Goal: Transaction & Acquisition: Purchase product/service

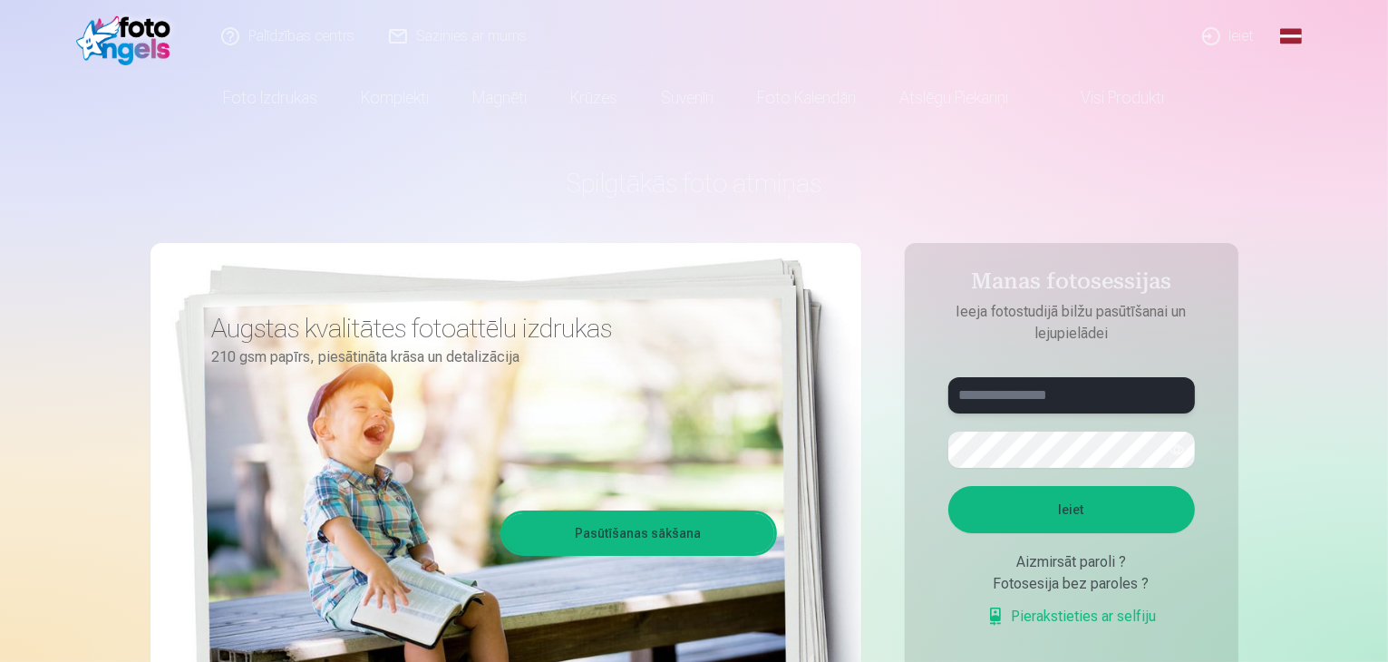
click at [1026, 403] on input "text" at bounding box center [1071, 395] width 247 height 36
type input "**********"
click at [1176, 443] on button "button" at bounding box center [1177, 449] width 34 height 34
click at [1176, 445] on button "button" at bounding box center [1177, 449] width 34 height 34
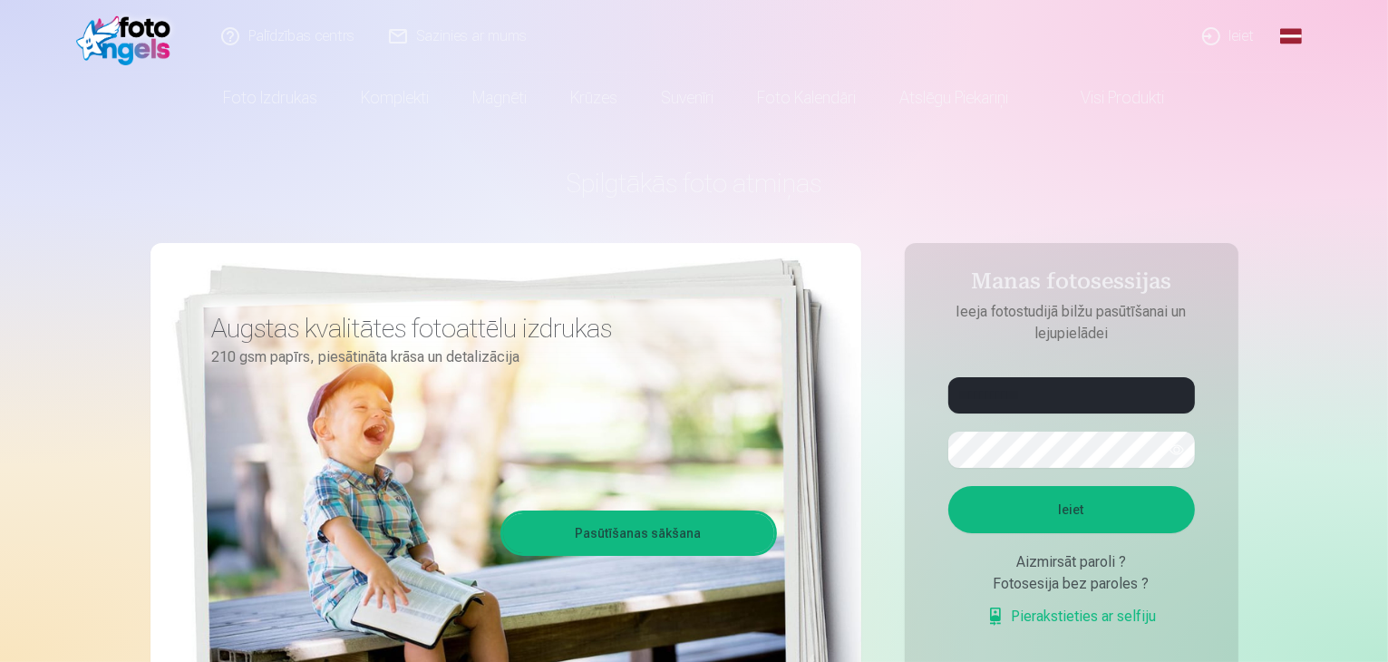
click at [1177, 453] on button "button" at bounding box center [1177, 449] width 34 height 34
click at [1046, 509] on button "Ieiet" at bounding box center [1071, 509] width 247 height 47
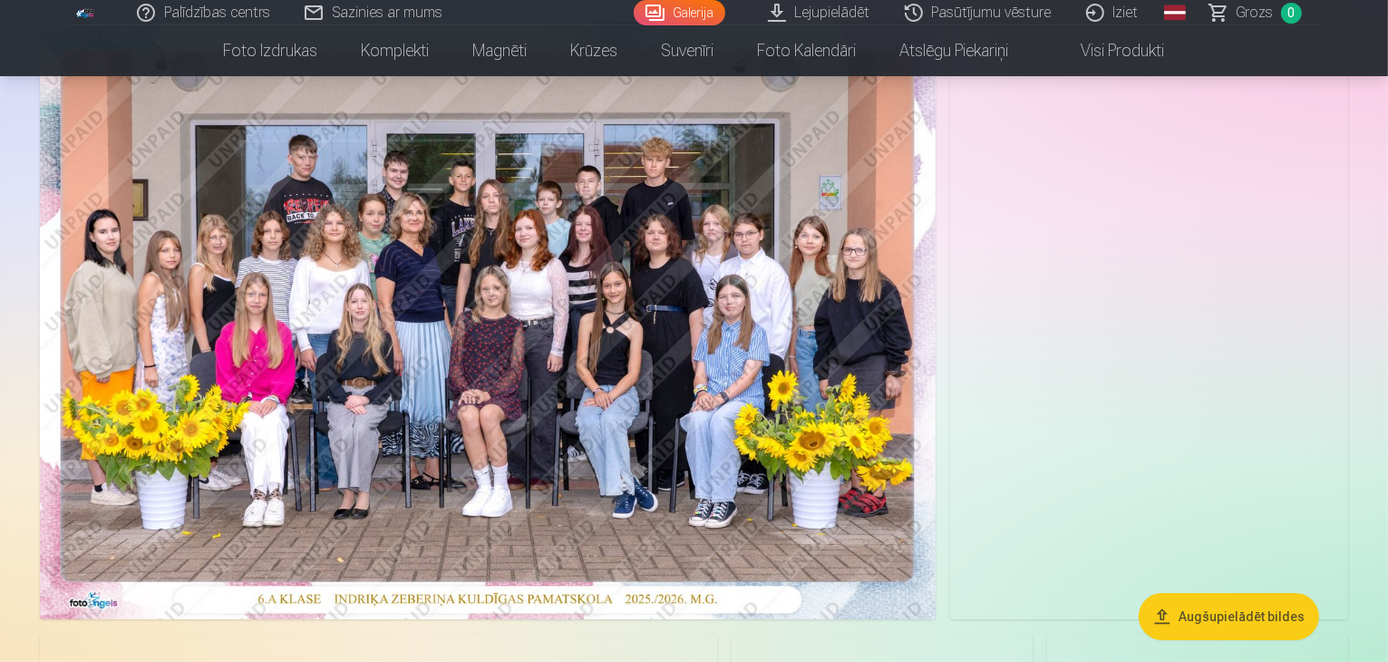
scroll to position [181, 0]
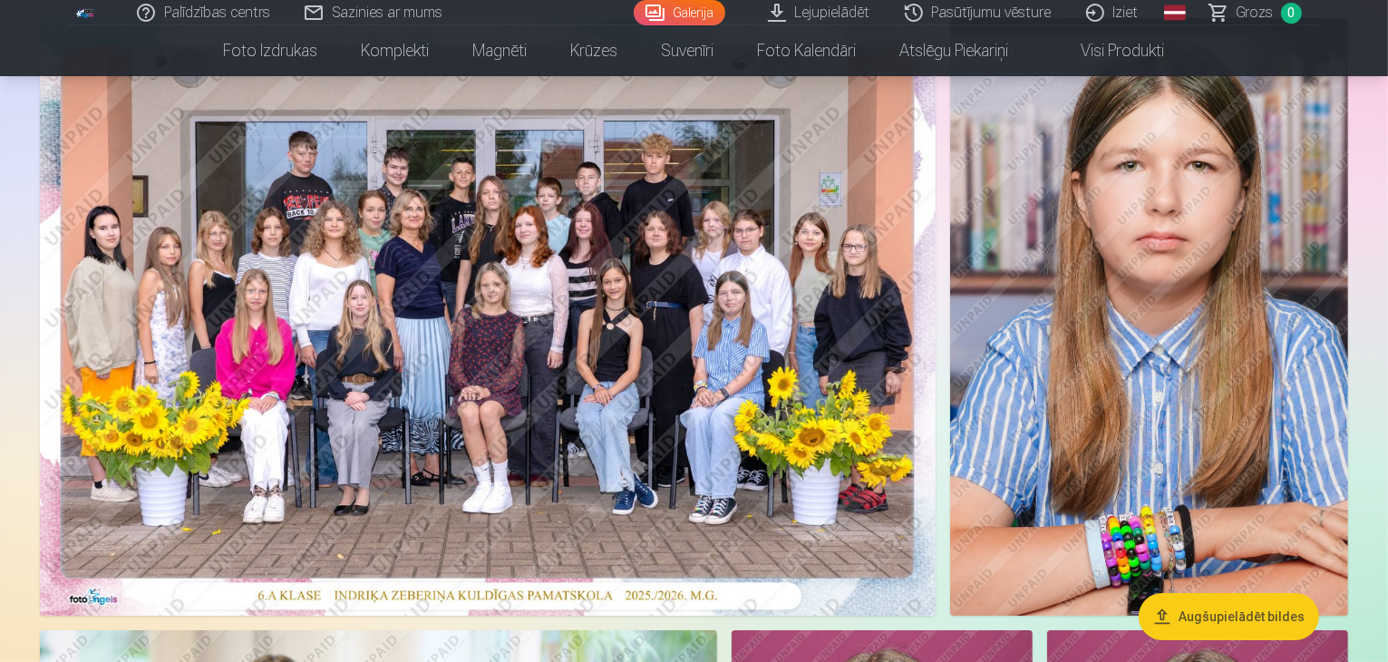
click at [504, 306] on img at bounding box center [488, 316] width 896 height 597
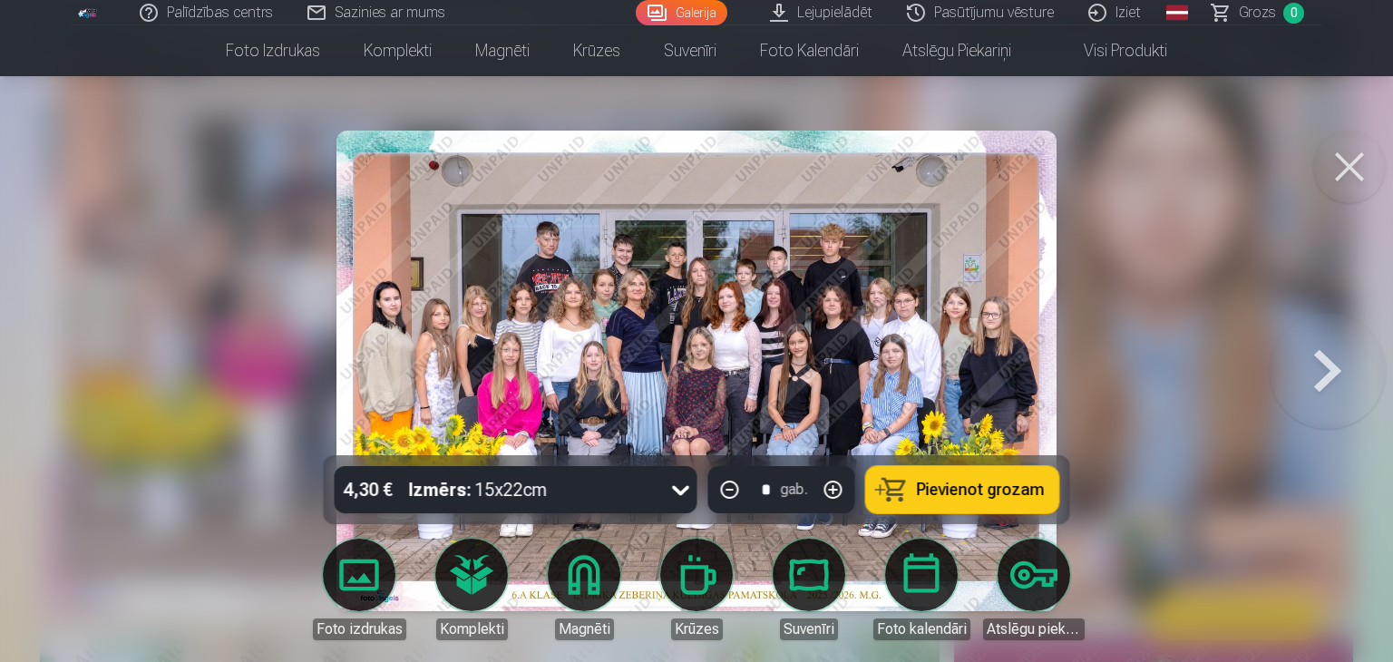
drag, startPoint x: 760, startPoint y: 294, endPoint x: 732, endPoint y: 311, distance: 33.0
click at [760, 295] on img at bounding box center [696, 371] width 720 height 481
click at [760, 296] on img at bounding box center [696, 371] width 720 height 481
click at [490, 396] on img at bounding box center [696, 371] width 720 height 481
click at [791, 376] on img at bounding box center [696, 371] width 720 height 481
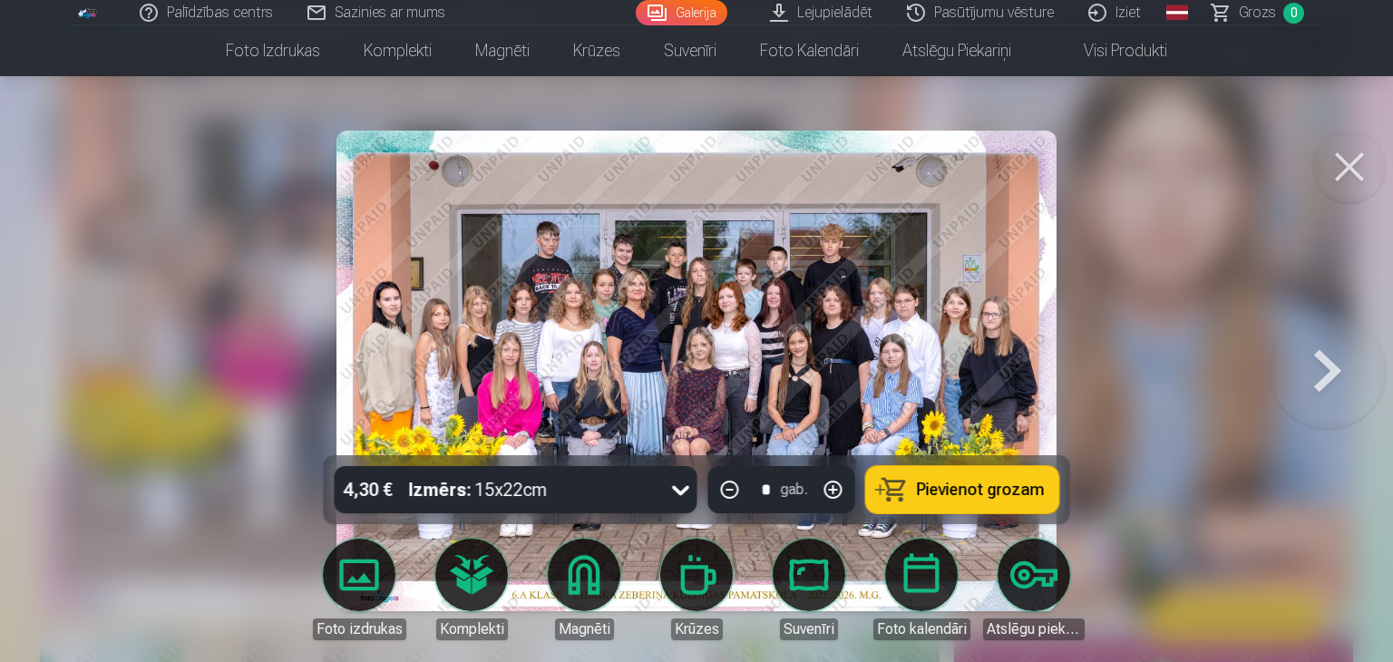
click at [1385, 161] on div at bounding box center [696, 331] width 1393 height 662
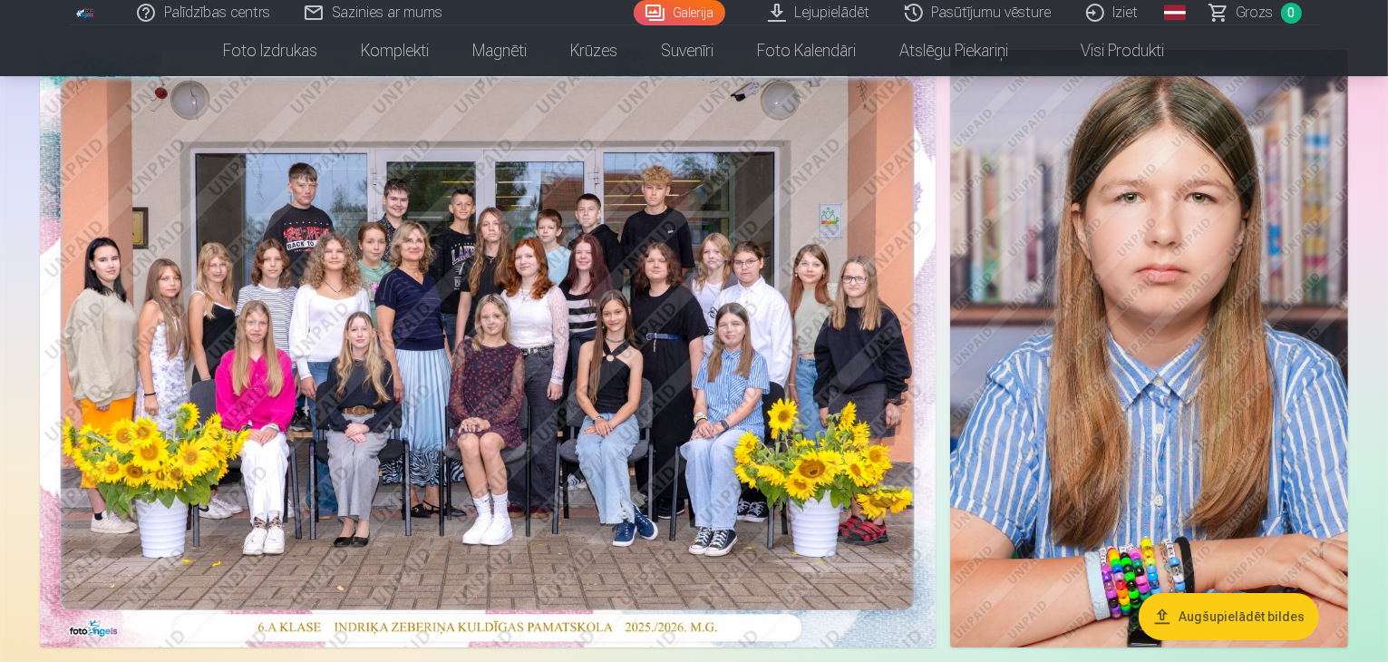
scroll to position [181, 0]
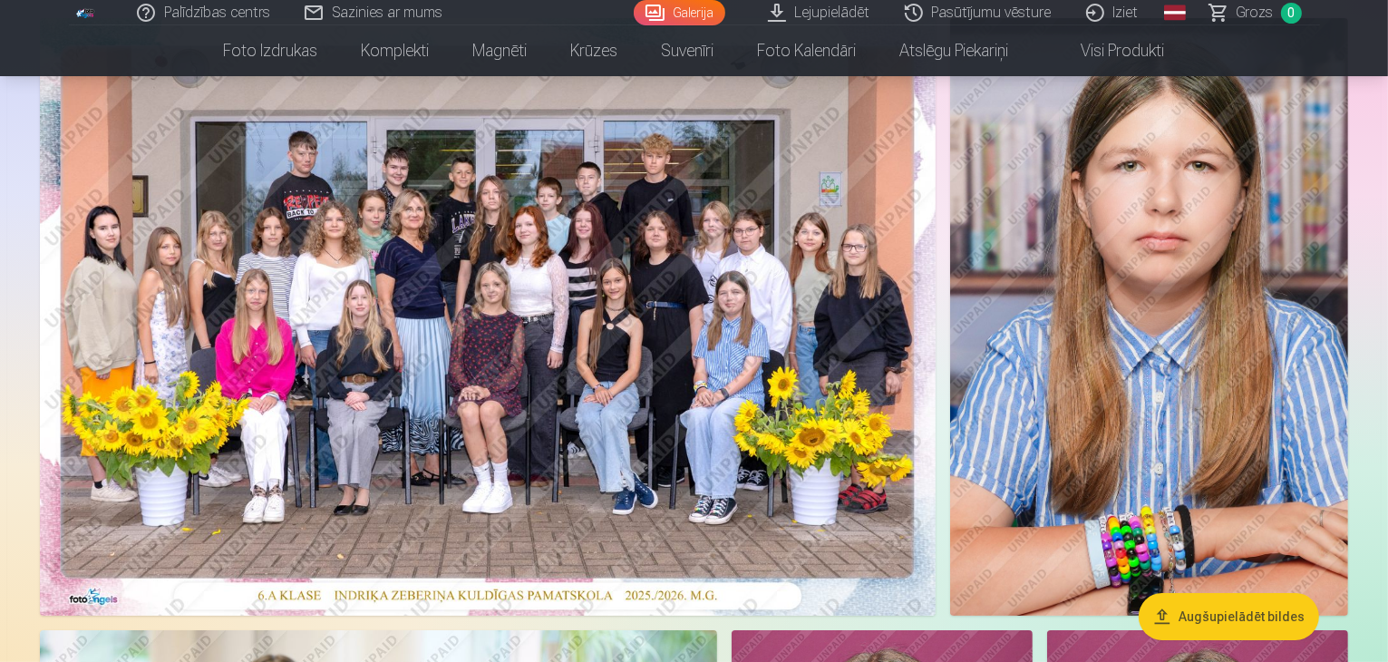
click at [1095, 432] on img at bounding box center [1149, 316] width 398 height 597
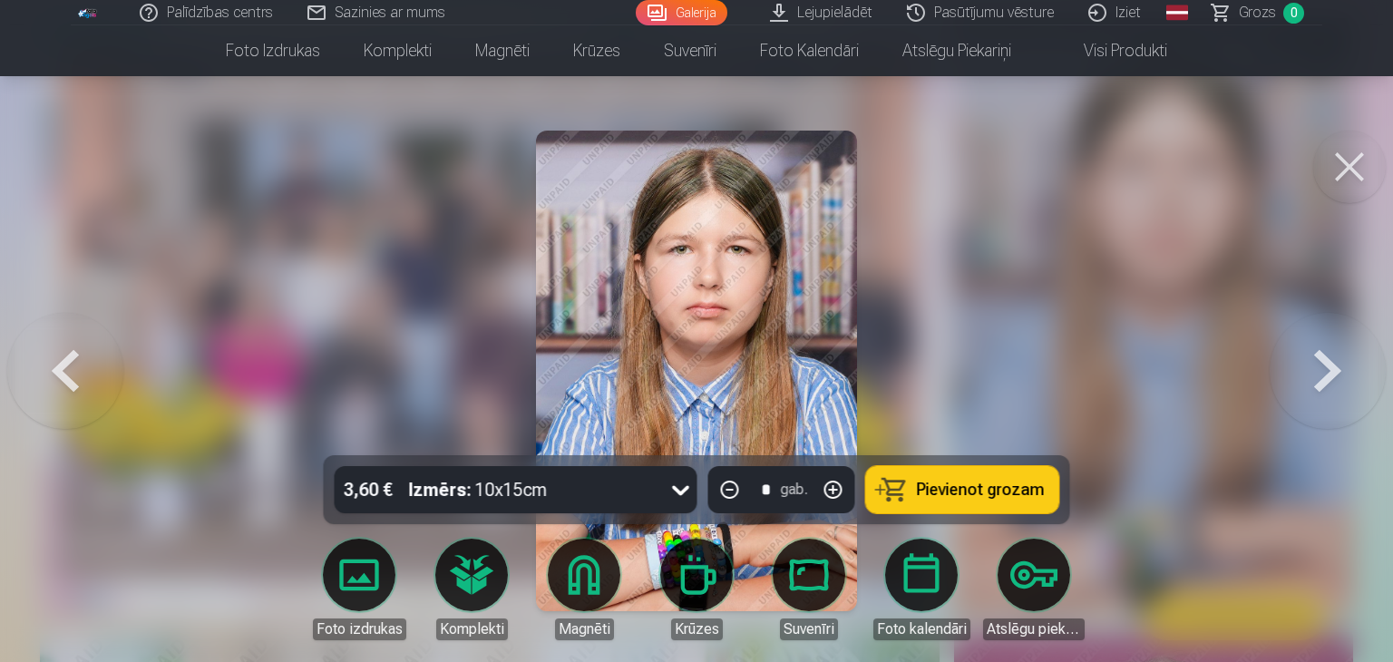
click at [682, 254] on img at bounding box center [696, 371] width 320 height 481
click at [685, 256] on img at bounding box center [696, 371] width 320 height 481
click at [1353, 142] on button at bounding box center [1349, 167] width 73 height 73
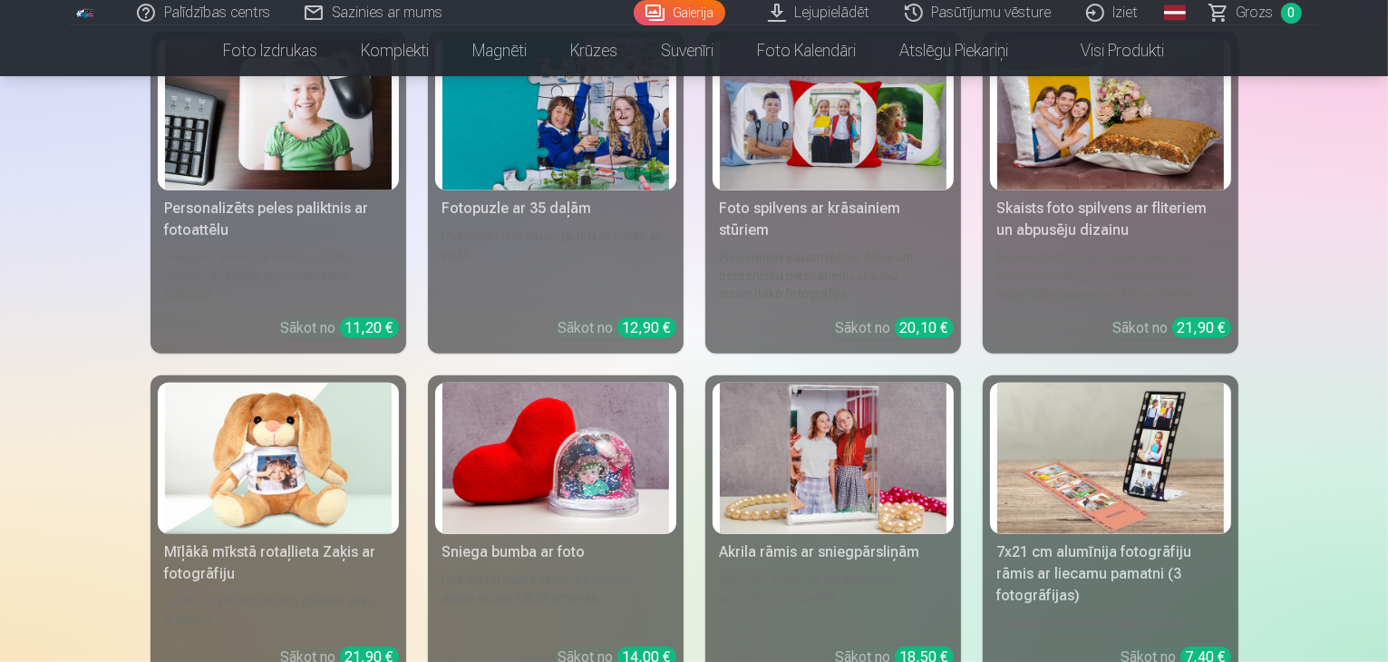
scroll to position [8794, 0]
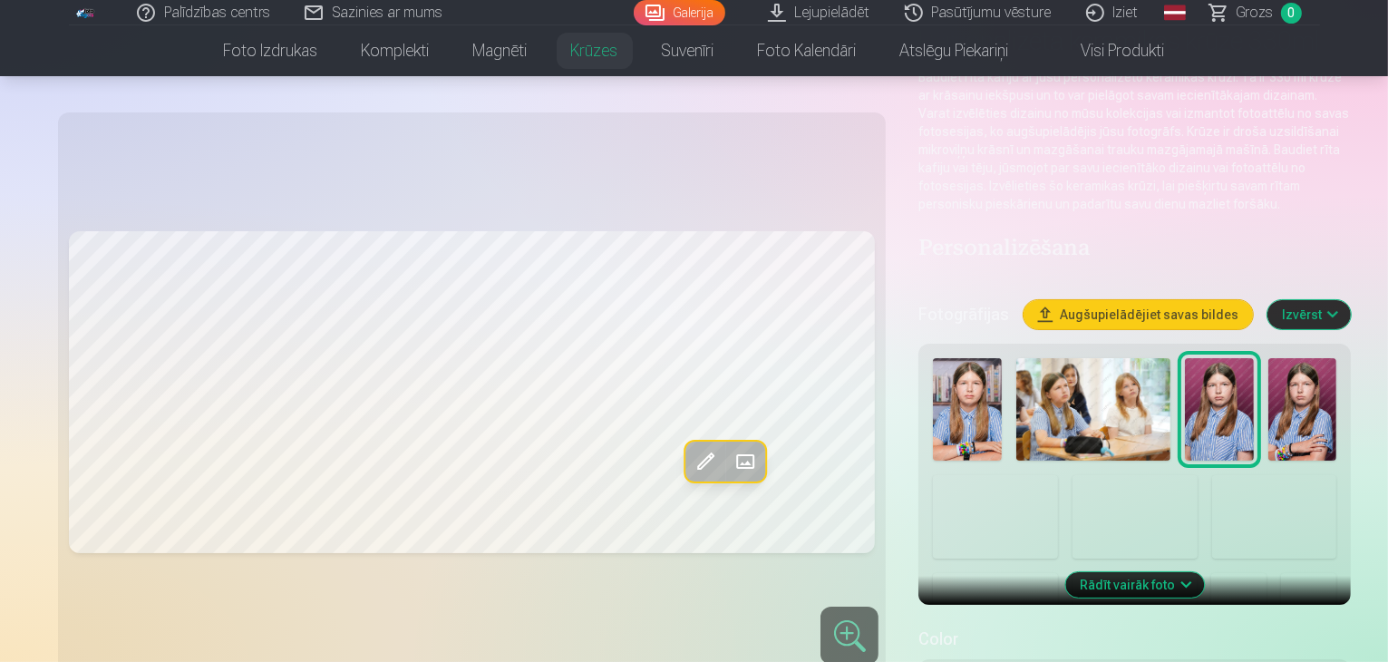
scroll to position [181, 0]
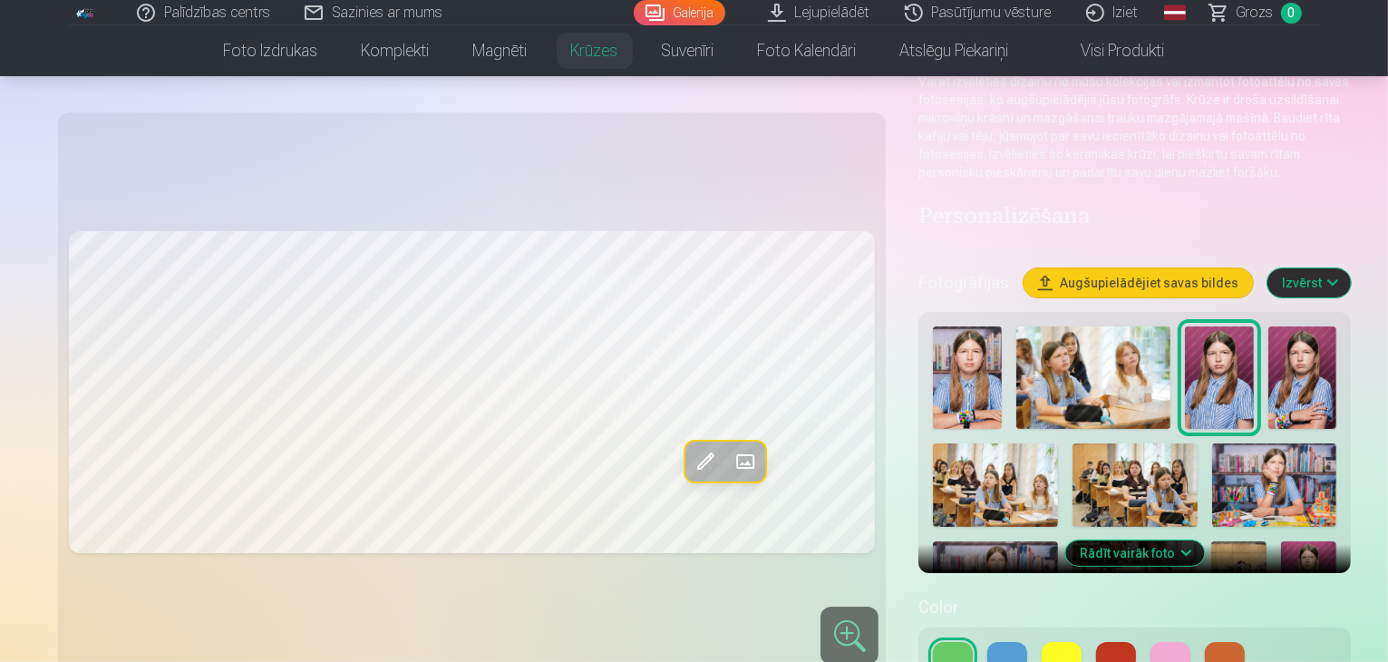
click at [1212, 443] on img at bounding box center [1274, 484] width 125 height 83
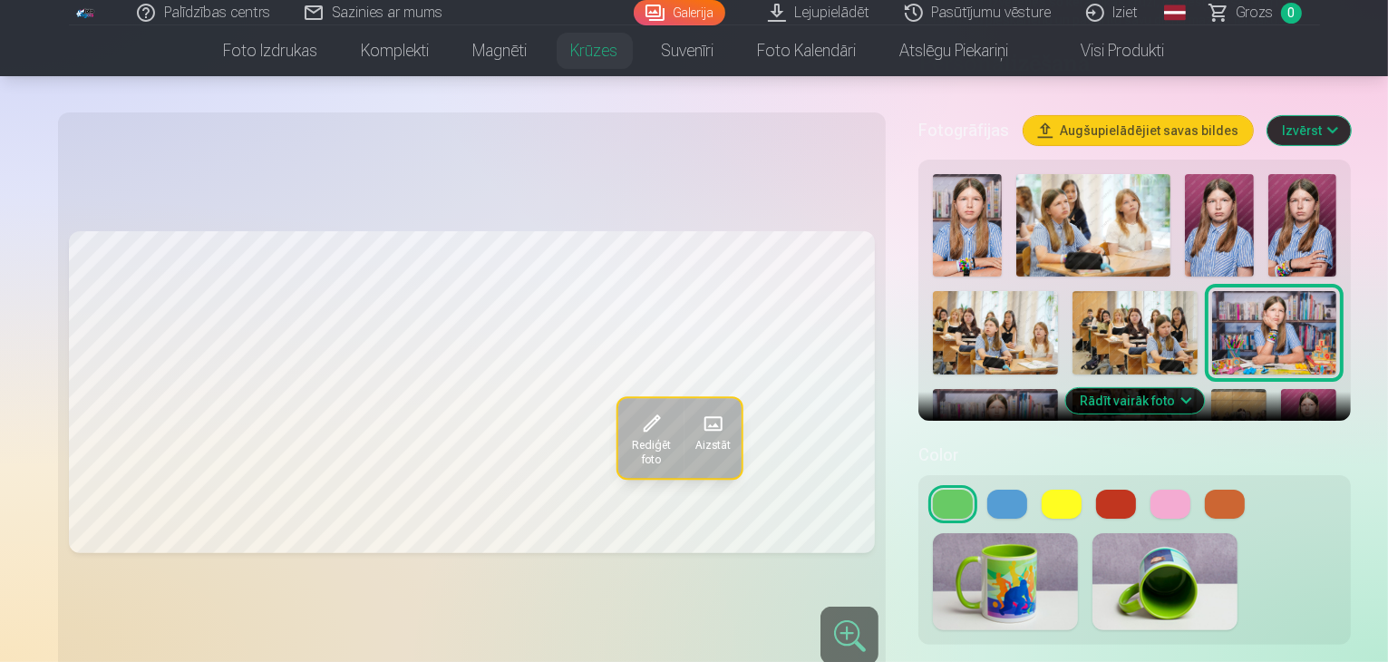
scroll to position [363, 0]
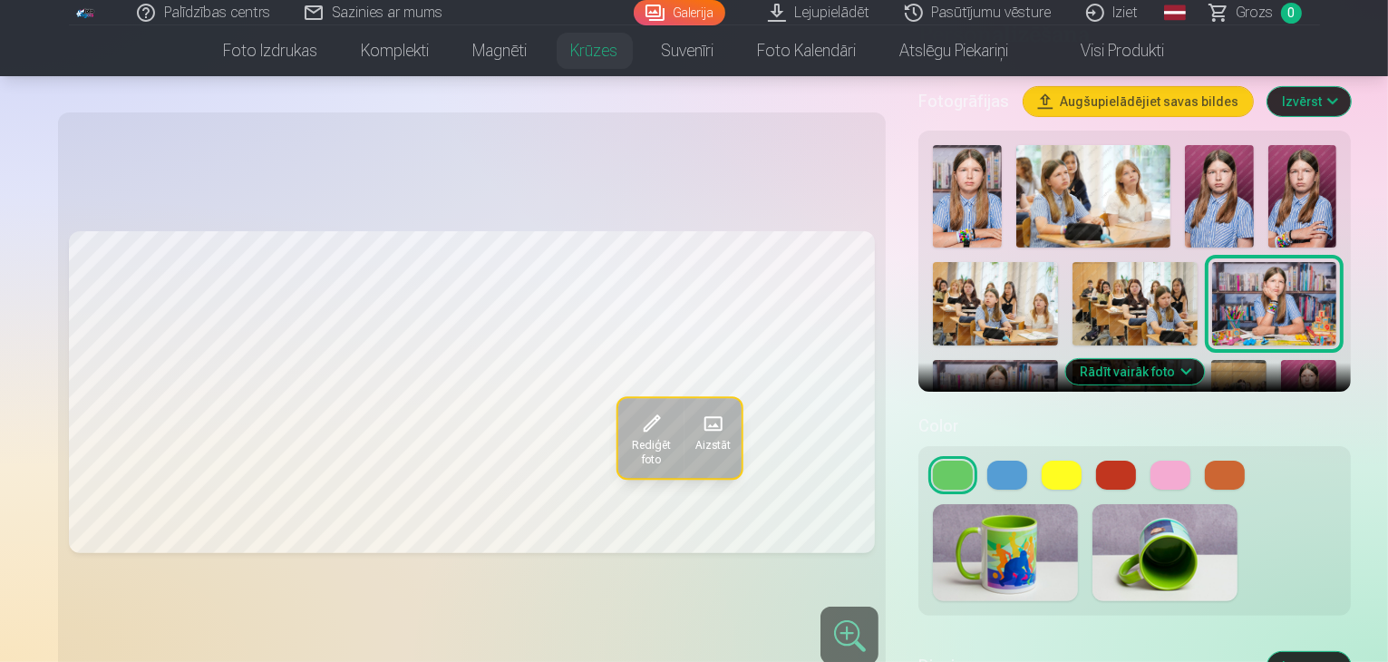
click at [1093, 530] on img at bounding box center [1165, 552] width 145 height 97
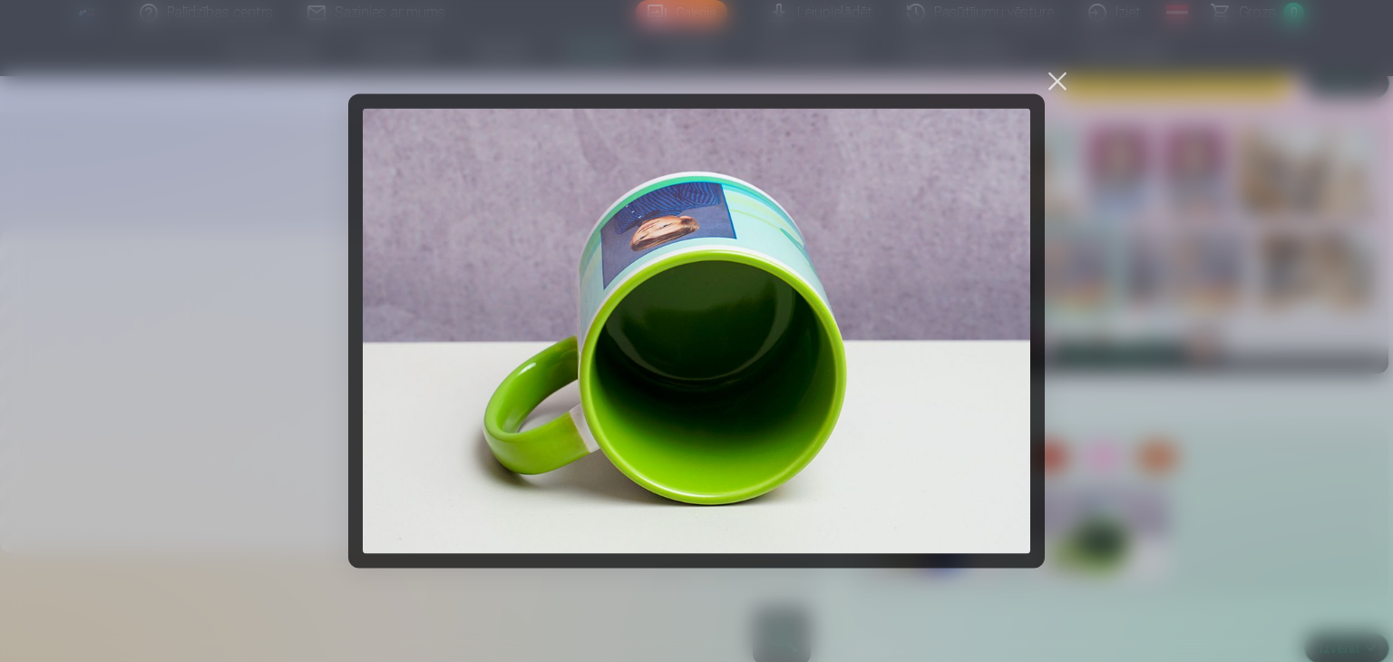
click at [1053, 86] on div at bounding box center [1056, 81] width 25 height 25
click at [1053, 86] on div "Fotogrāfijas Augšupielādējiet savas bildes Izvērst" at bounding box center [1119, 83] width 538 height 58
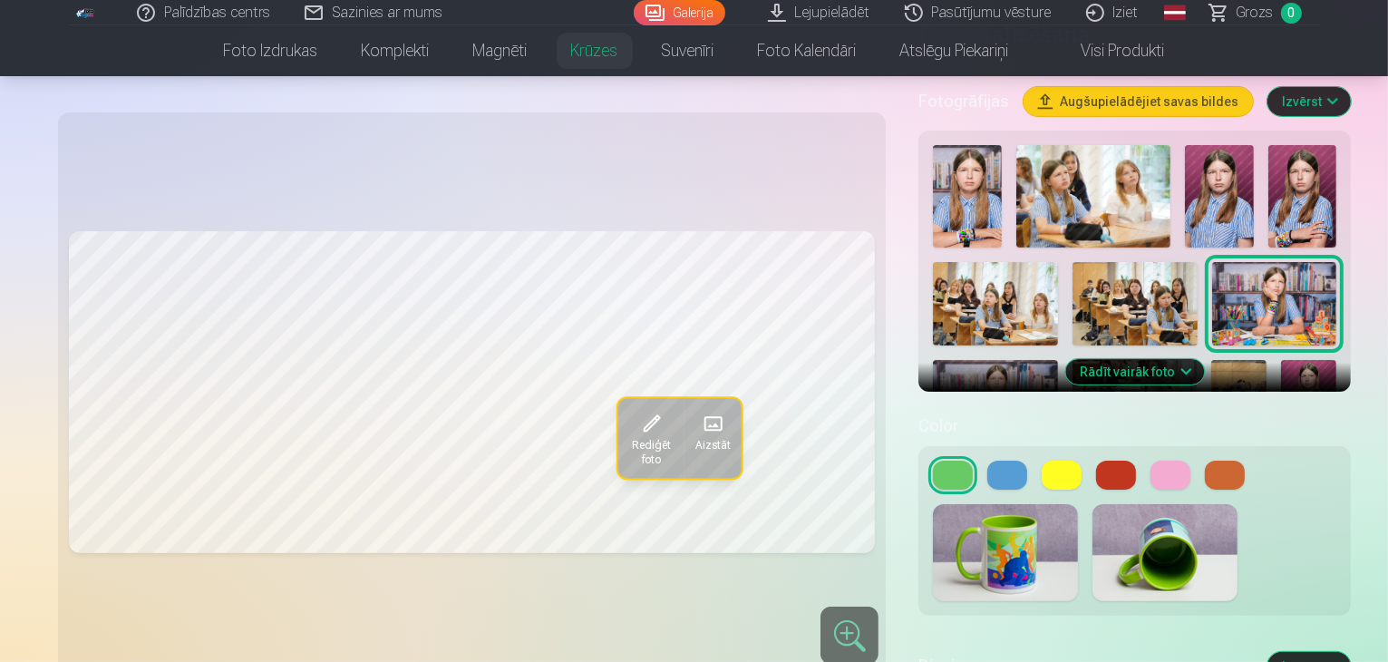
click at [996, 452] on div at bounding box center [1134, 531] width 432 height 170
click at [1042, 461] on button at bounding box center [1062, 475] width 40 height 29
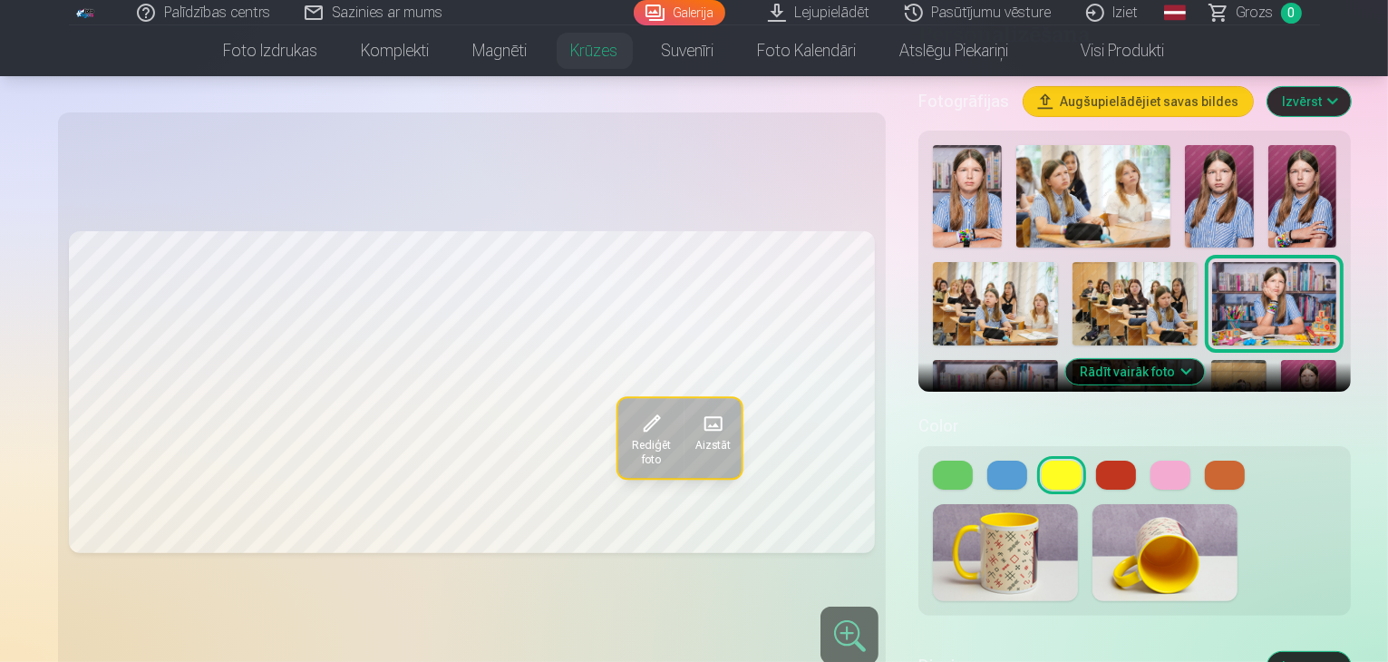
click at [987, 461] on button at bounding box center [1007, 475] width 40 height 29
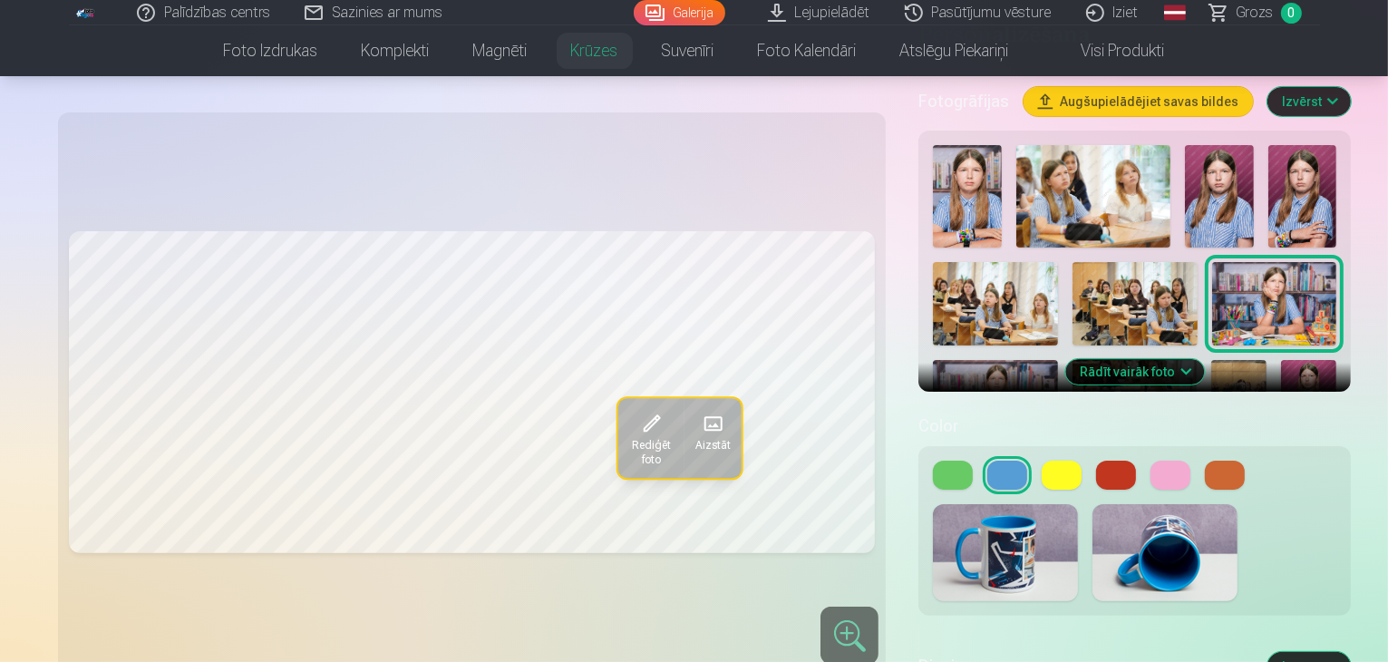
click at [1151, 461] on button at bounding box center [1171, 475] width 40 height 29
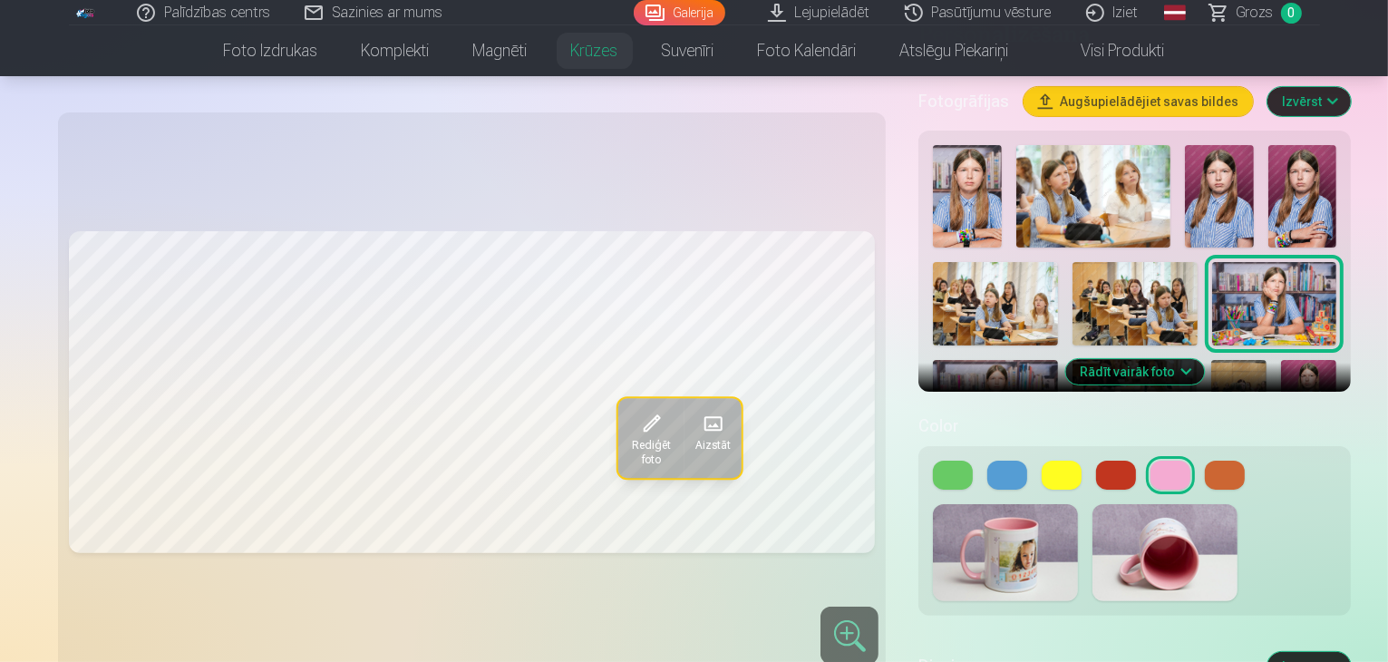
click at [1205, 461] on button at bounding box center [1225, 475] width 40 height 29
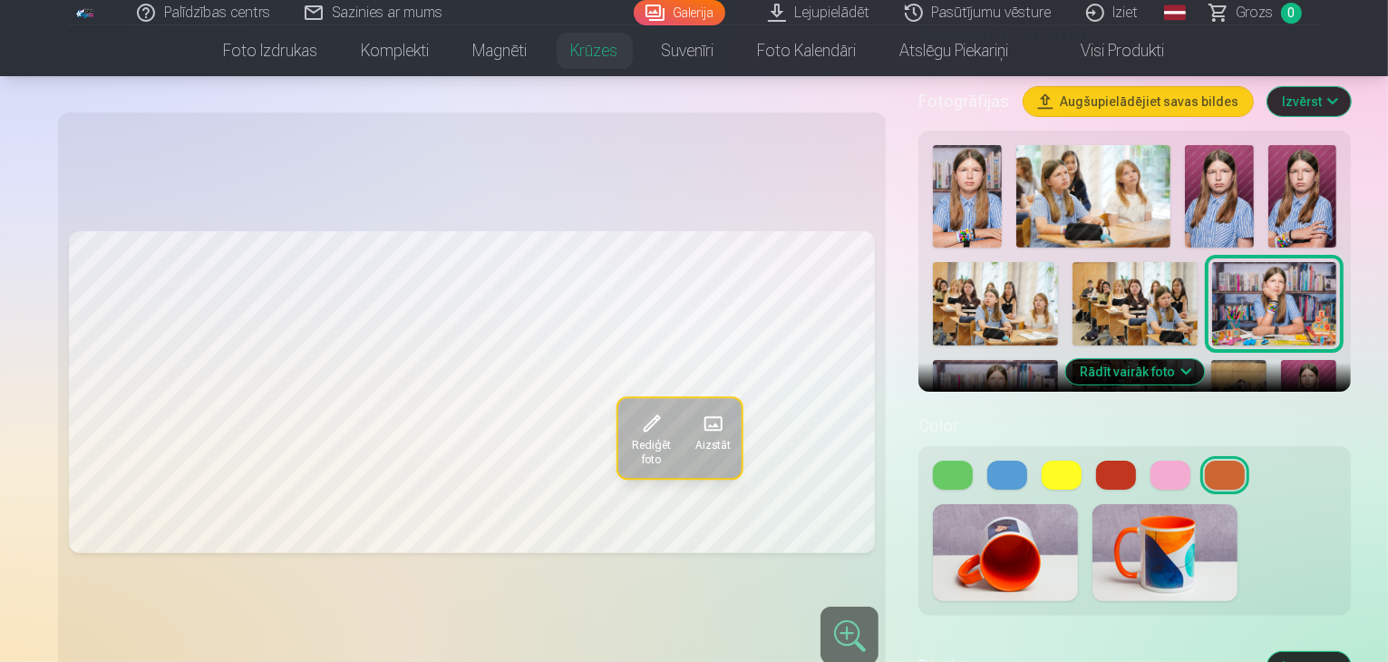
click at [1042, 461] on button at bounding box center [1062, 475] width 40 height 29
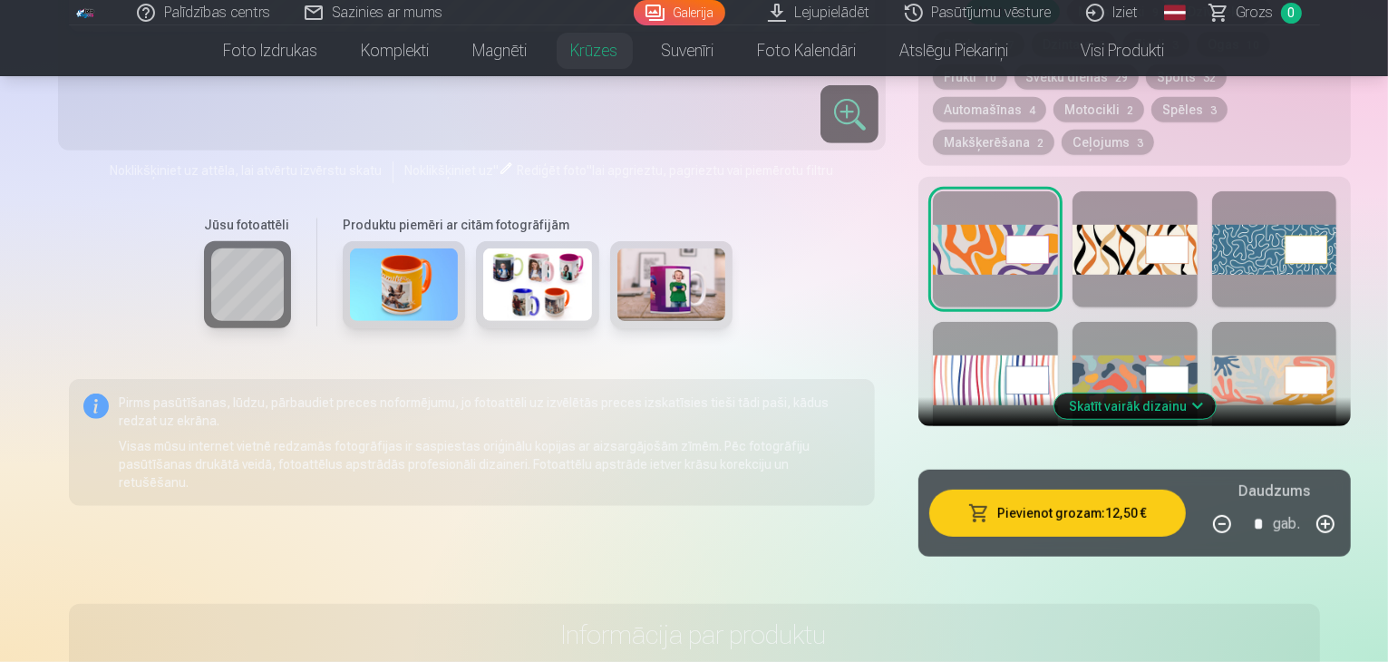
scroll to position [1088, 0]
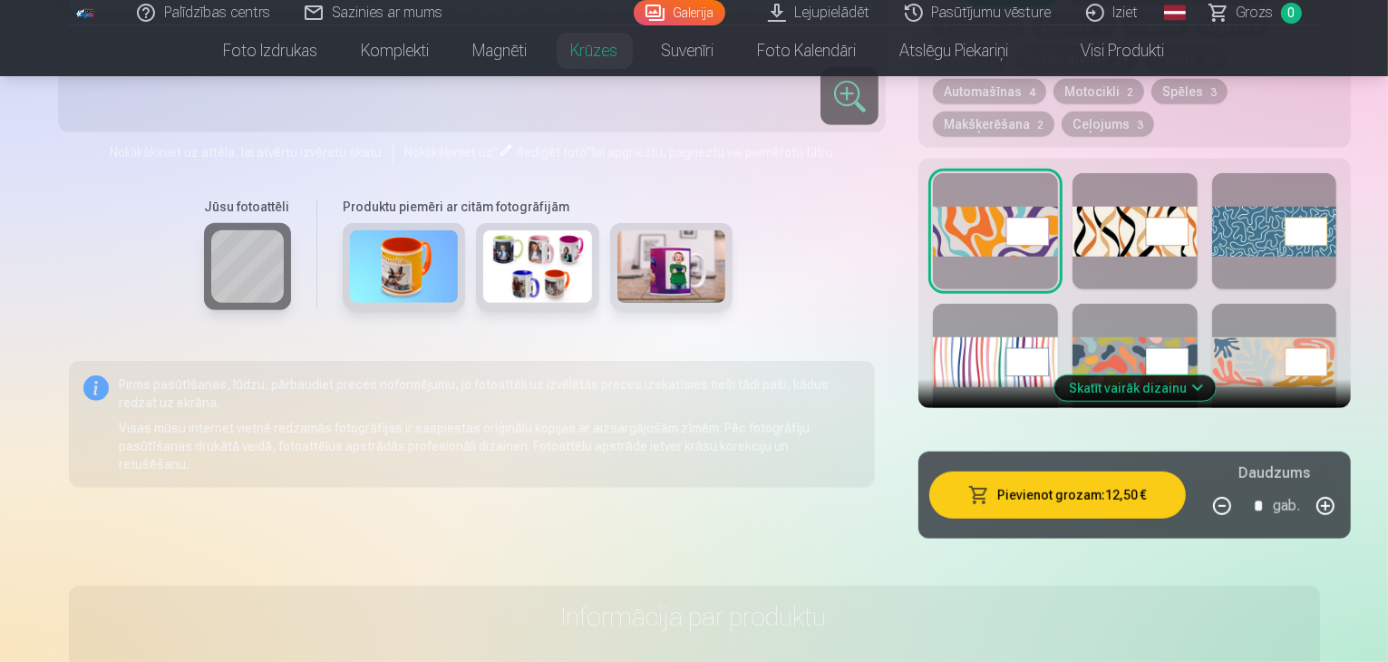
click at [1140, 375] on button "Skatīt vairāk dizainu" at bounding box center [1134, 387] width 161 height 25
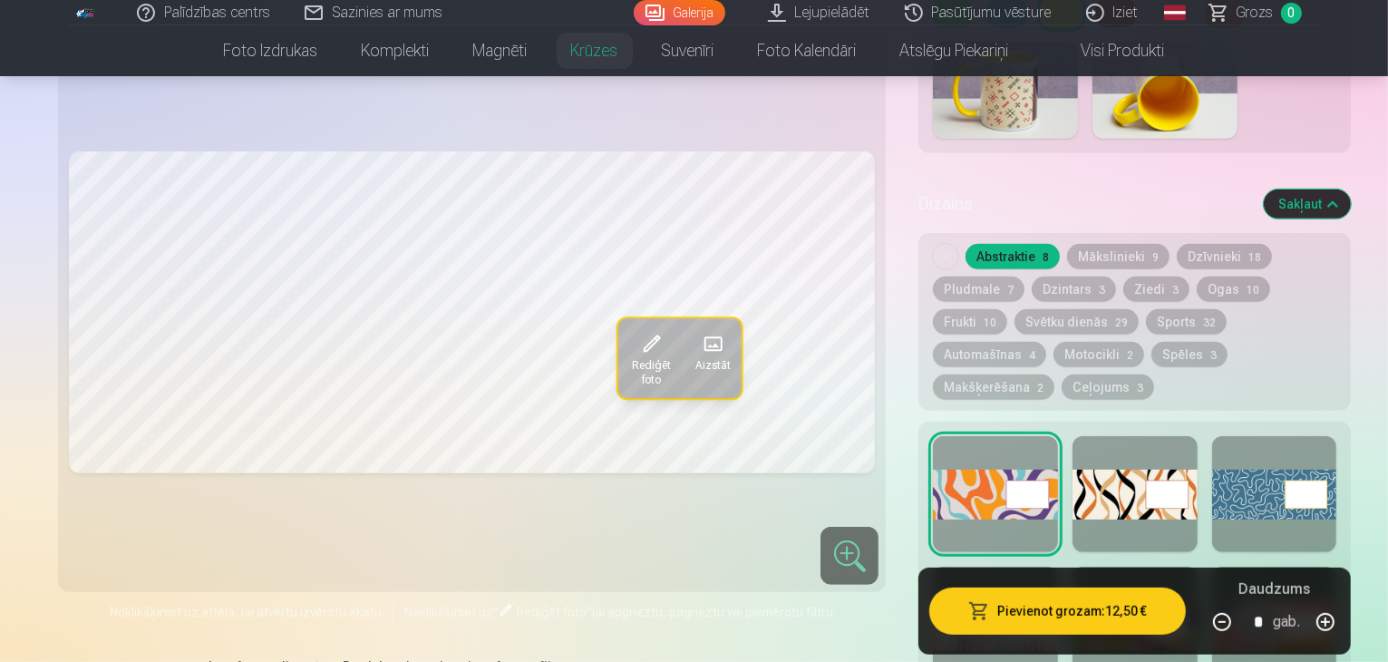
scroll to position [816, 0]
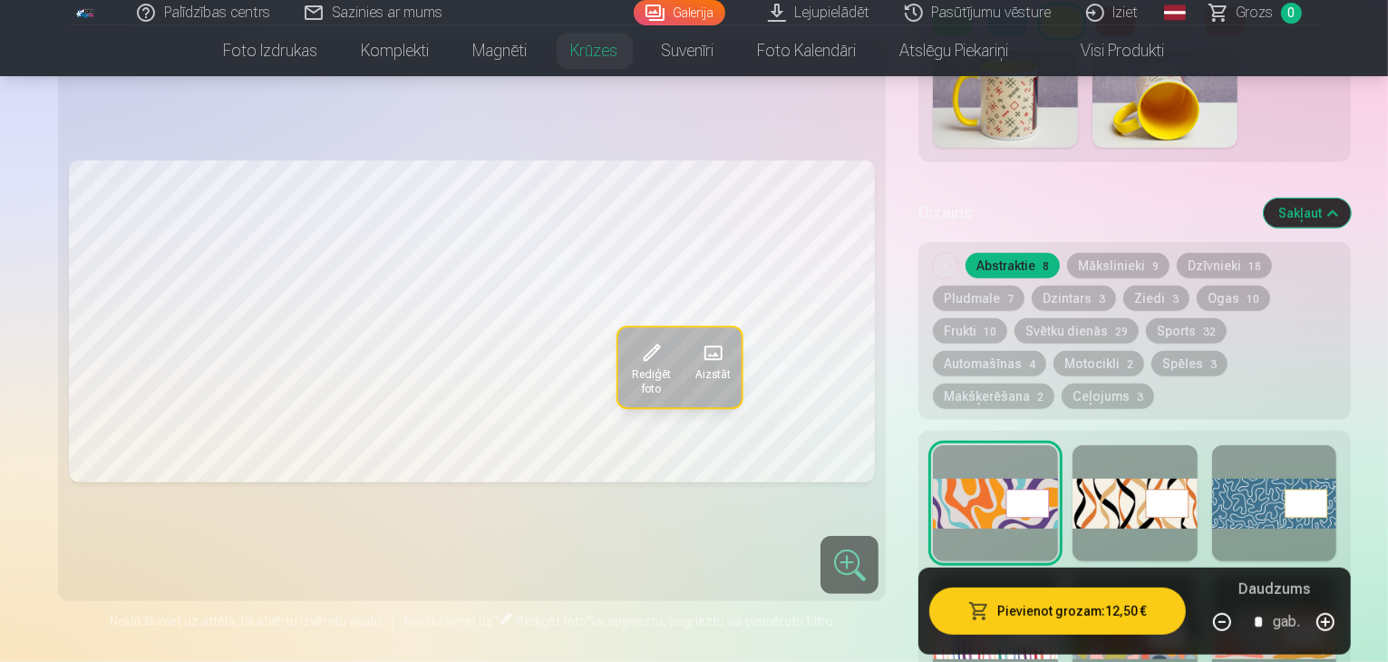
click at [966, 253] on button "Abstraktie 8" at bounding box center [1013, 265] width 94 height 25
click at [1351, 199] on button "Sakļaut" at bounding box center [1307, 213] width 87 height 29
click at [1351, 184] on div "Dizains Sakļaut" at bounding box center [1134, 213] width 432 height 58
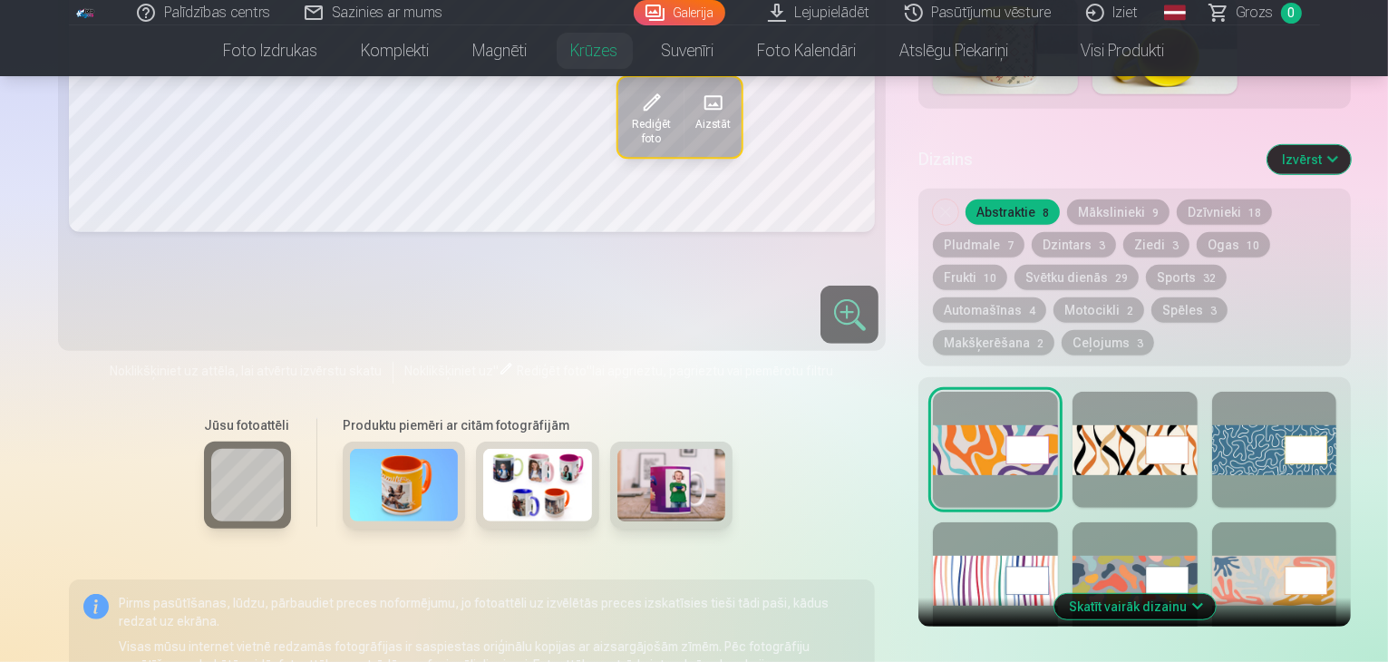
scroll to position [875, 0]
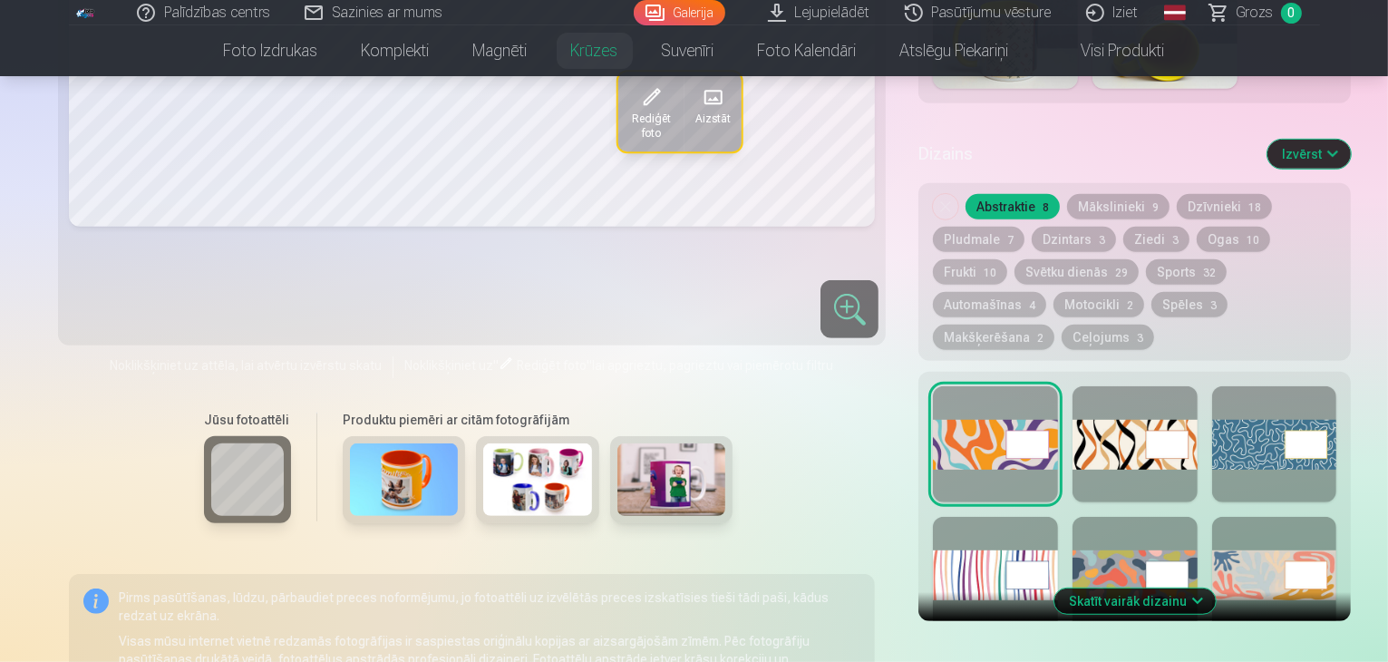
click at [1340, 140] on button "Izvērst" at bounding box center [1308, 154] width 83 height 29
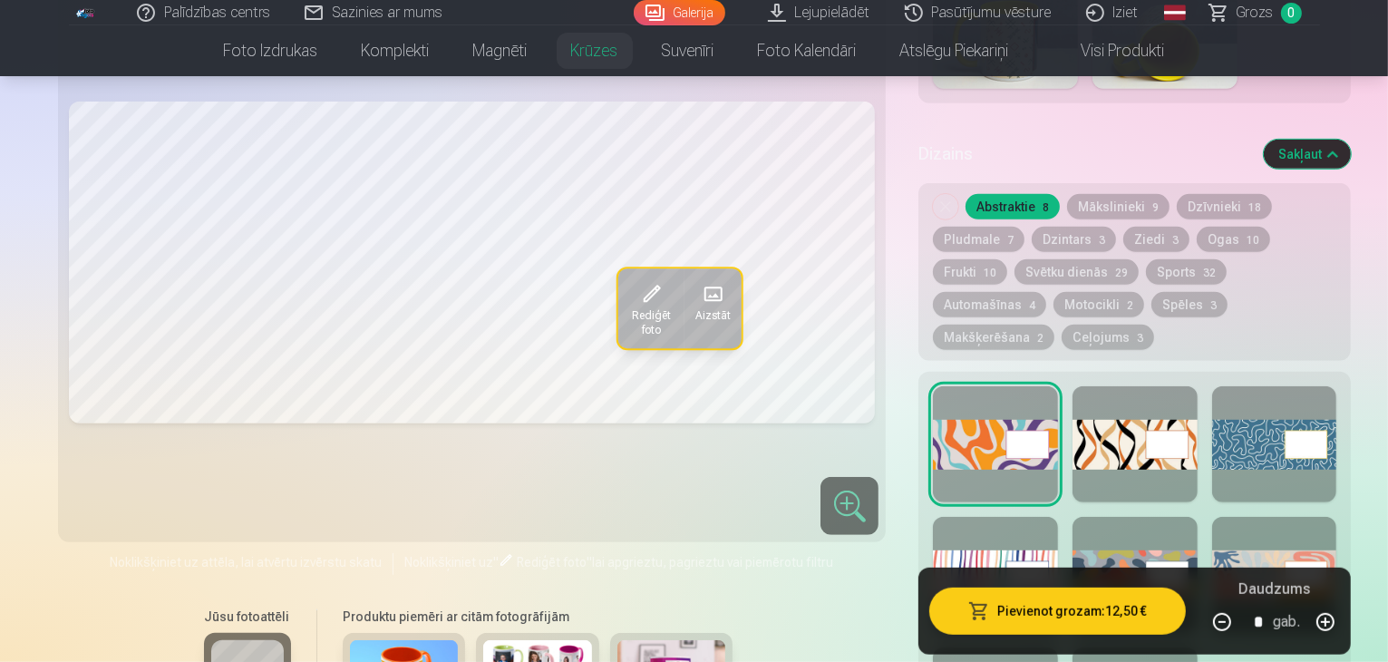
click at [1116, 292] on button "Motocikli 2" at bounding box center [1099, 304] width 91 height 25
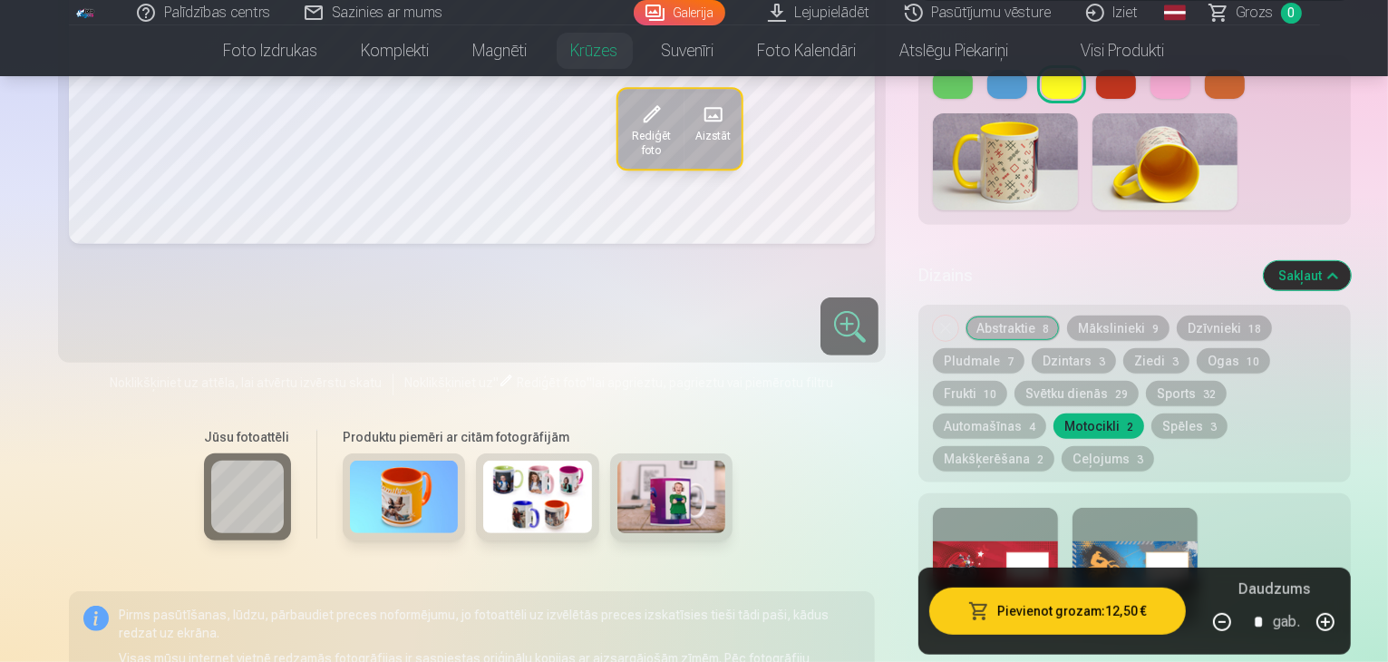
scroll to position [784, 0]
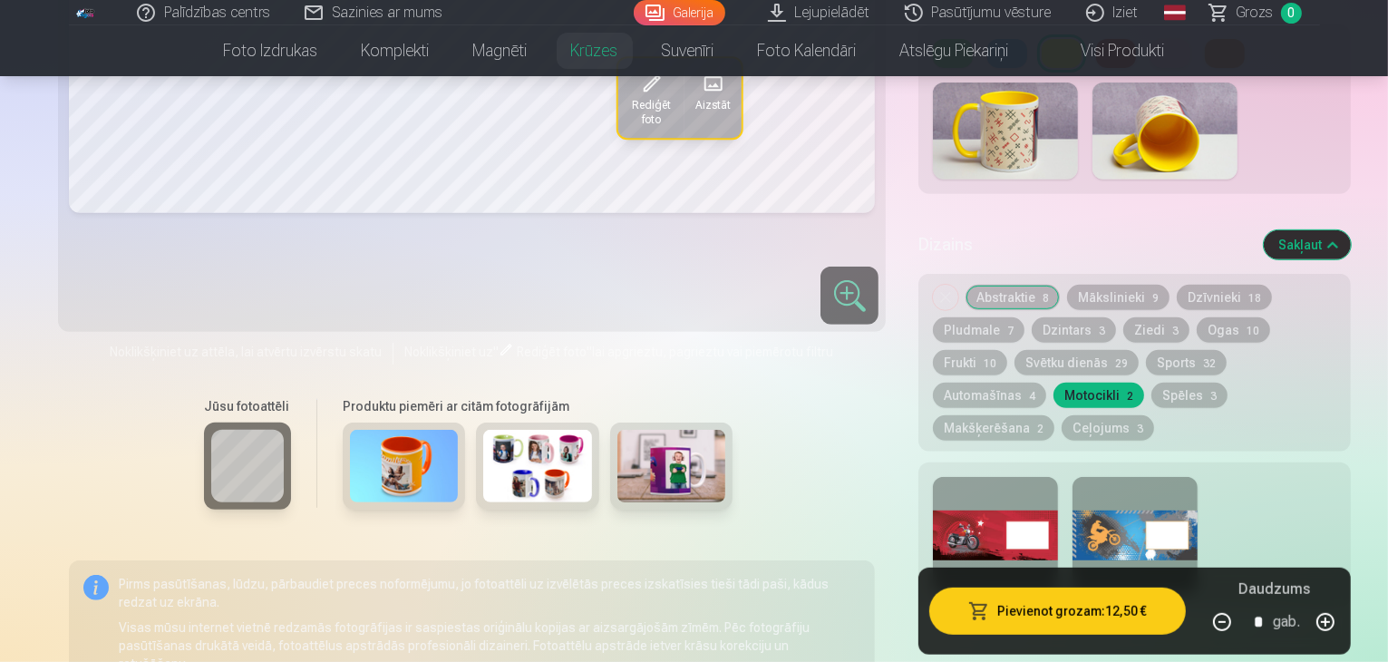
click at [1100, 383] on button "Motocikli 2" at bounding box center [1099, 395] width 91 height 25
click at [1067, 285] on button "Mākslinieki 9" at bounding box center [1118, 297] width 102 height 25
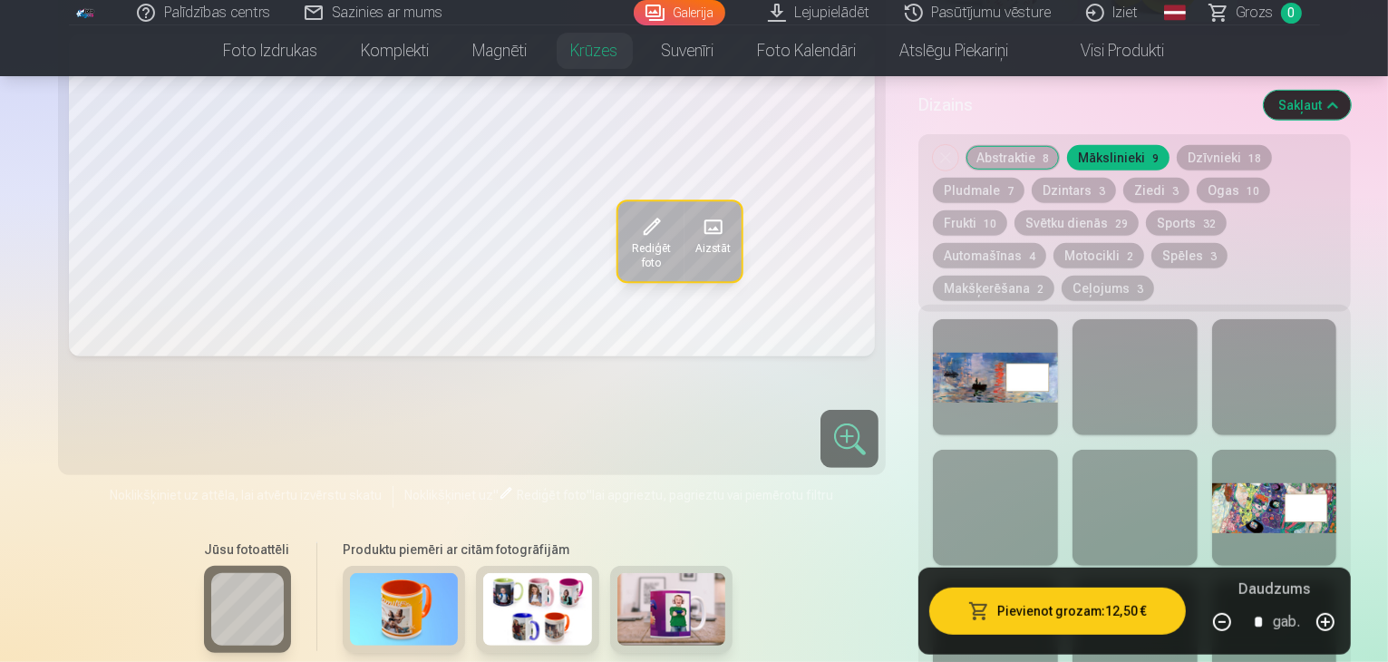
scroll to position [1056, 0]
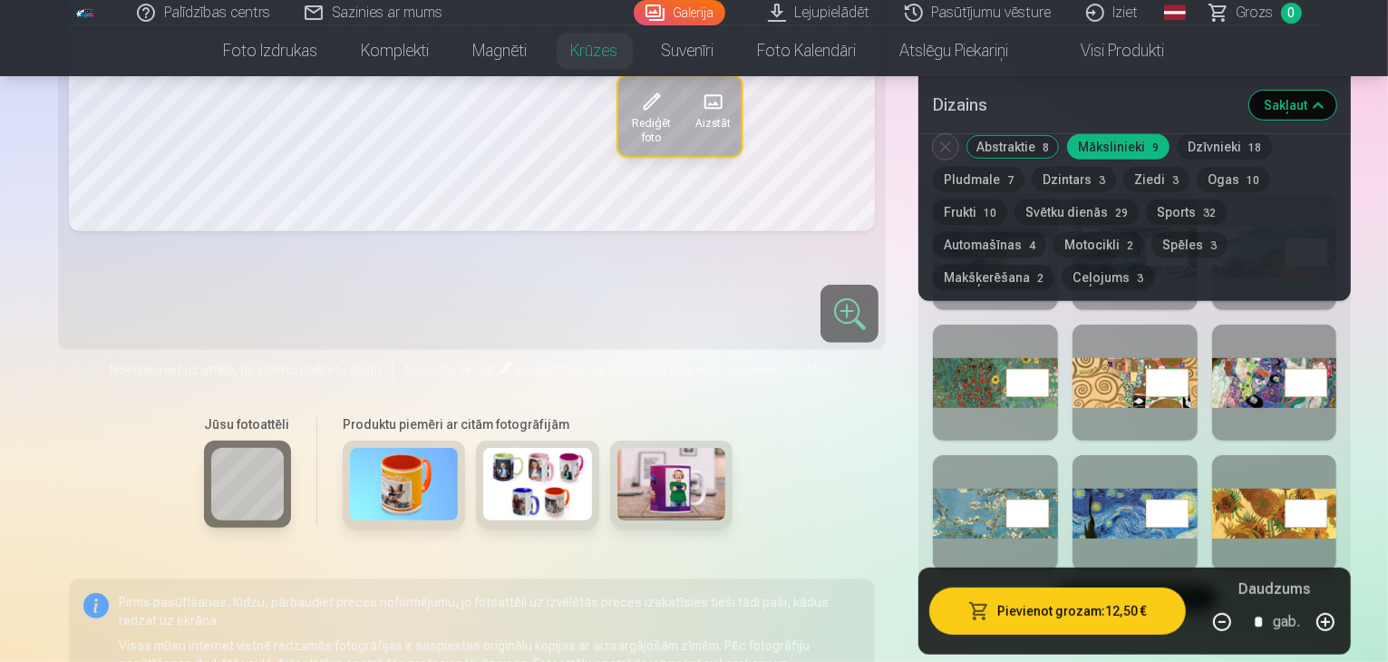
click at [1113, 325] on div at bounding box center [1135, 383] width 125 height 116
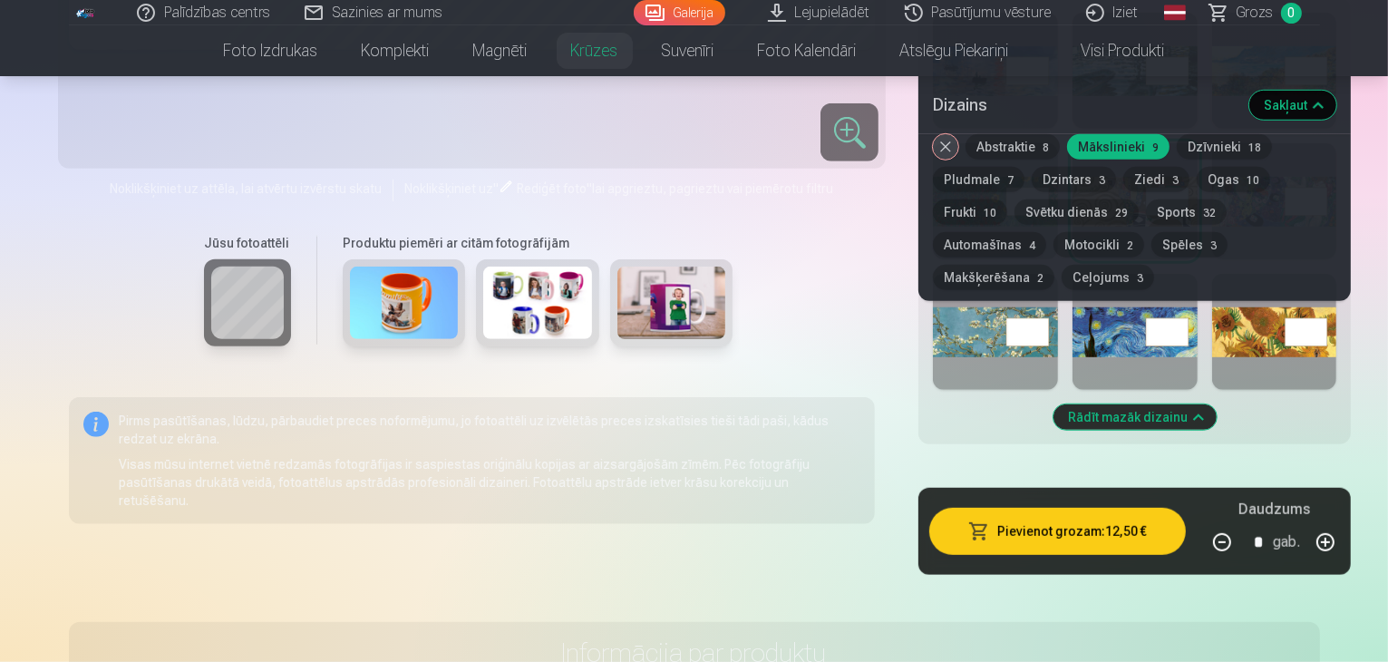
scroll to position [1147, 0]
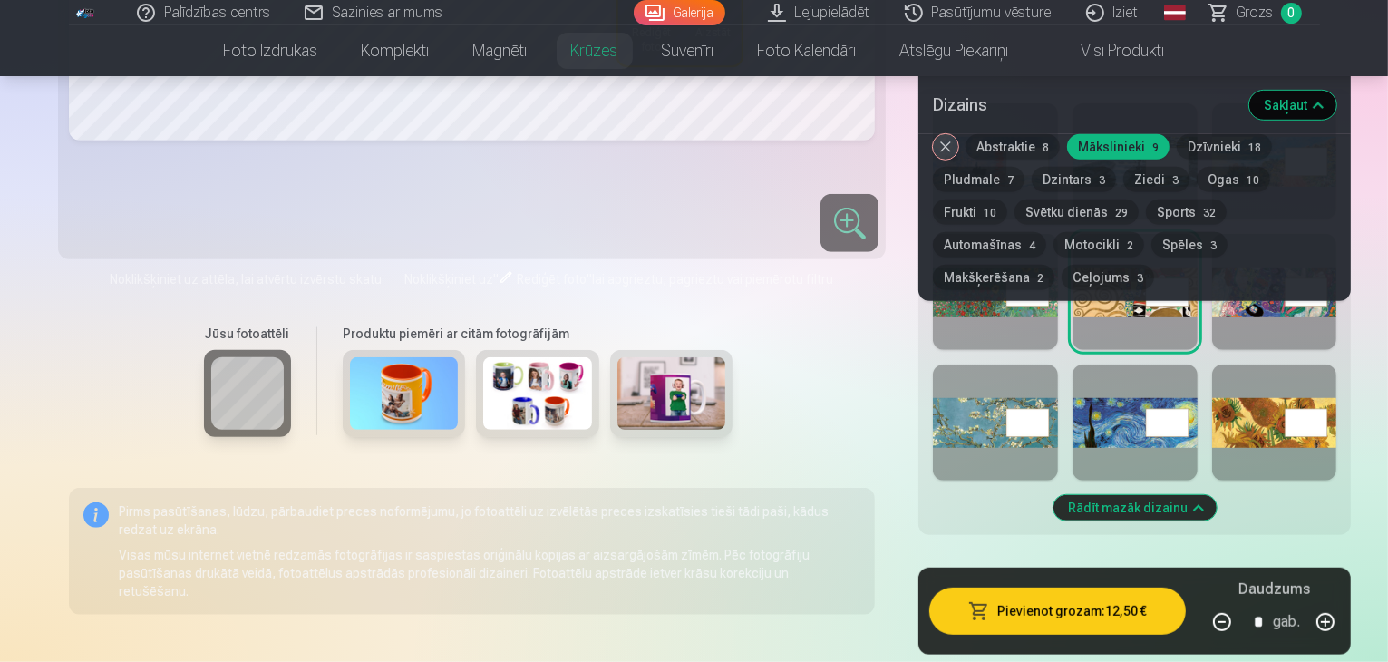
click at [1122, 365] on div at bounding box center [1135, 422] width 125 height 116
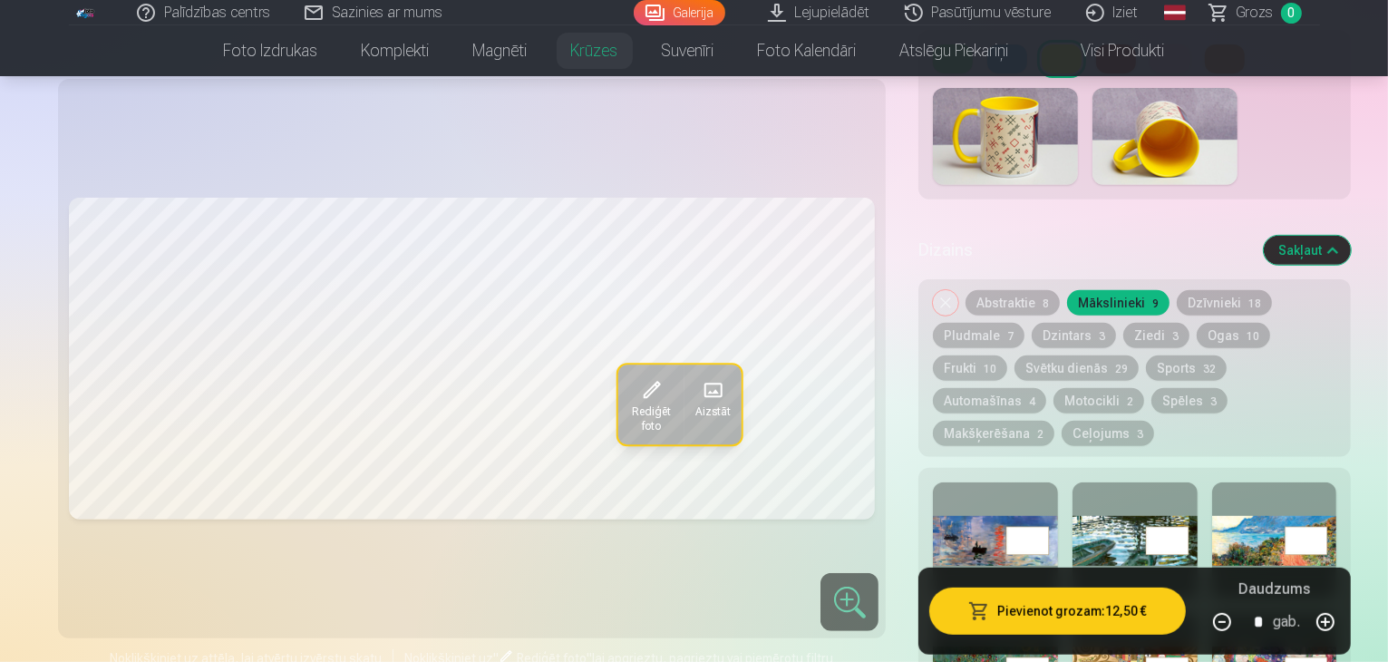
scroll to position [875, 0]
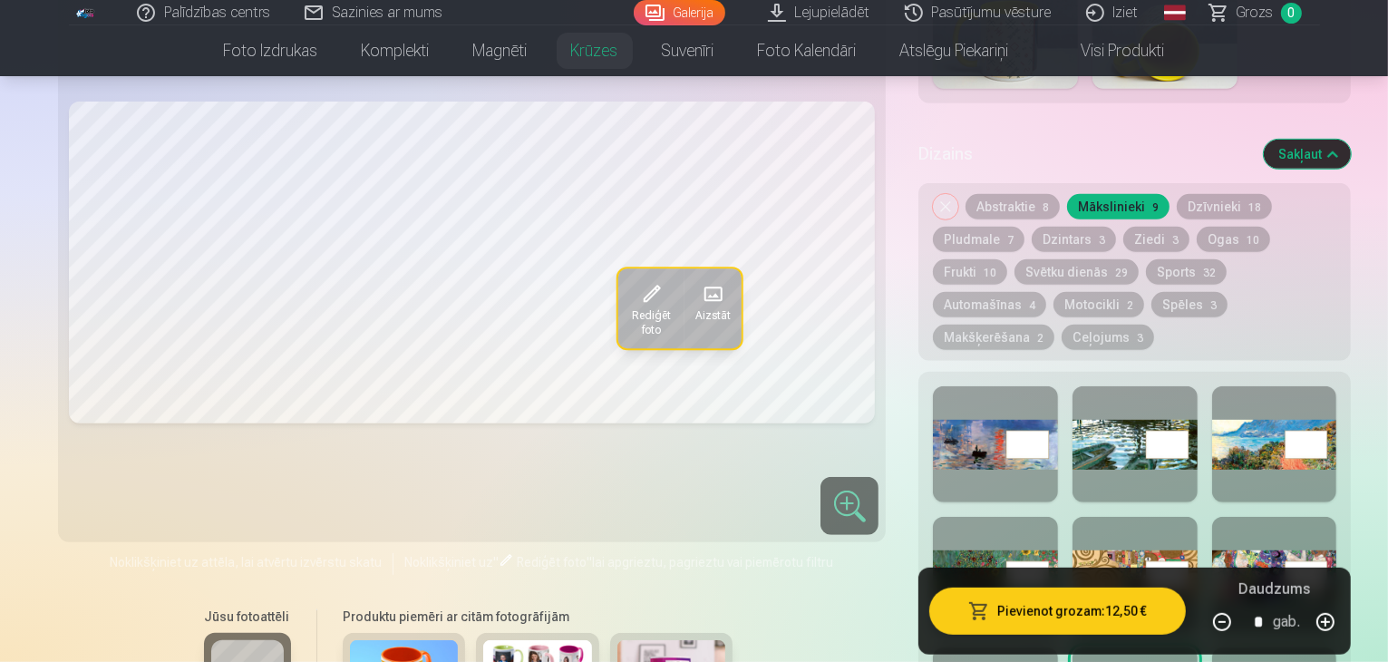
click at [1007, 259] on button "Frukti 10" at bounding box center [970, 271] width 74 height 25
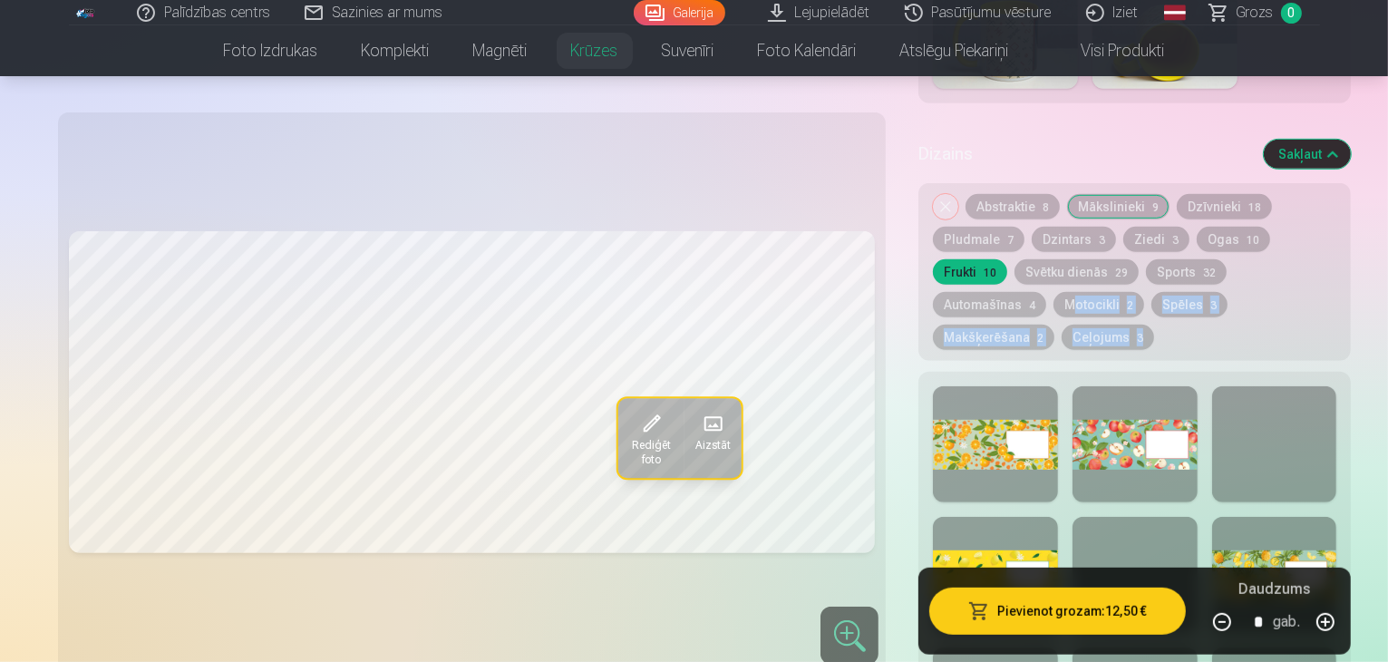
drag, startPoint x: 1095, startPoint y: 291, endPoint x: 1113, endPoint y: 297, distance: 19.2
click at [1113, 297] on div "Dizains Sakļaut Noņemiet dizainu Abstraktie 8 Mākslinieki 9 Dzīvnieki 18 Pludma…" at bounding box center [1134, 547] width 432 height 845
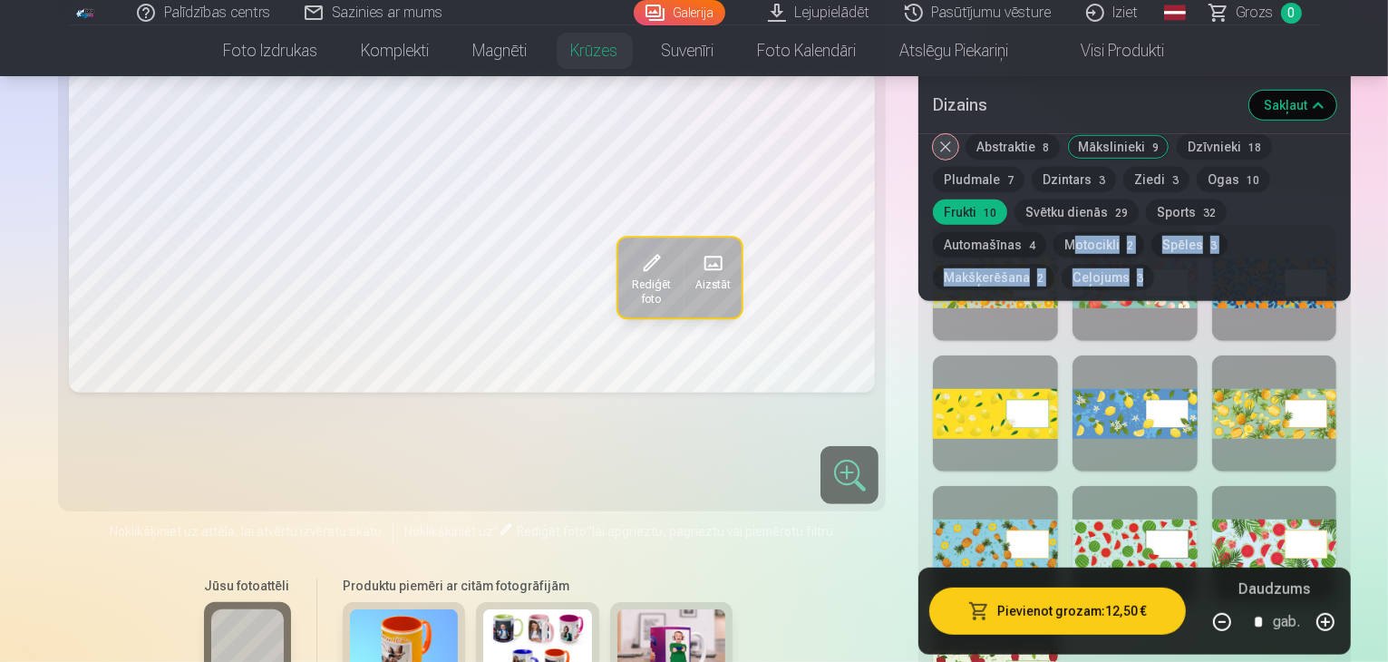
scroll to position [1056, 0]
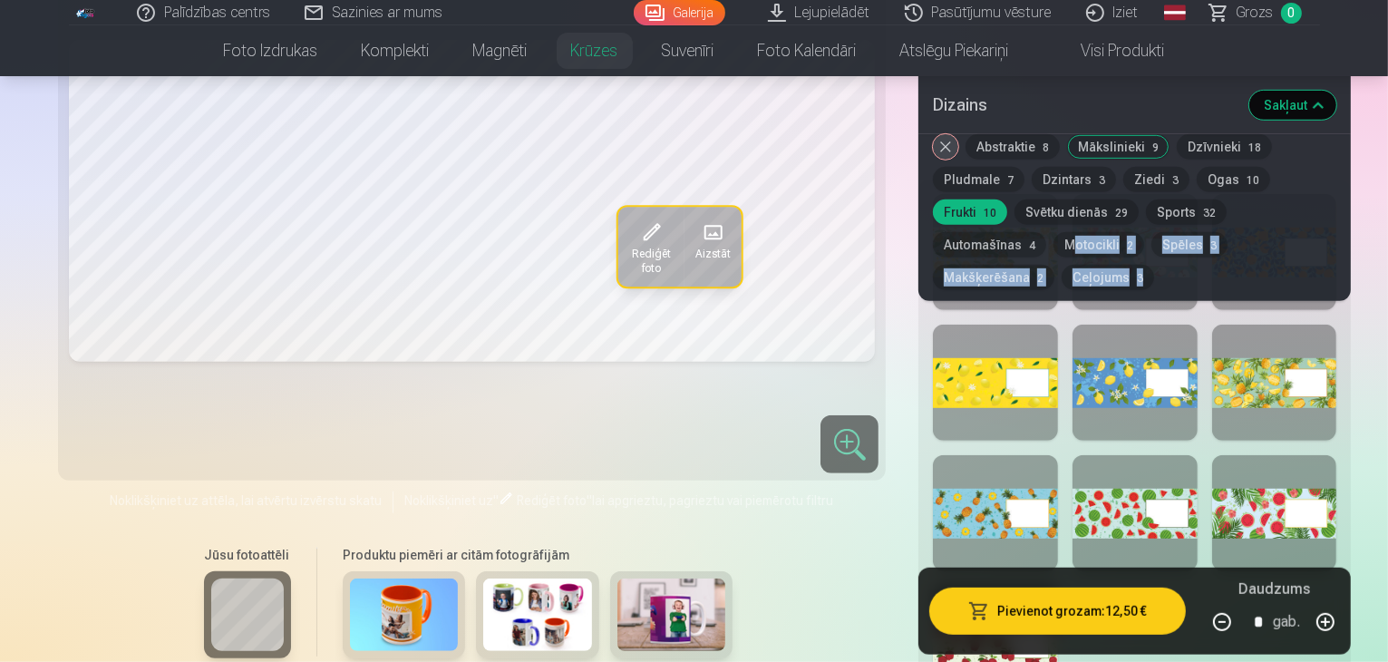
click at [1167, 238] on div "Noņemiet dizainu Abstraktie 8 Mākslinieki 9 Dzīvnieki 18 Pludmale 7 Dzintars 3 …" at bounding box center [1134, 217] width 432 height 167
click at [1102, 455] on div at bounding box center [1135, 513] width 125 height 116
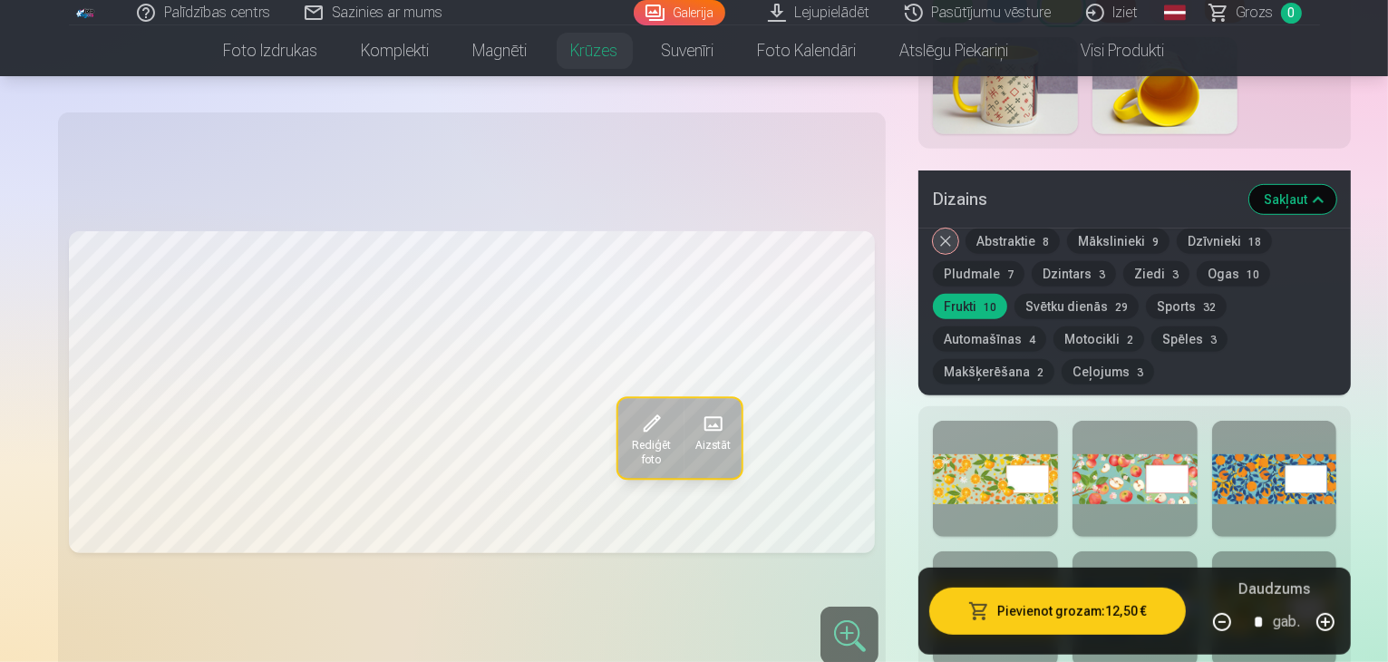
scroll to position [784, 0]
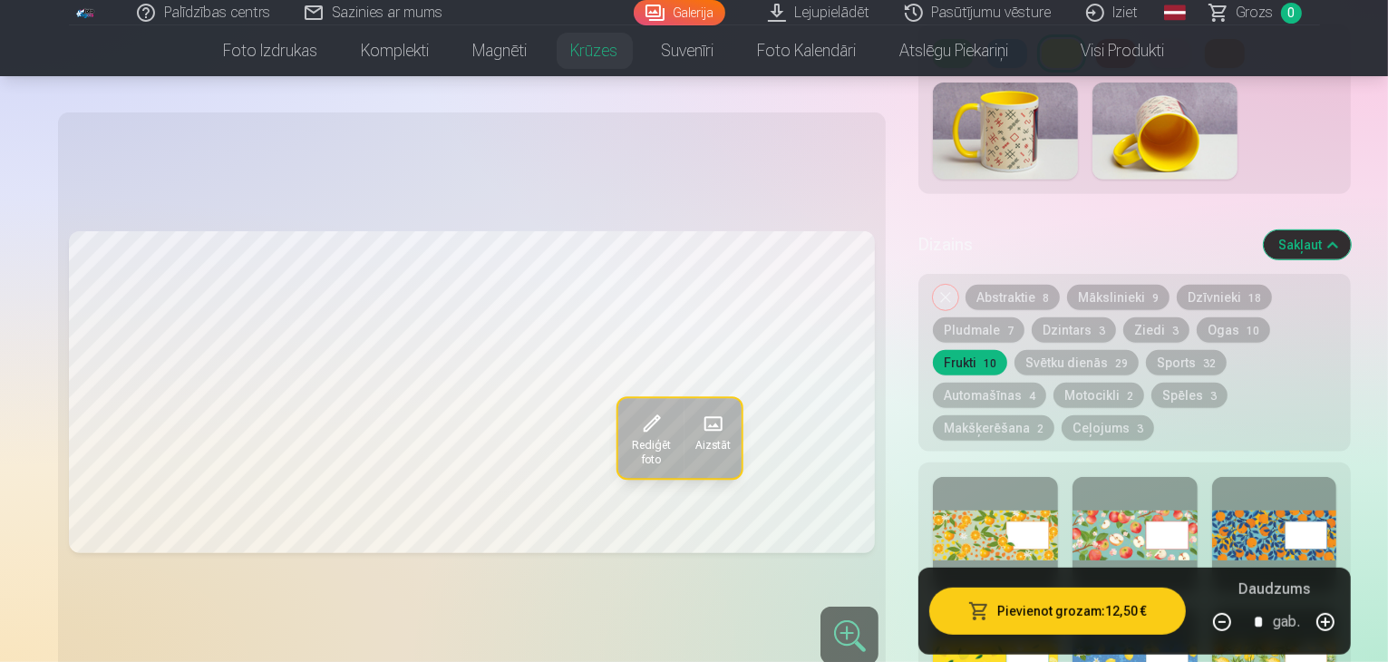
click at [1139, 350] on button "Svētku dienās 29" at bounding box center [1077, 362] width 124 height 25
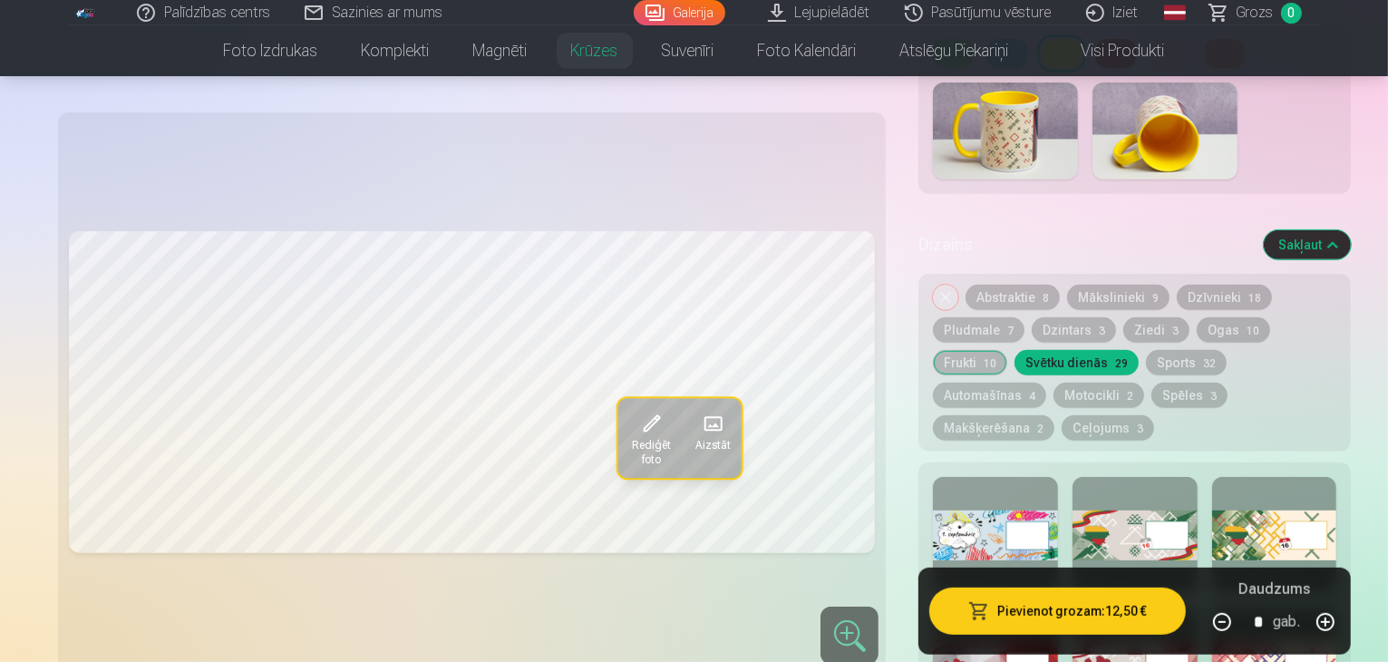
click at [1146, 480] on div at bounding box center [1135, 535] width 125 height 116
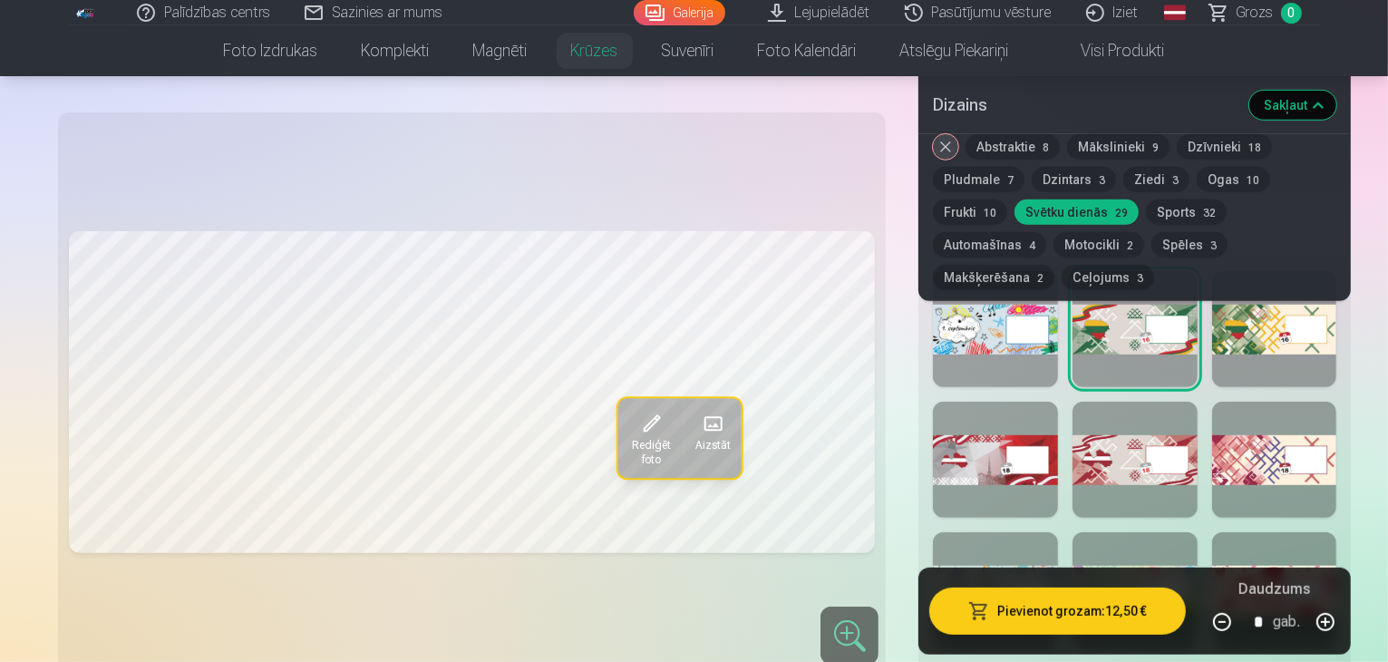
scroll to position [1056, 0]
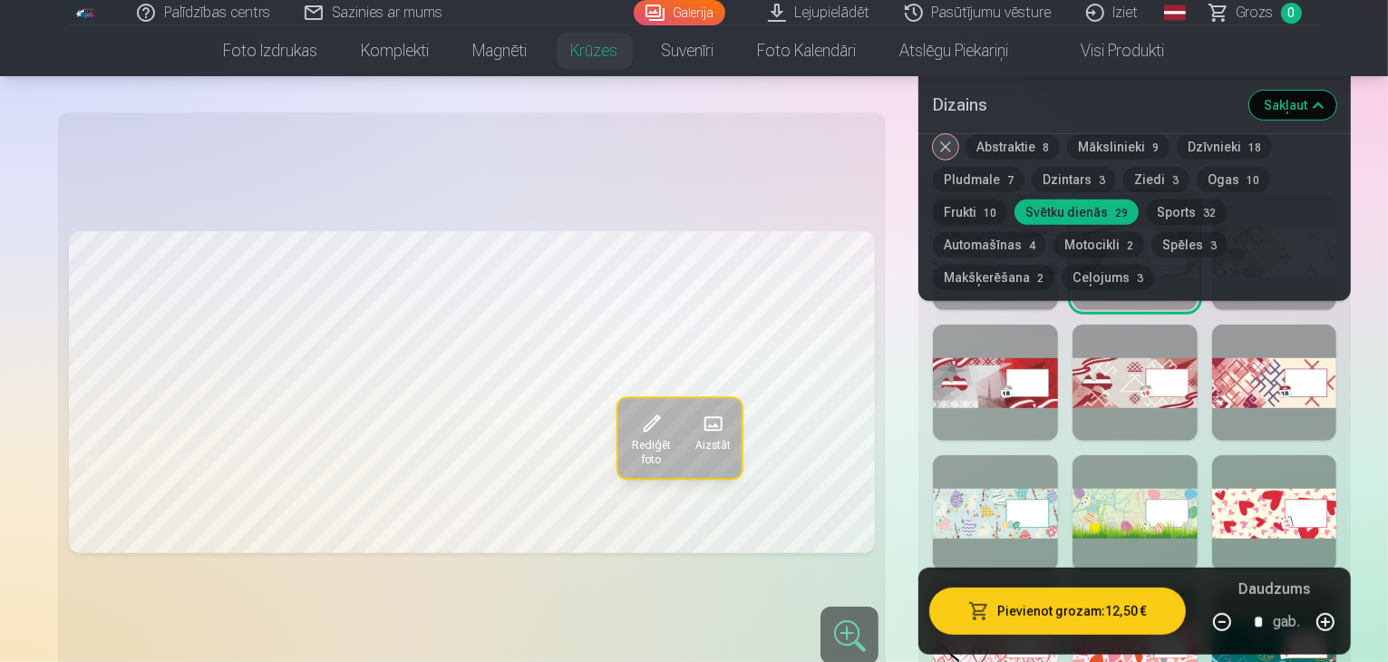
click at [808, 468] on div "Rediģēt foto Aizstāt" at bounding box center [472, 392] width 807 height 538
click at [954, 458] on div at bounding box center [995, 513] width 125 height 116
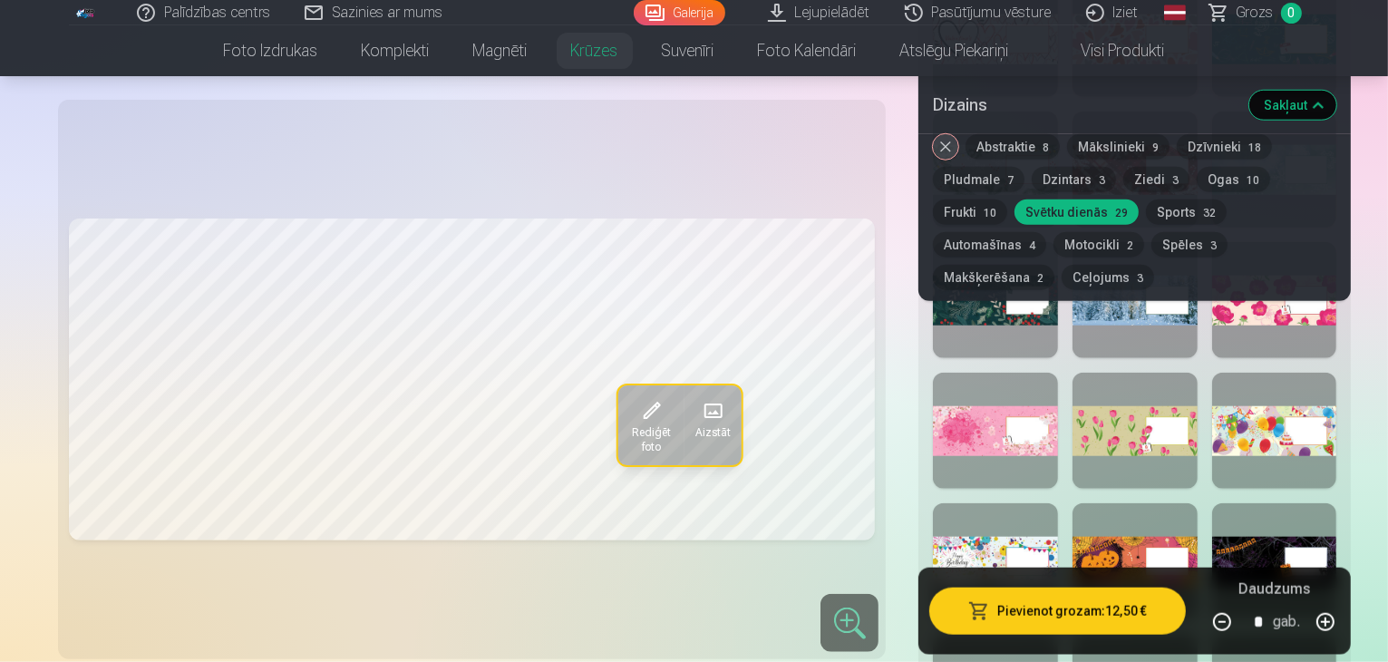
scroll to position [1782, 0]
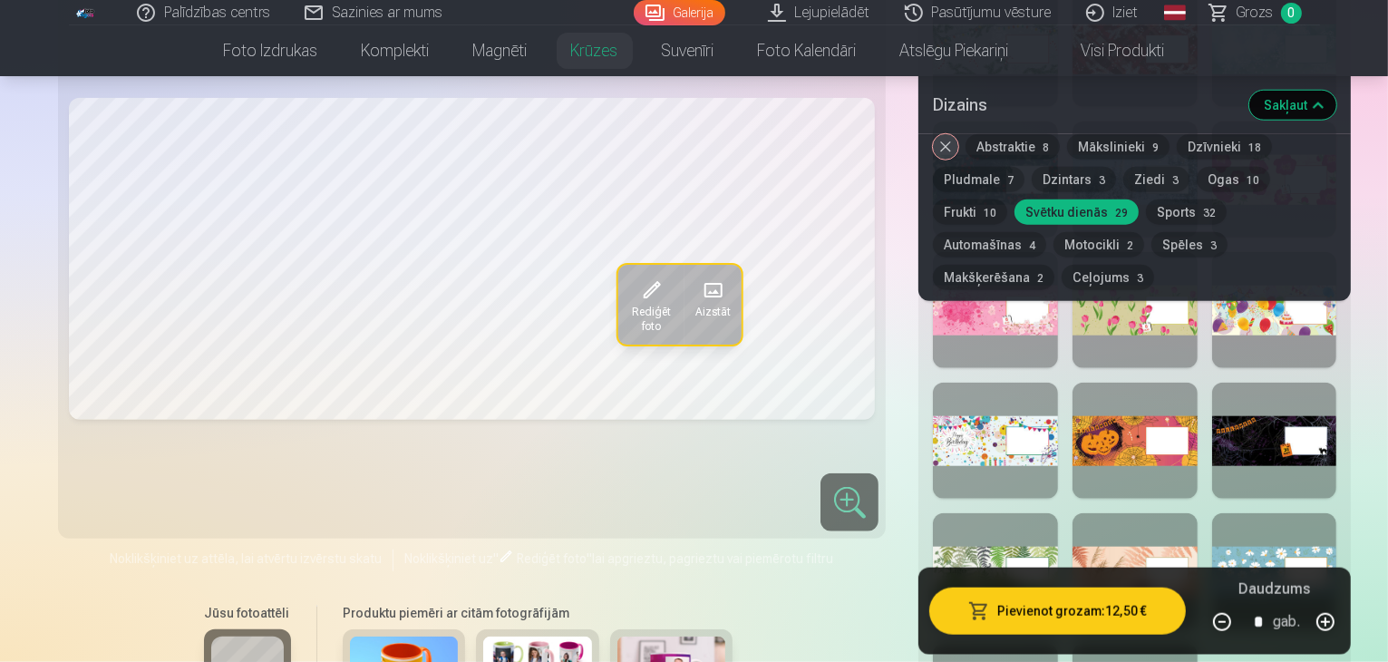
click at [1104, 388] on div at bounding box center [1135, 441] width 125 height 116
click at [1104, 387] on div at bounding box center [1135, 441] width 125 height 116
click at [952, 388] on div at bounding box center [995, 441] width 125 height 116
click at [1247, 513] on div at bounding box center [1274, 571] width 125 height 116
click at [1249, 513] on div at bounding box center [1274, 571] width 125 height 116
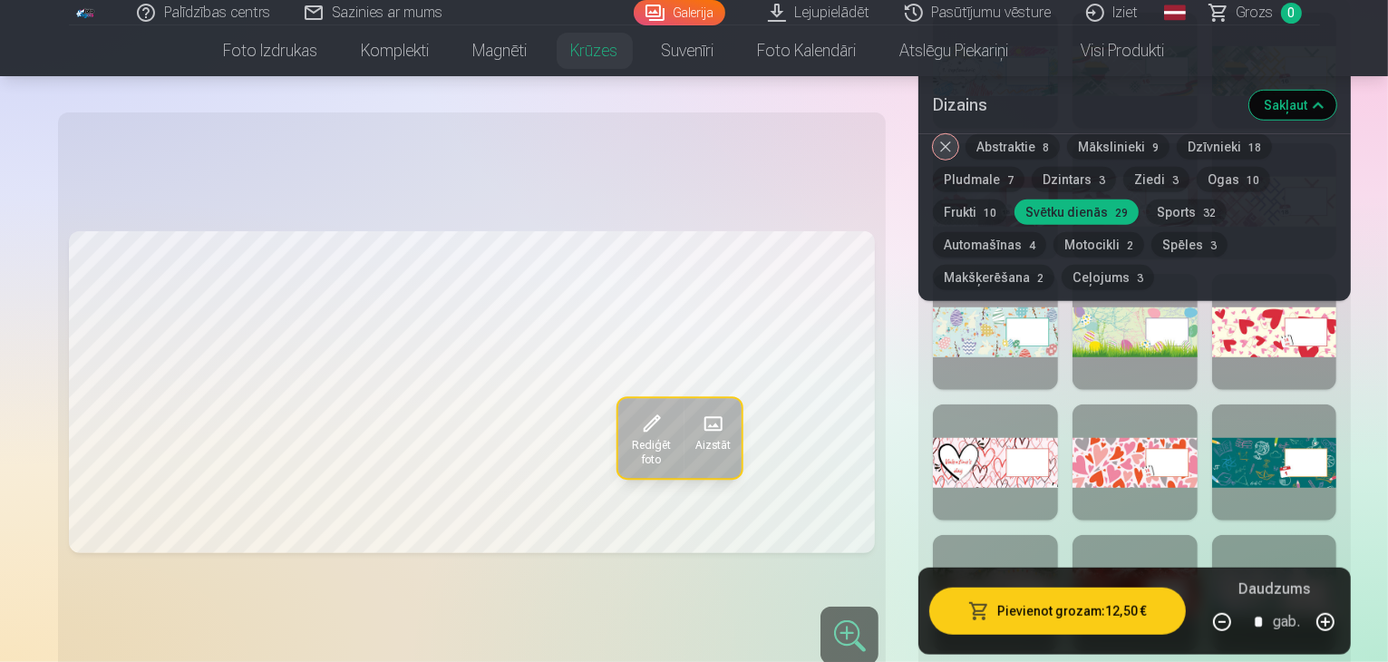
click at [1306, 106] on button "Sakļaut" at bounding box center [1292, 105] width 87 height 29
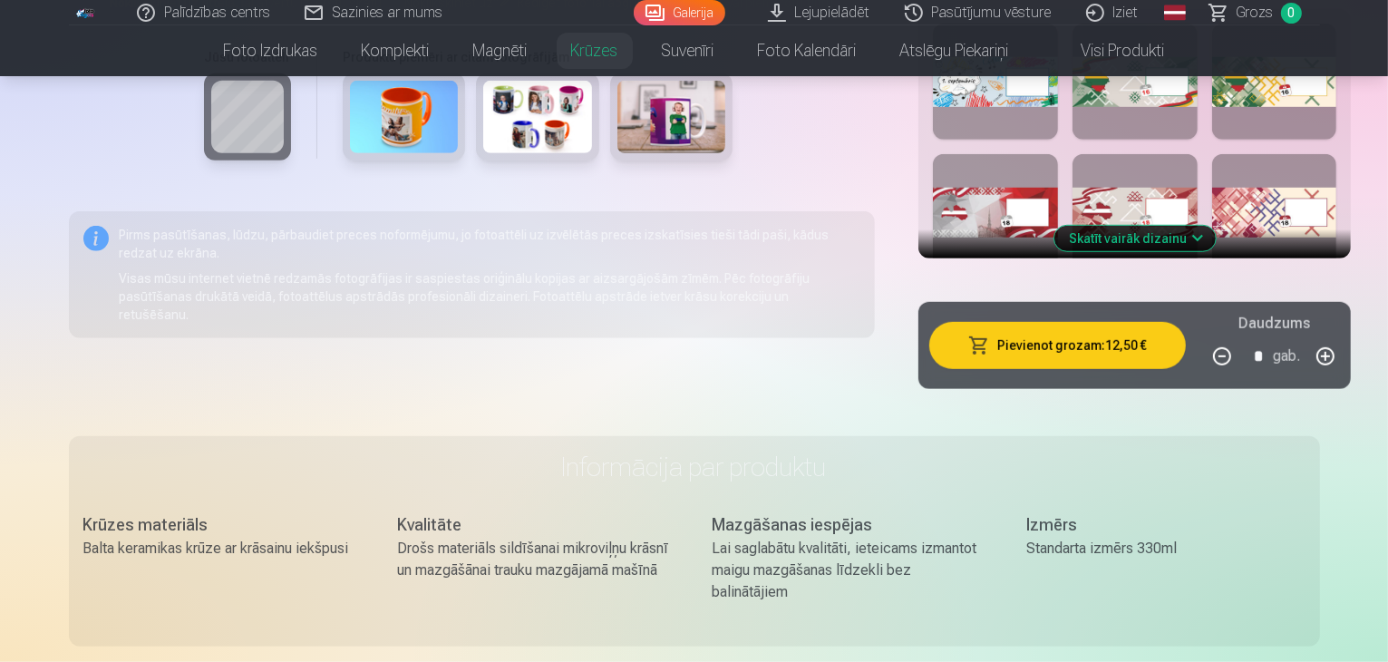
click at [1306, 154] on div at bounding box center [1274, 212] width 125 height 116
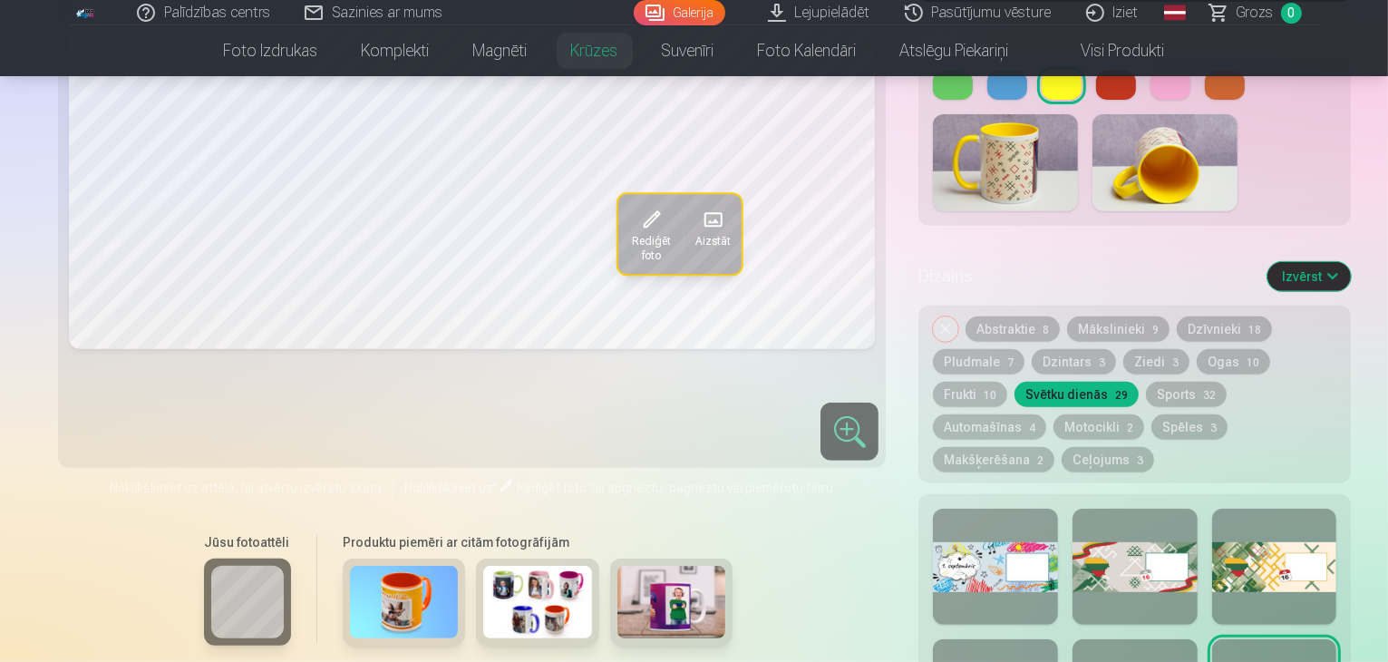
scroll to position [780, 0]
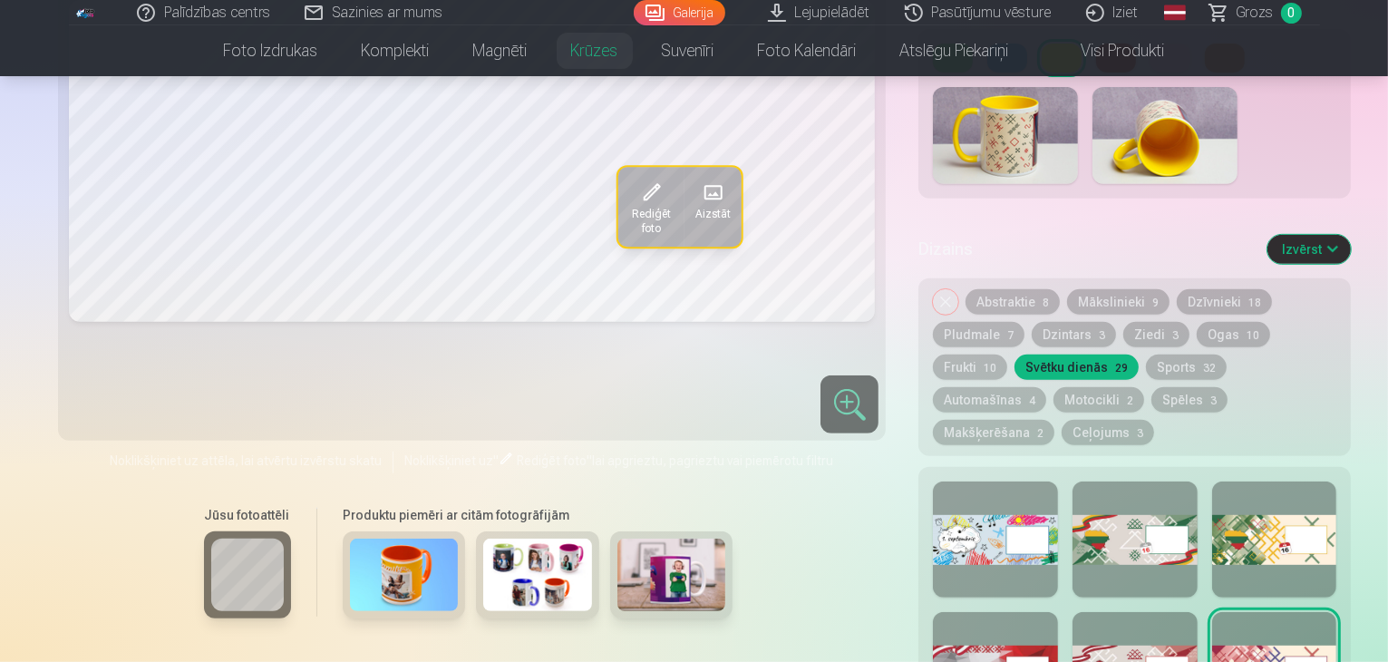
click at [1139, 354] on button "Svētku dienās 29" at bounding box center [1077, 366] width 124 height 25
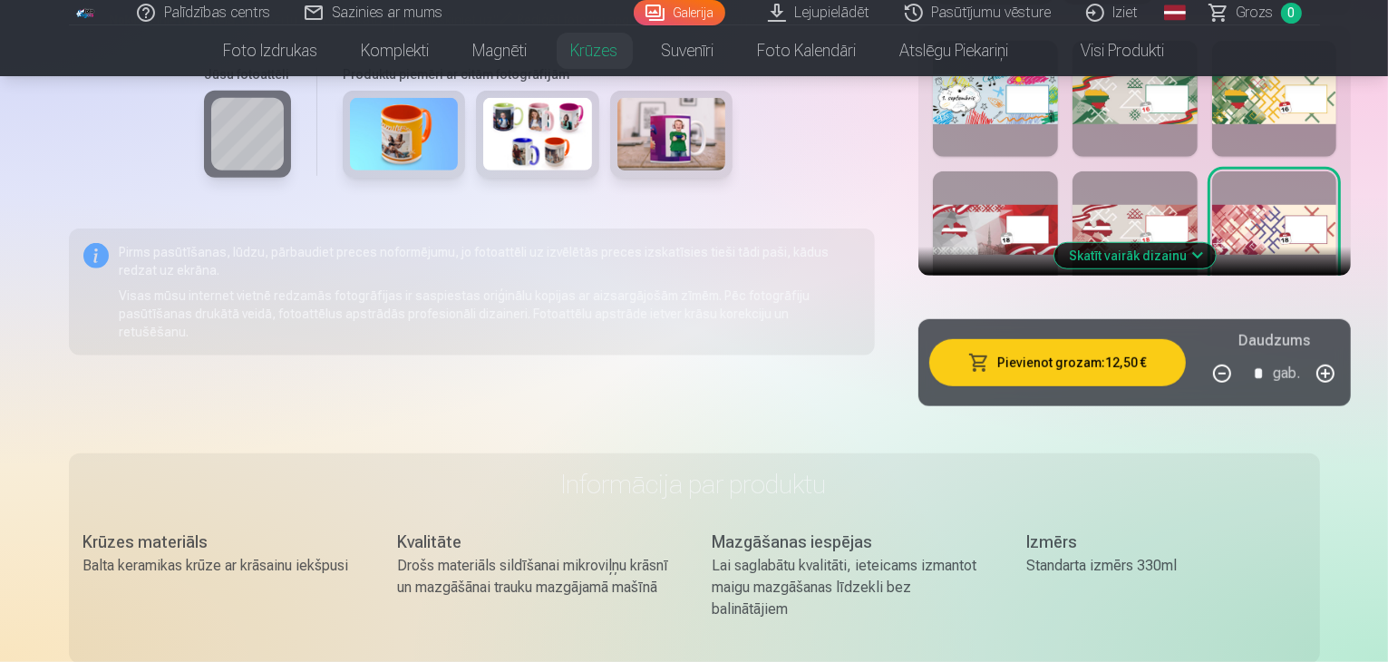
scroll to position [1052, 0]
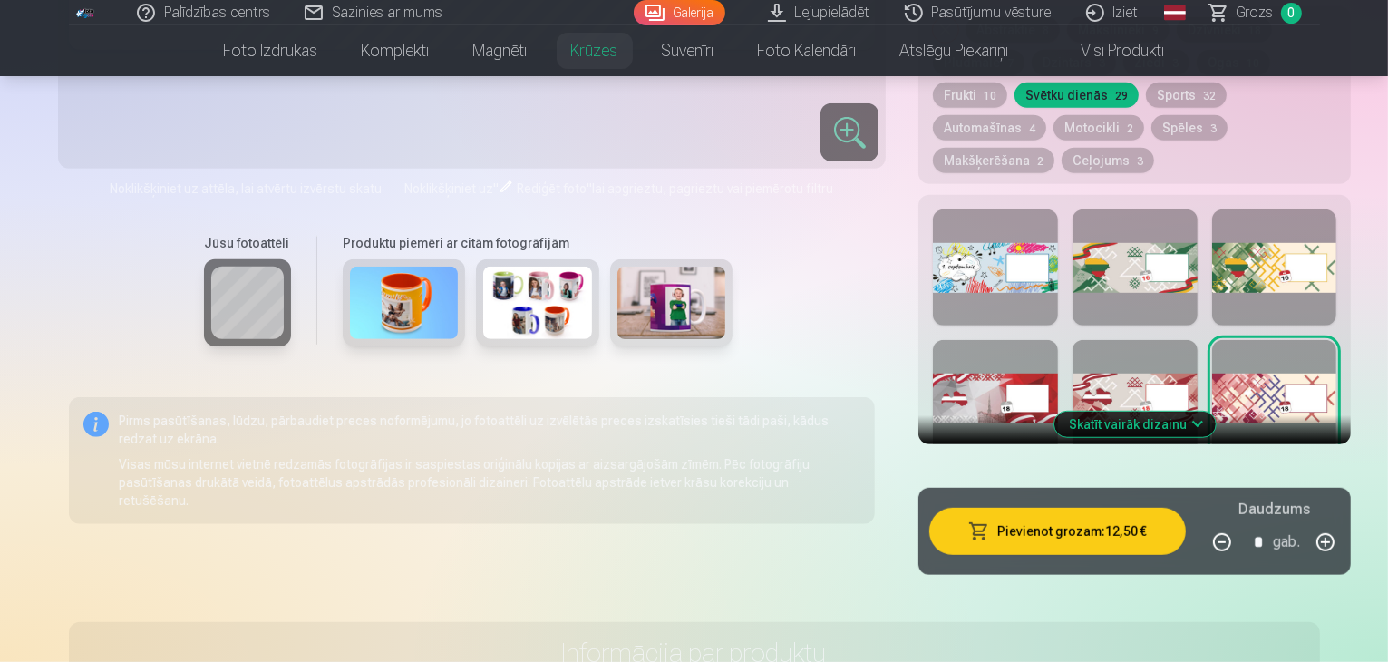
click at [1101, 412] on button "Skatīt vairāk dizainu" at bounding box center [1134, 424] width 161 height 25
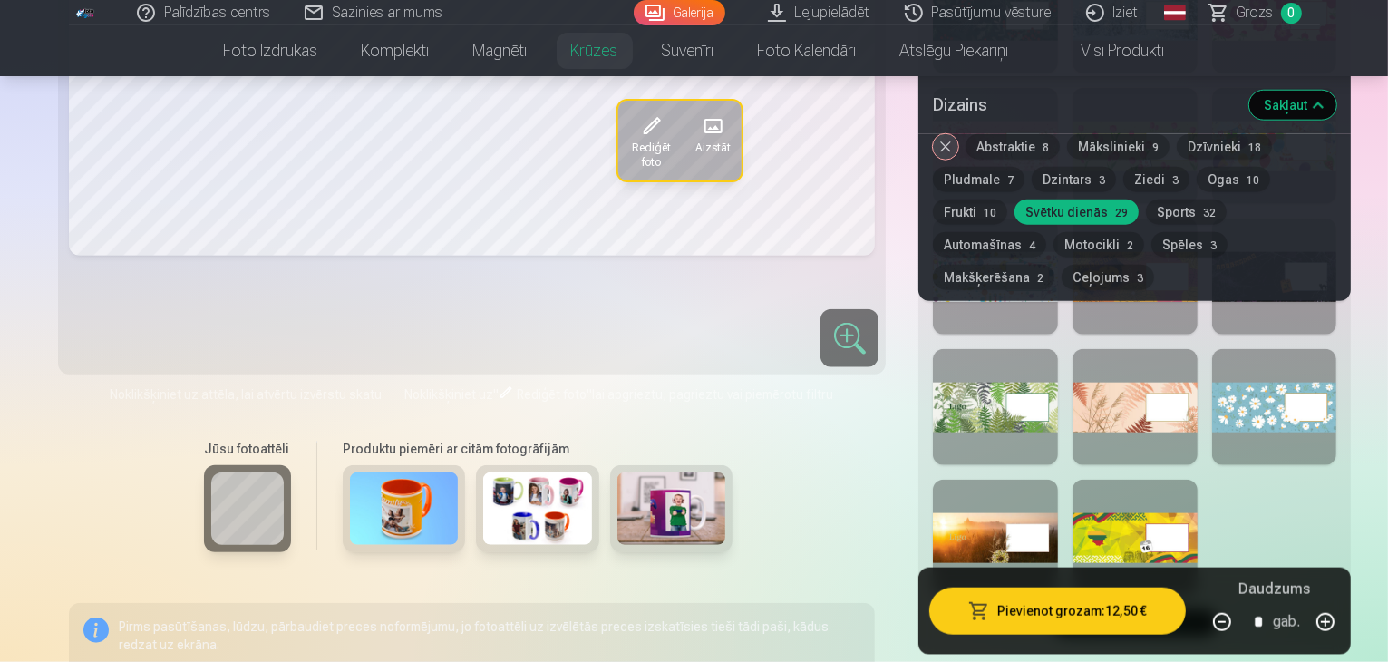
scroll to position [1958, 0]
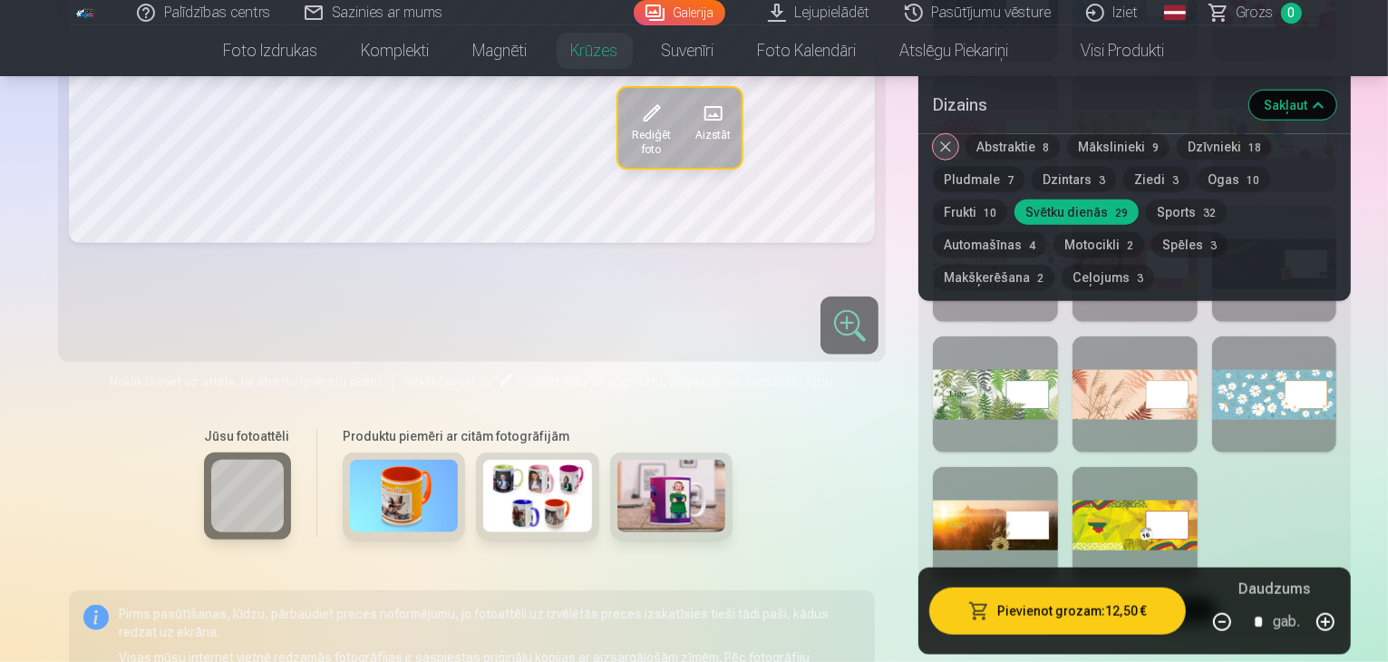
click at [1265, 337] on div at bounding box center [1274, 394] width 125 height 116
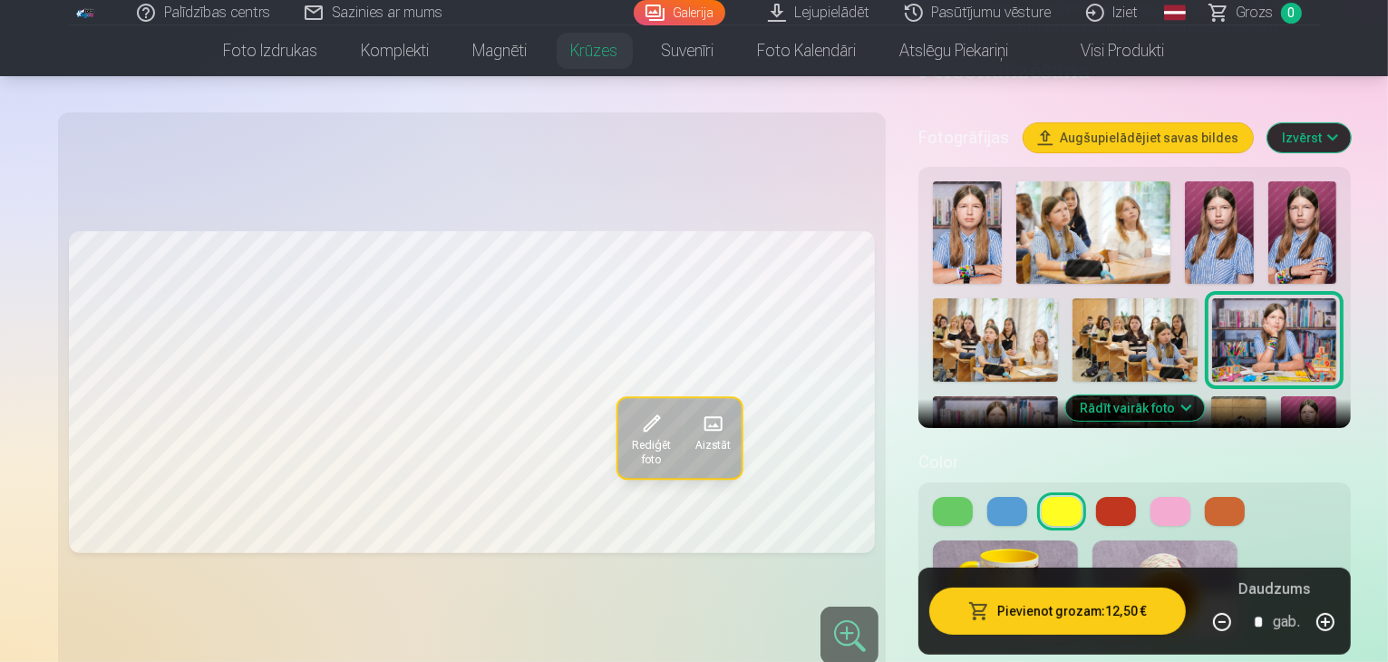
scroll to position [417, 0]
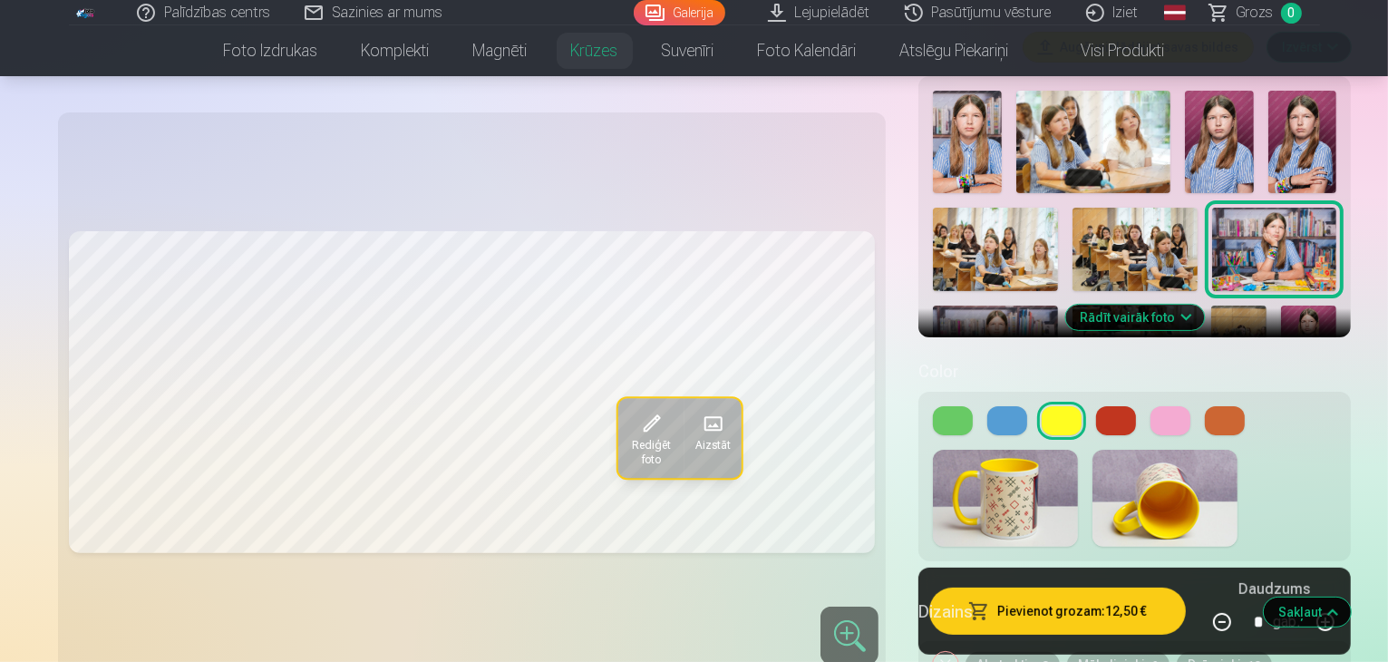
click at [933, 406] on div at bounding box center [1134, 420] width 403 height 29
click at [987, 406] on button at bounding box center [1007, 420] width 40 height 29
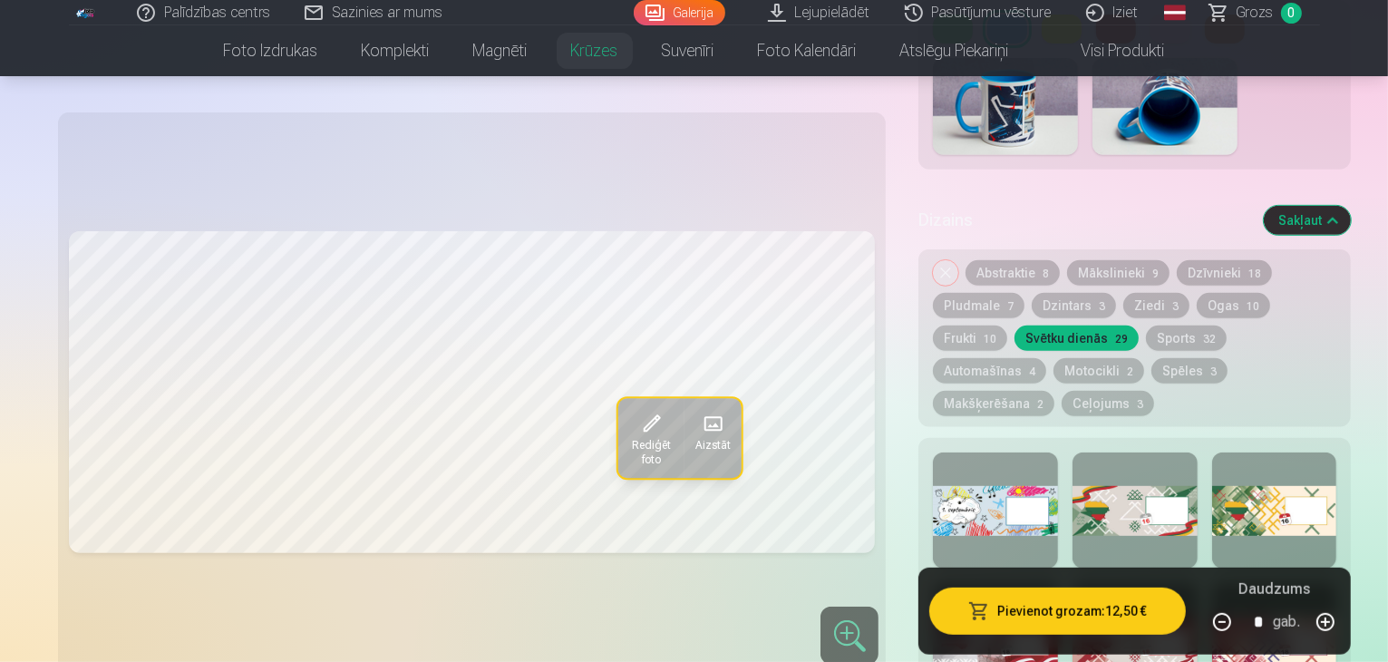
scroll to position [780, 0]
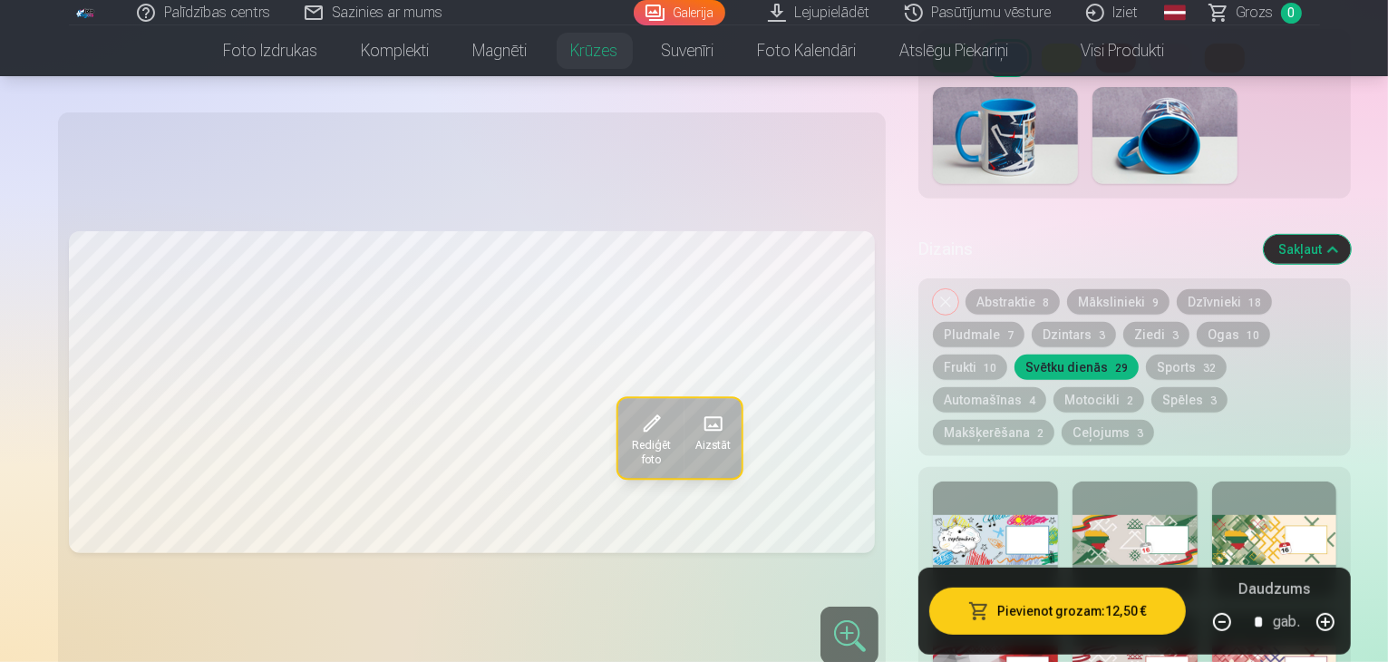
click at [1197, 322] on button "Ogas 10" at bounding box center [1233, 334] width 73 height 25
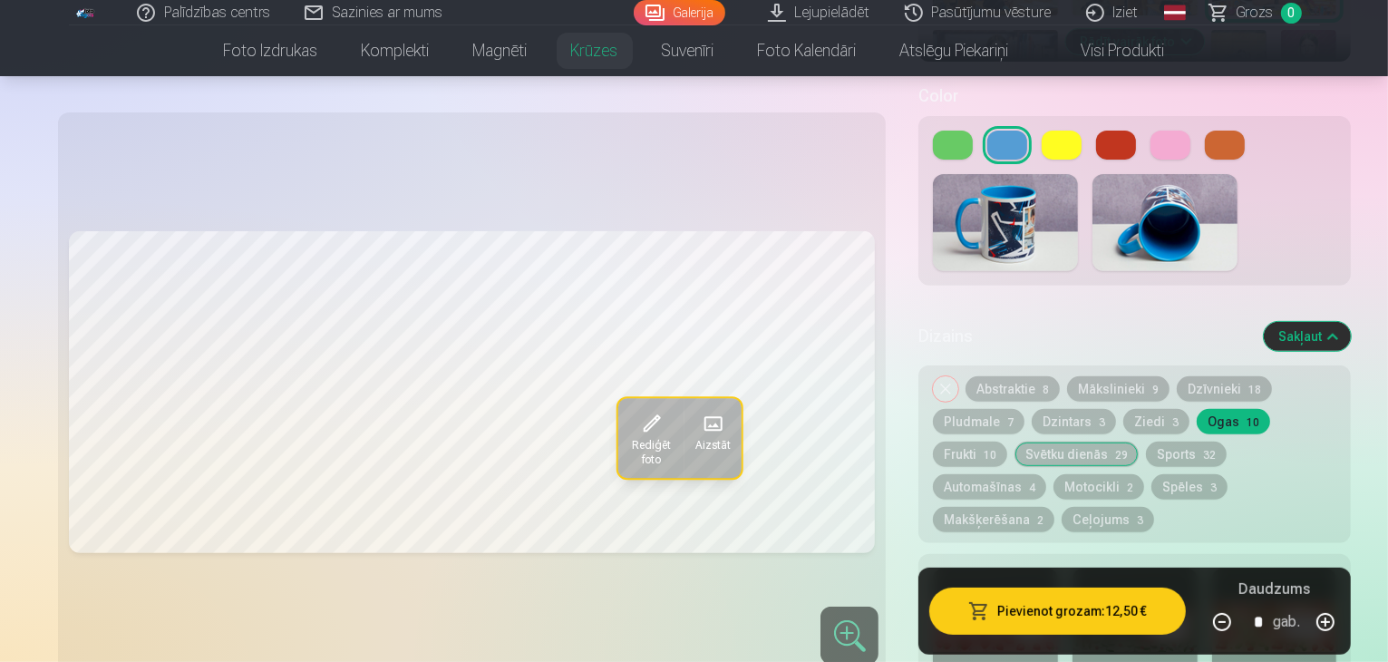
scroll to position [689, 0]
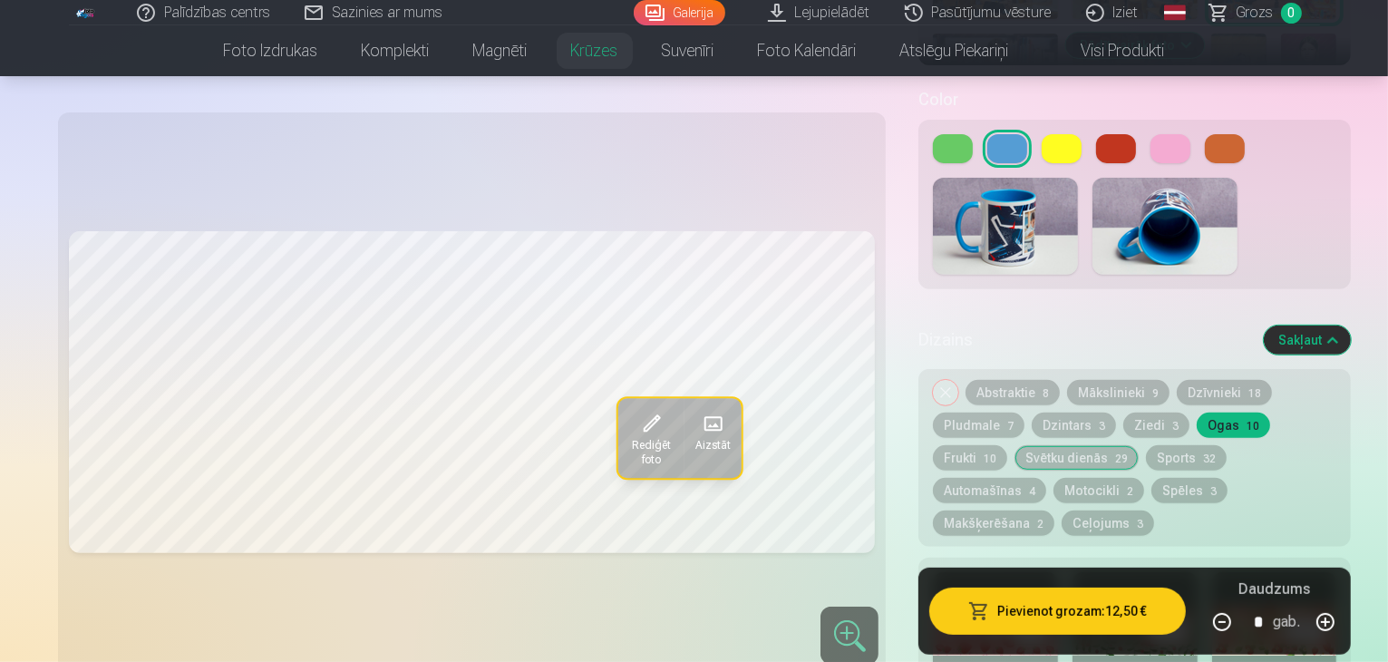
click at [1062, 510] on button "Ceļojums 3" at bounding box center [1108, 522] width 92 height 25
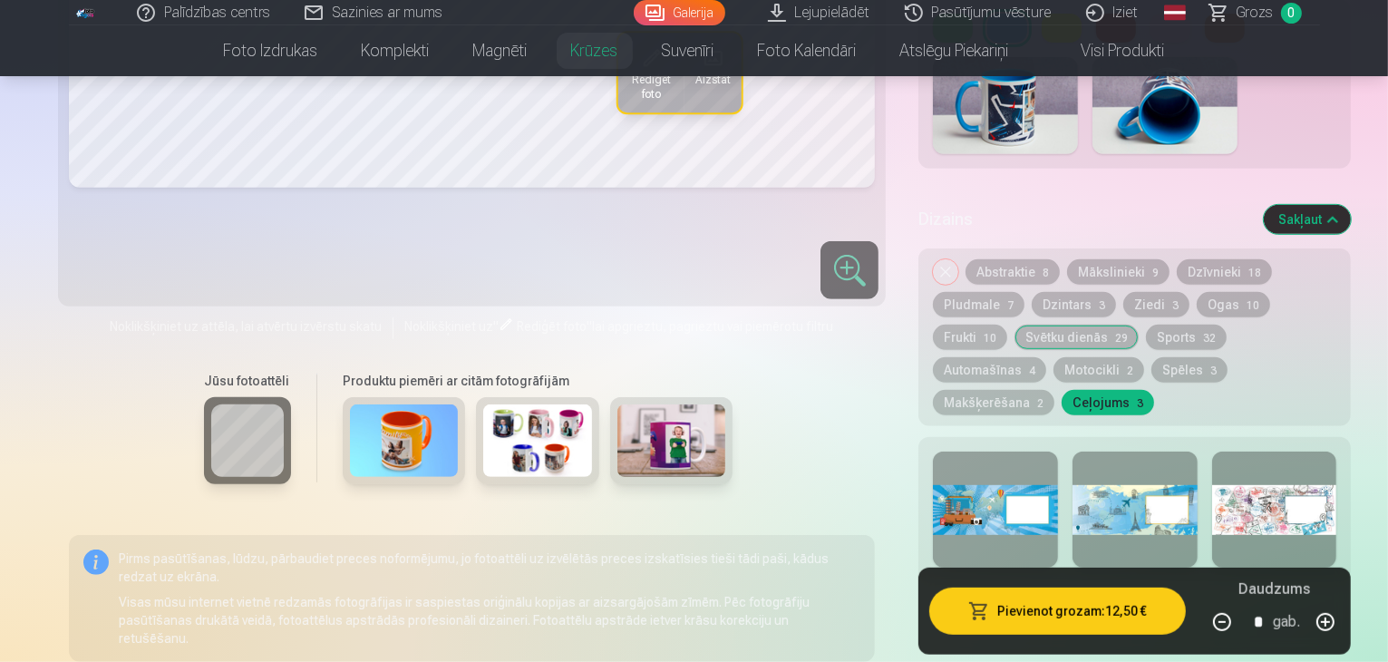
scroll to position [780, 0]
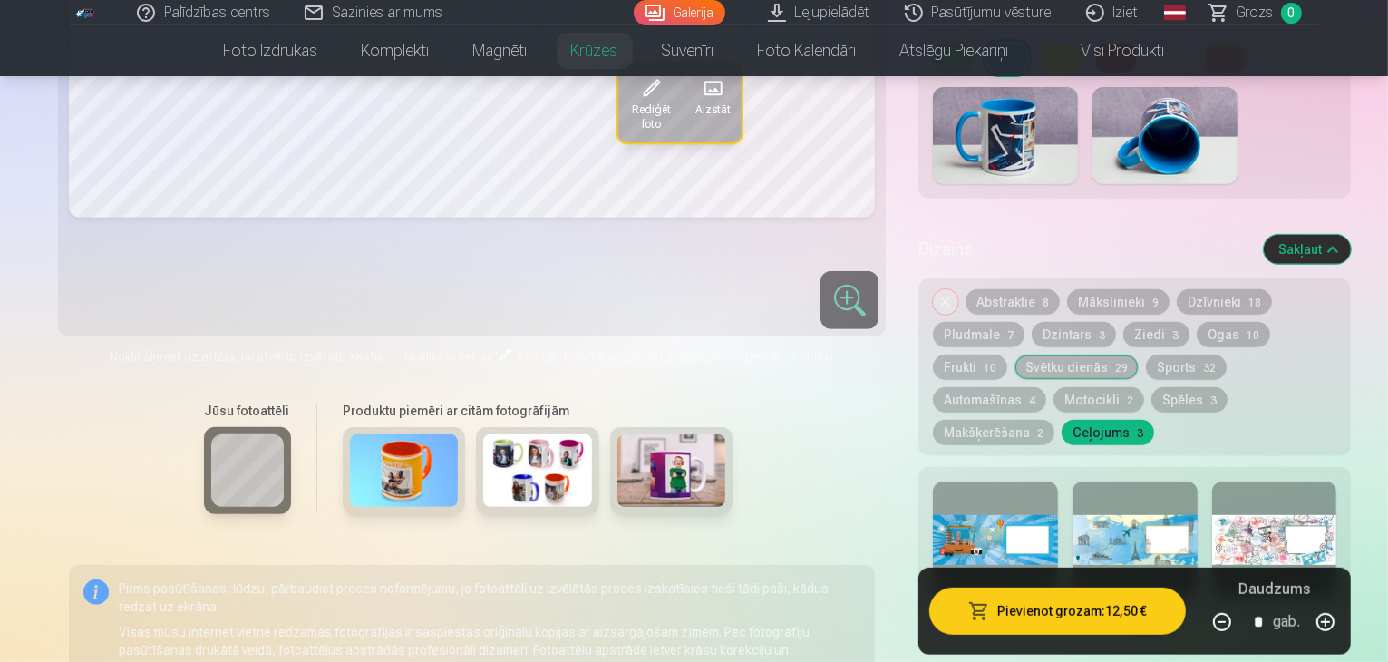
click at [1054, 420] on button "Makšķerēšana 2" at bounding box center [993, 432] width 121 height 25
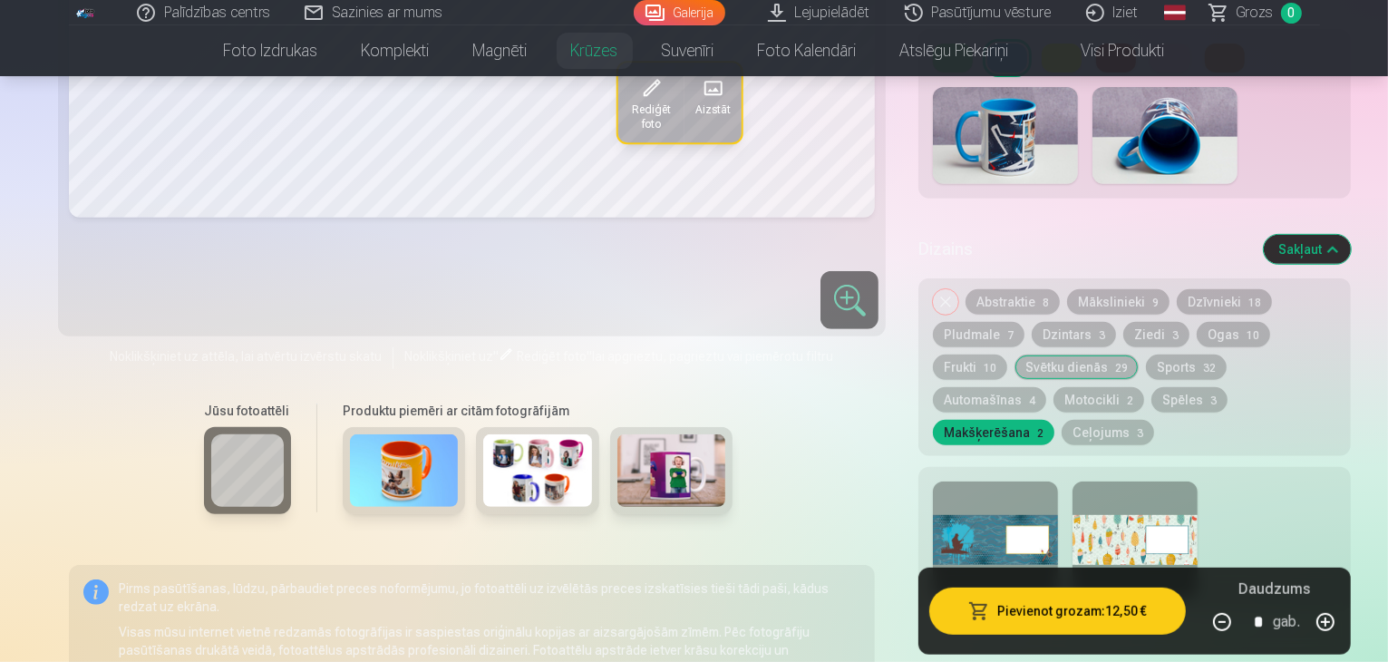
click at [1180, 387] on button "Spēles 3" at bounding box center [1189, 399] width 76 height 25
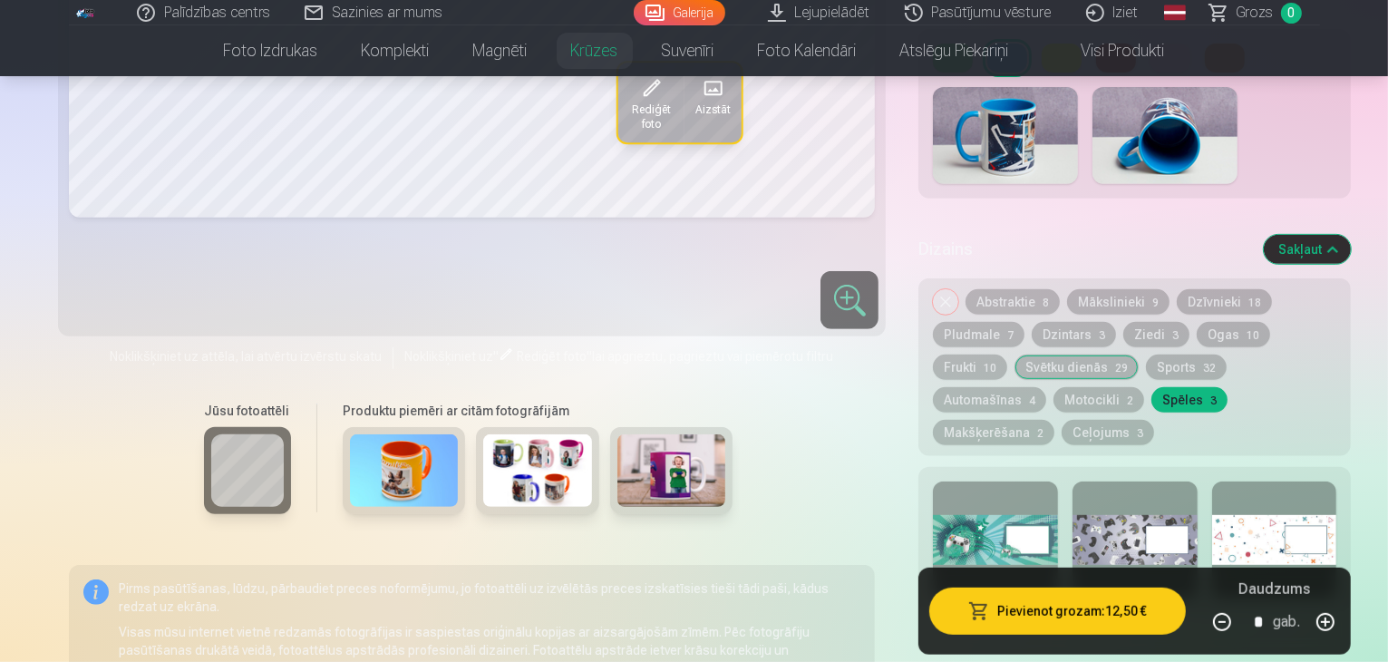
click at [1125, 387] on button "Motocikli 2" at bounding box center [1099, 399] width 91 height 25
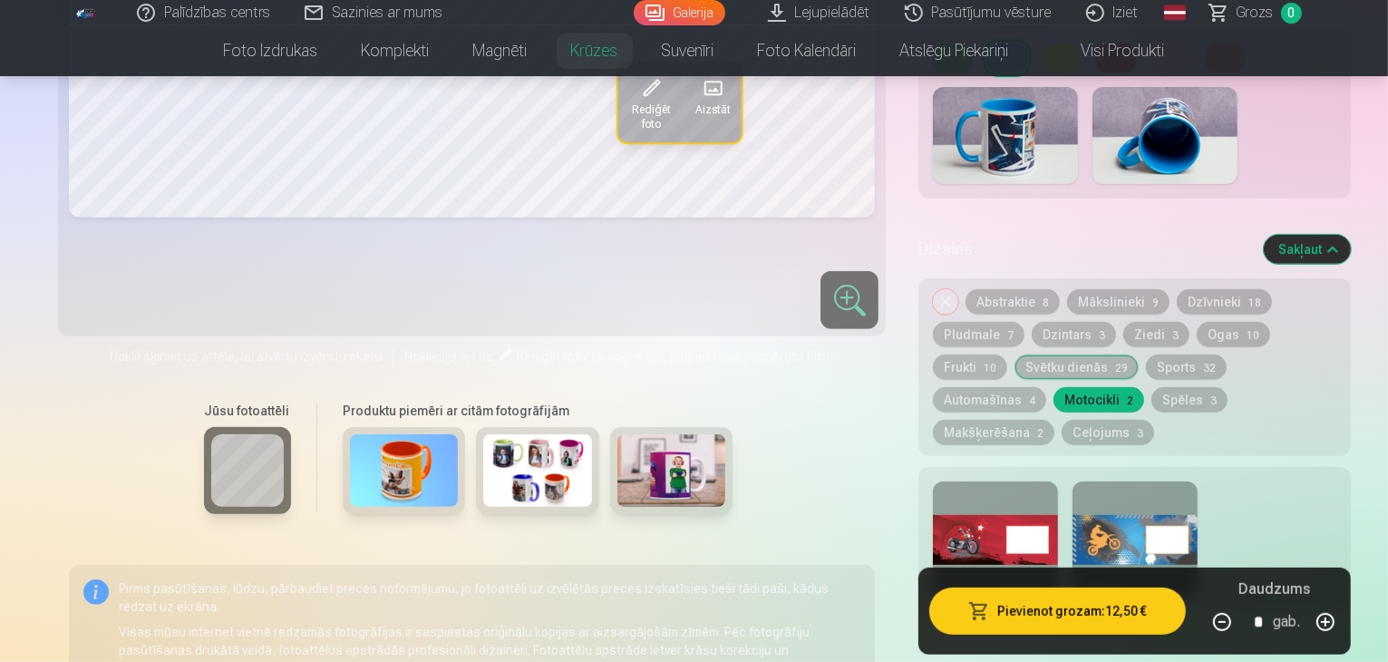
click at [1028, 387] on button "Automašīnas 4" at bounding box center [989, 399] width 113 height 25
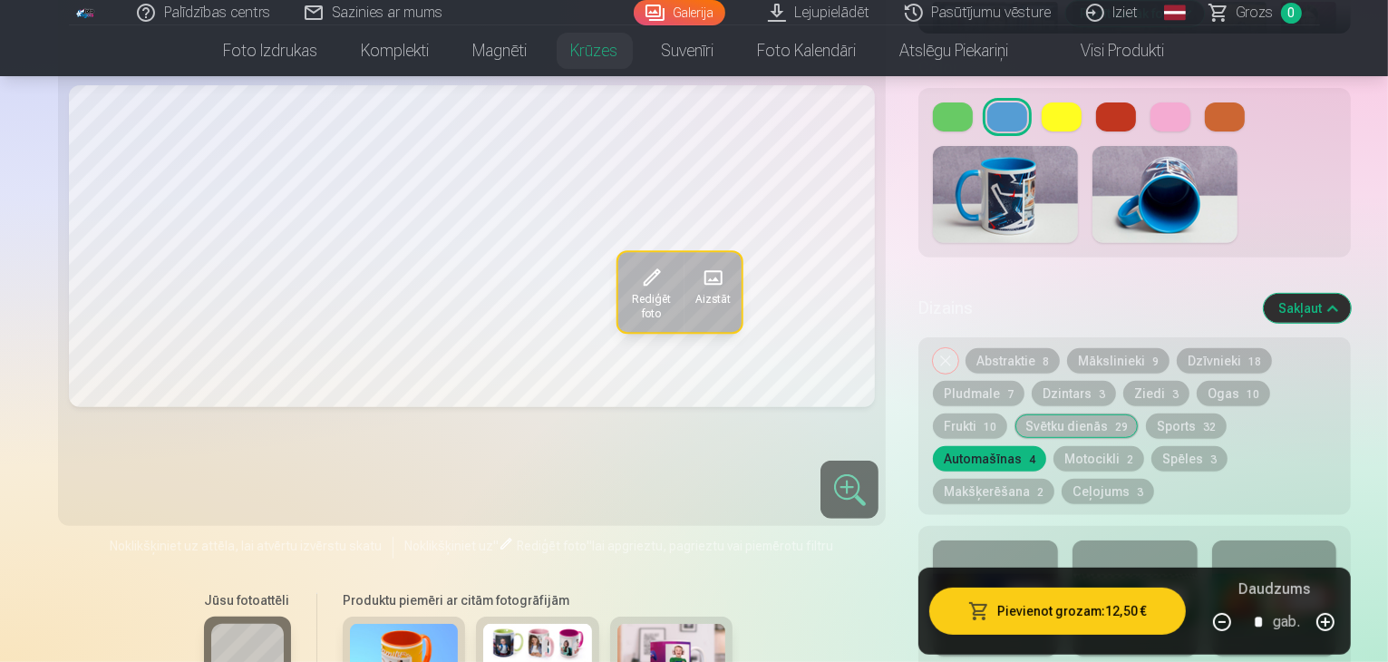
scroll to position [689, 0]
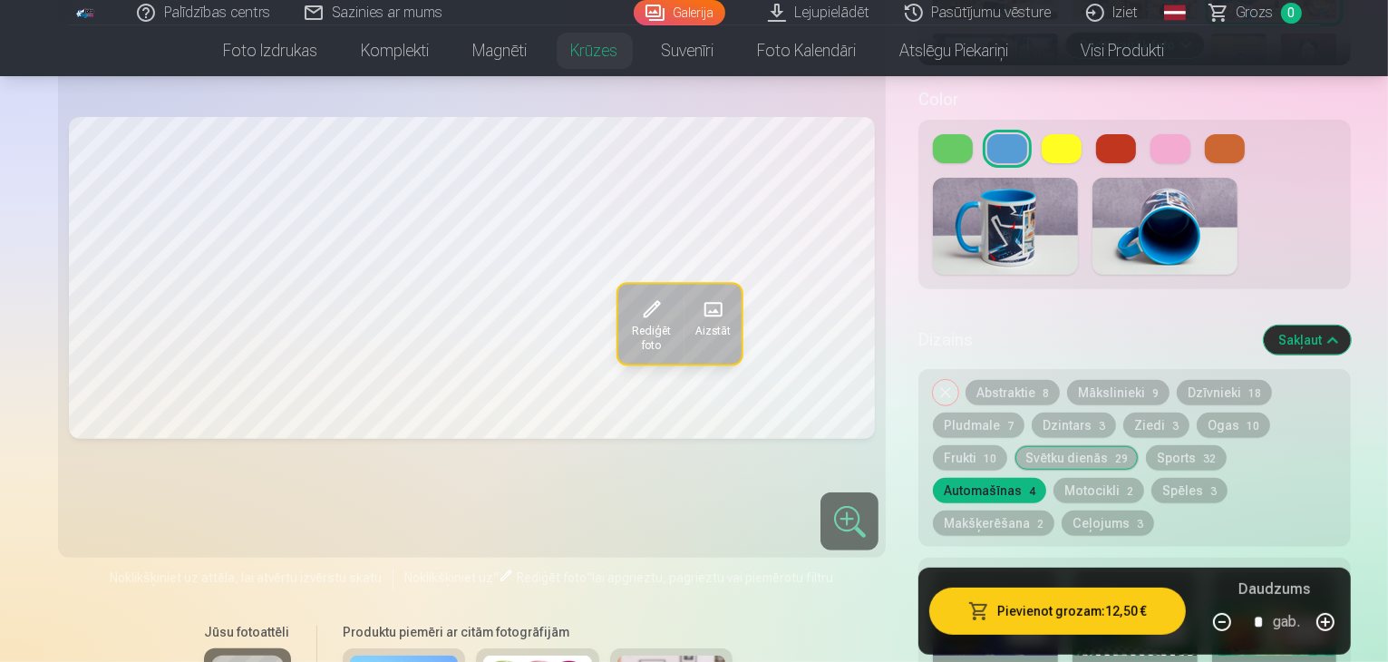
click at [1146, 445] on button "Sports 32" at bounding box center [1186, 457] width 81 height 25
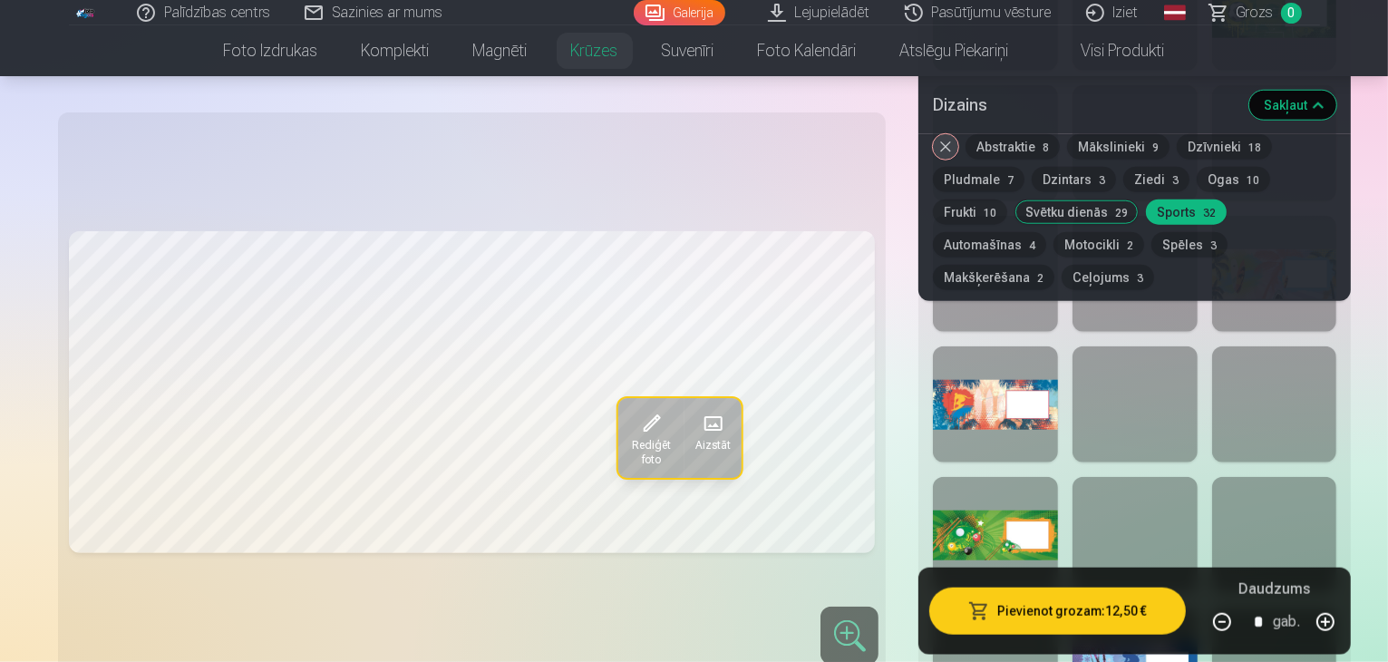
scroll to position [1686, 0]
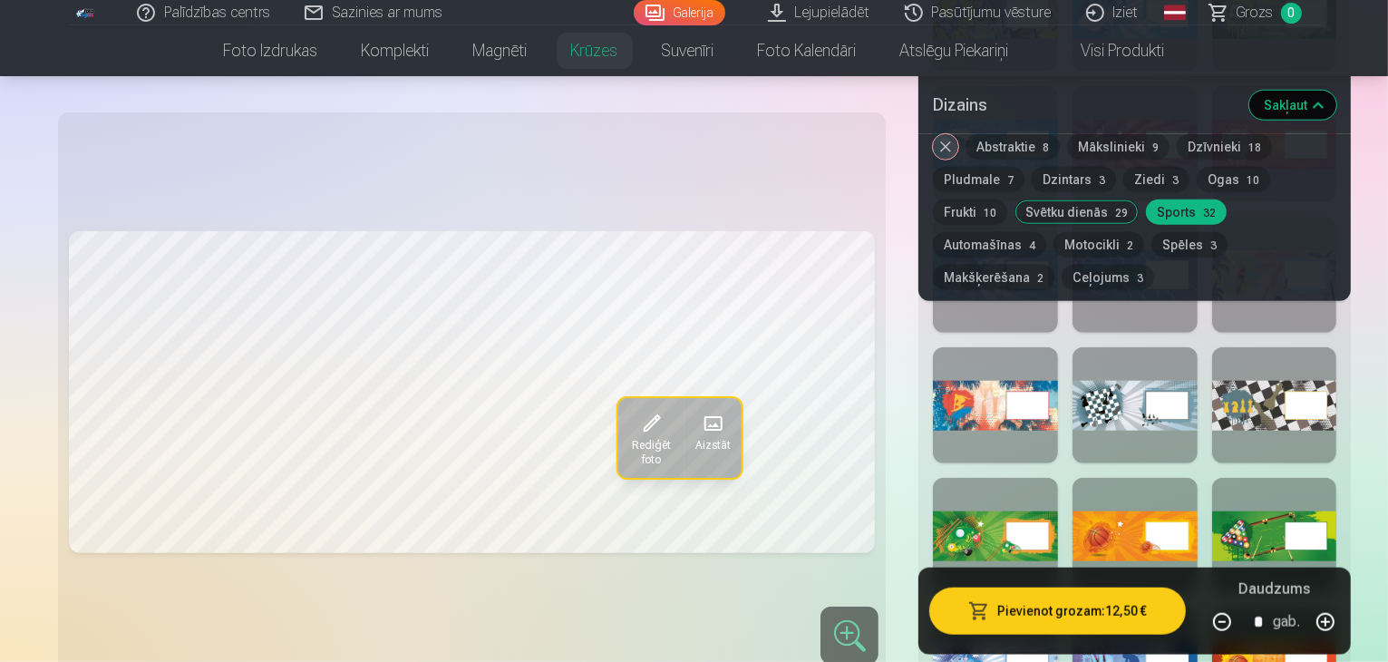
click at [1139, 199] on button "Svētku dienās 29" at bounding box center [1077, 211] width 124 height 25
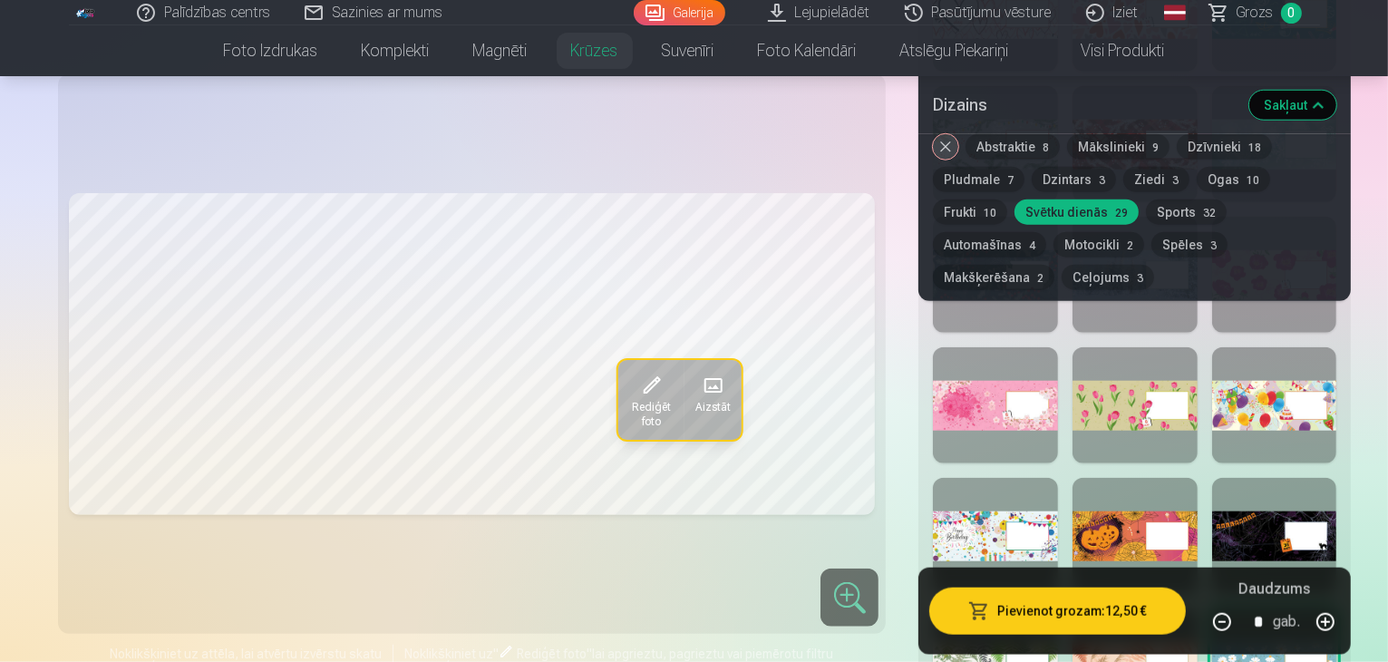
click at [1007, 199] on button "Frukti 10" at bounding box center [970, 211] width 74 height 25
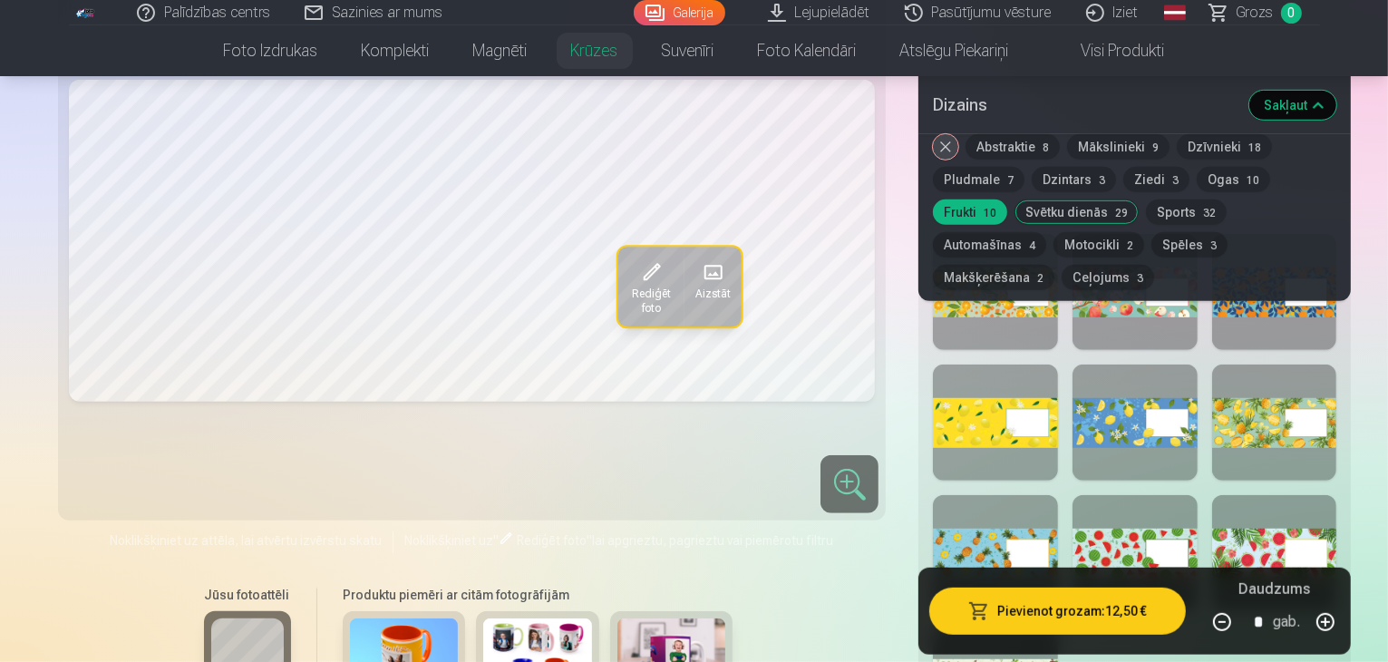
scroll to position [961, 0]
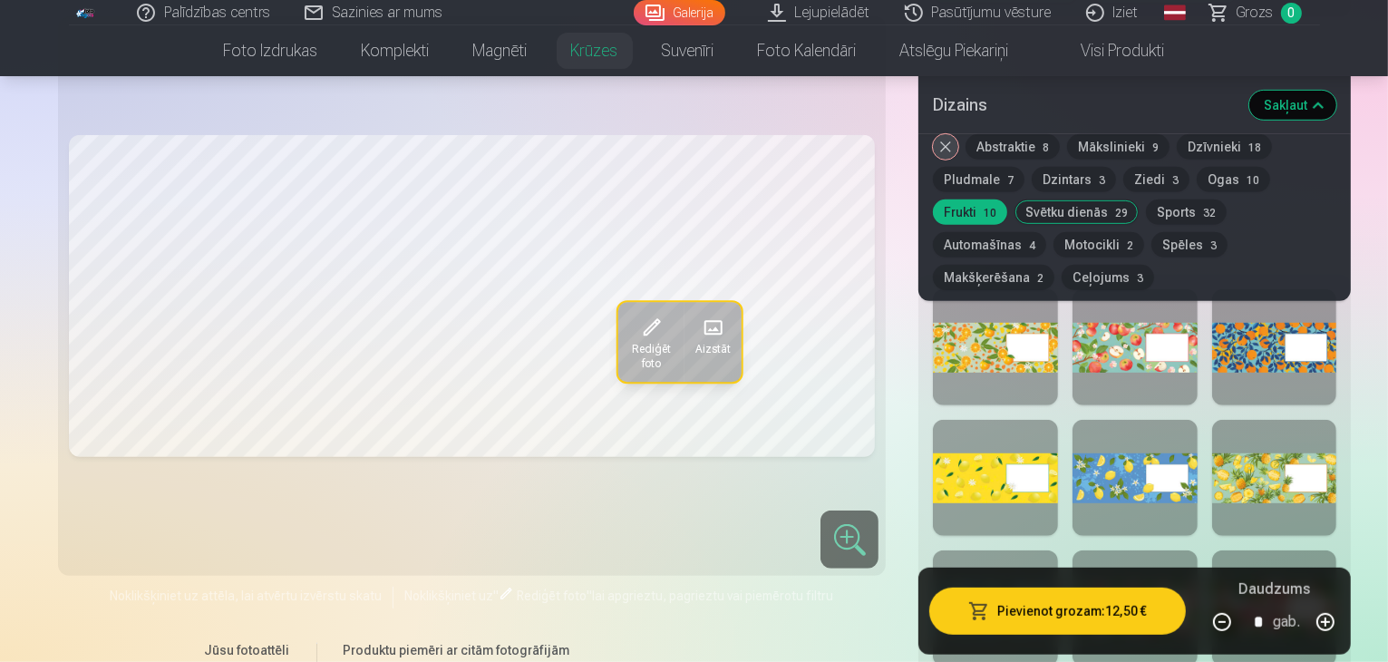
click at [1197, 180] on button "Ogas 10" at bounding box center [1233, 179] width 73 height 25
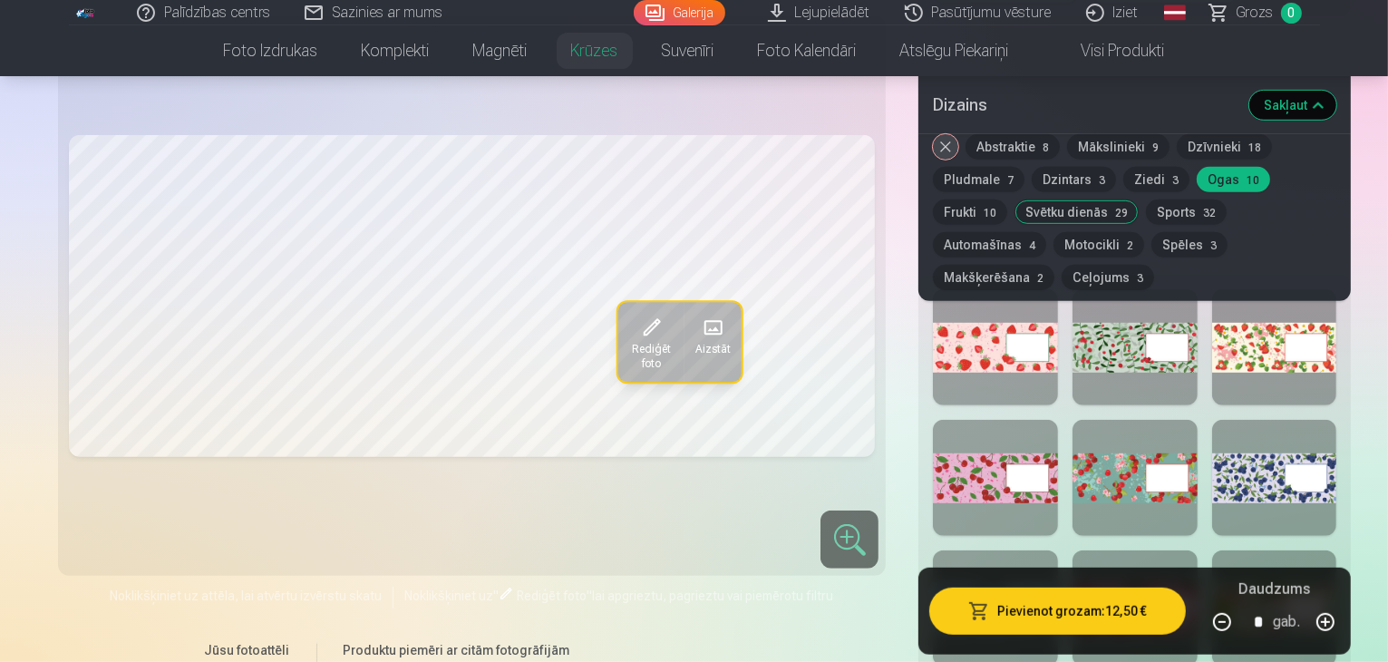
click at [1197, 180] on button "Ogas 10" at bounding box center [1233, 179] width 73 height 25
click at [1123, 180] on button "Ziedi 3" at bounding box center [1156, 179] width 66 height 25
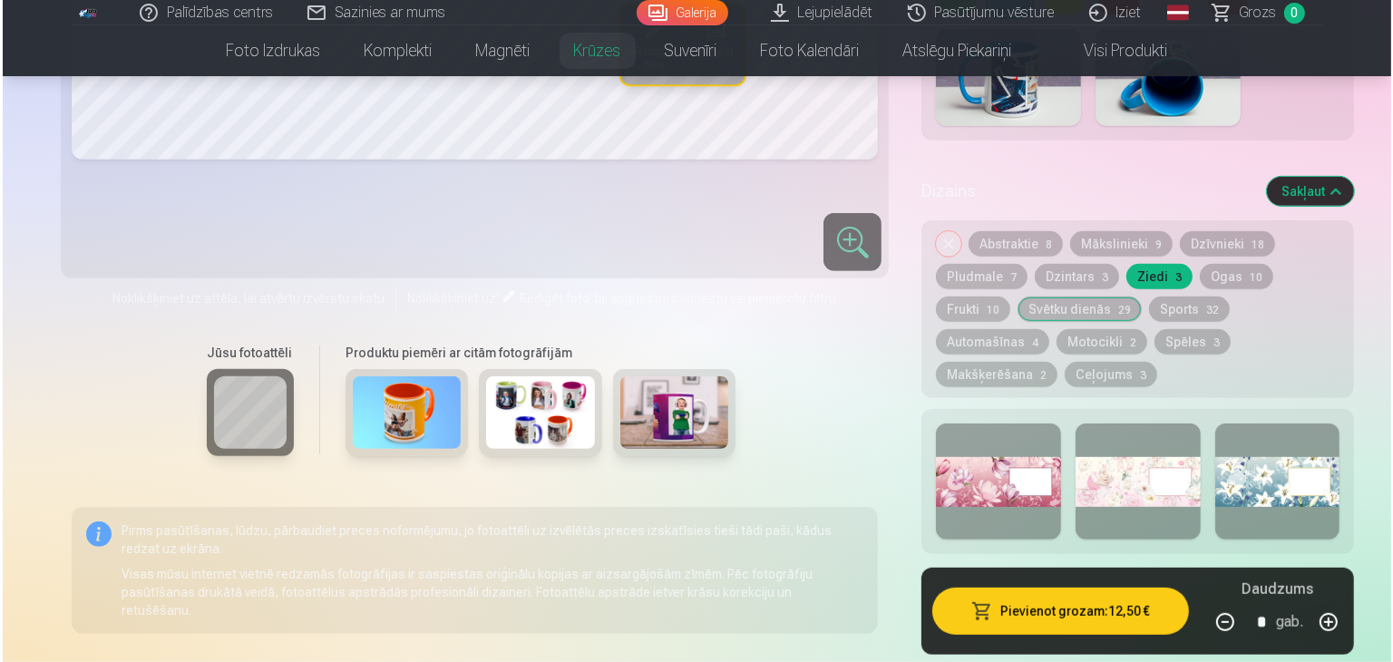
scroll to position [870, 0]
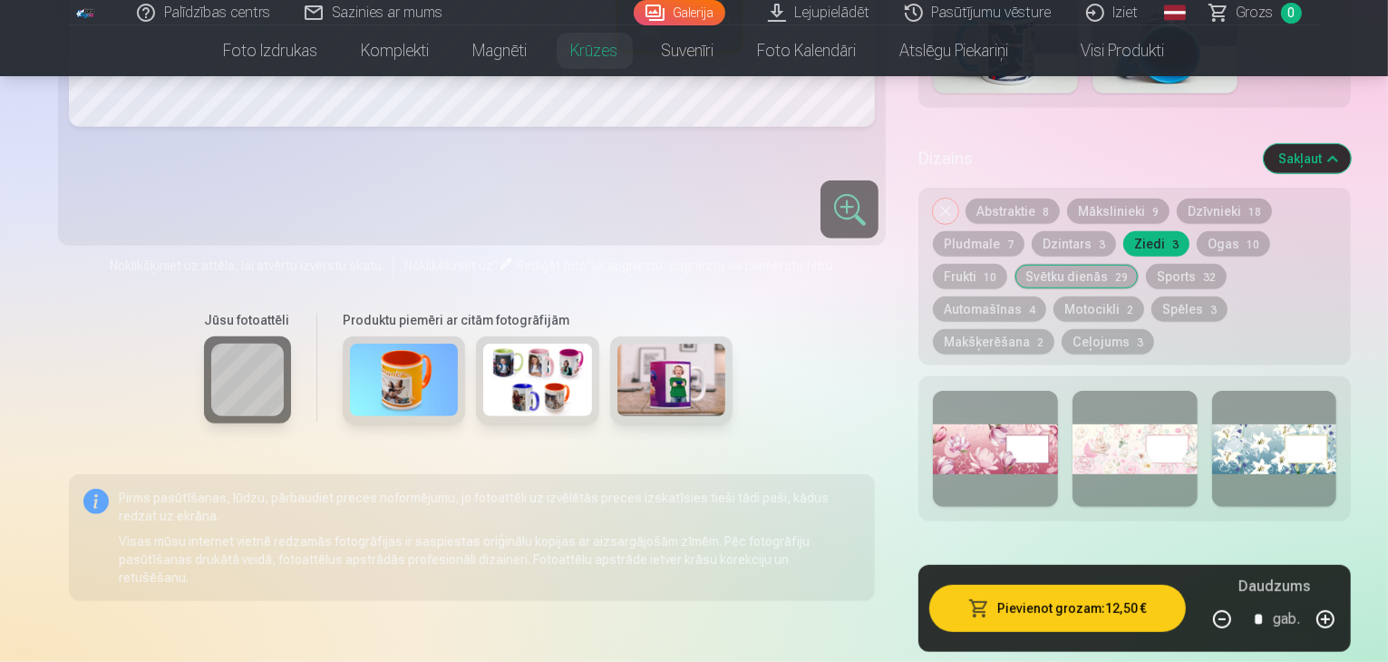
click at [975, 585] on button "Pievienot grozam : 12,50 €" at bounding box center [1057, 608] width 256 height 47
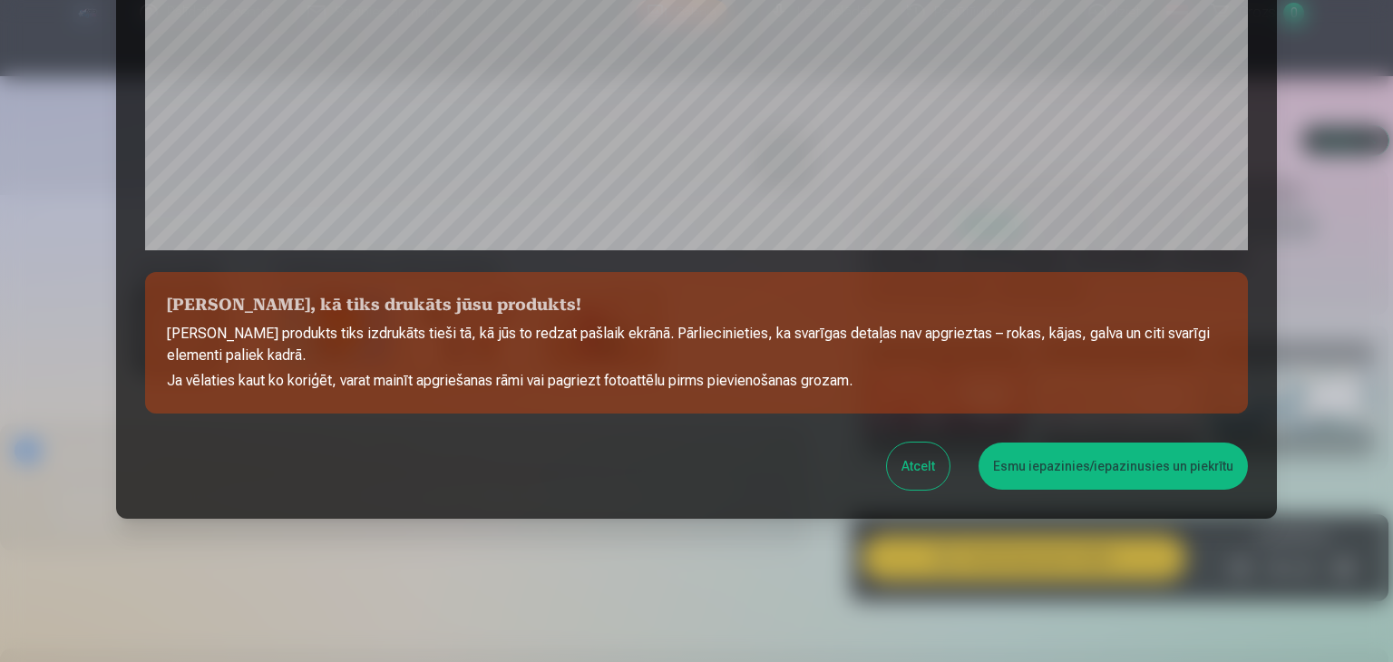
scroll to position [644, 0]
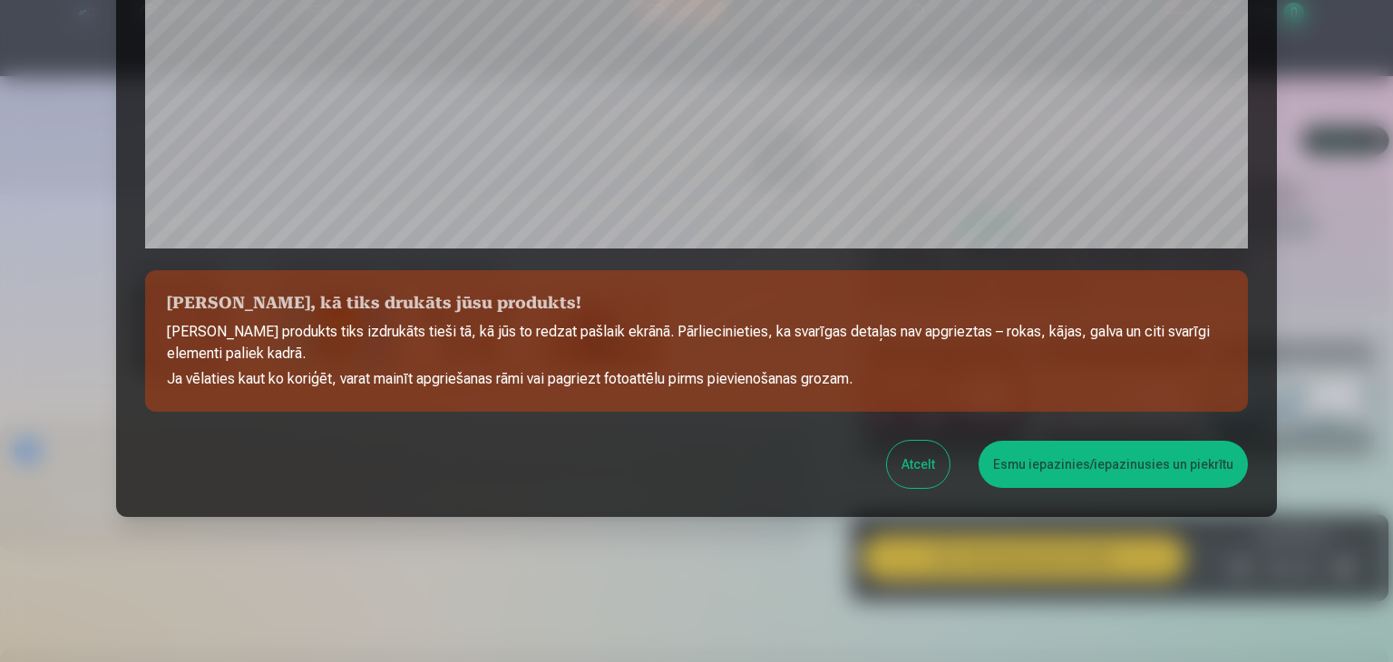
drag, startPoint x: 185, startPoint y: 333, endPoint x: 213, endPoint y: 331, distance: 28.2
click at [190, 332] on p "Jūsu produkts tiks izdrukāts tieši tā, kā jūs to redzat pašlaik ekrānā. Pārliec…" at bounding box center [696, 343] width 1059 height 44
drag, startPoint x: 213, startPoint y: 331, endPoint x: 293, endPoint y: 322, distance: 80.3
click at [281, 323] on p "Jūsu produkts tiks izdrukāts tieši tā, kā jūs to redzat pašlaik ekrānā. Pārliec…" at bounding box center [696, 343] width 1059 height 44
drag, startPoint x: 293, startPoint y: 322, endPoint x: 361, endPoint y: 321, distance: 68.0
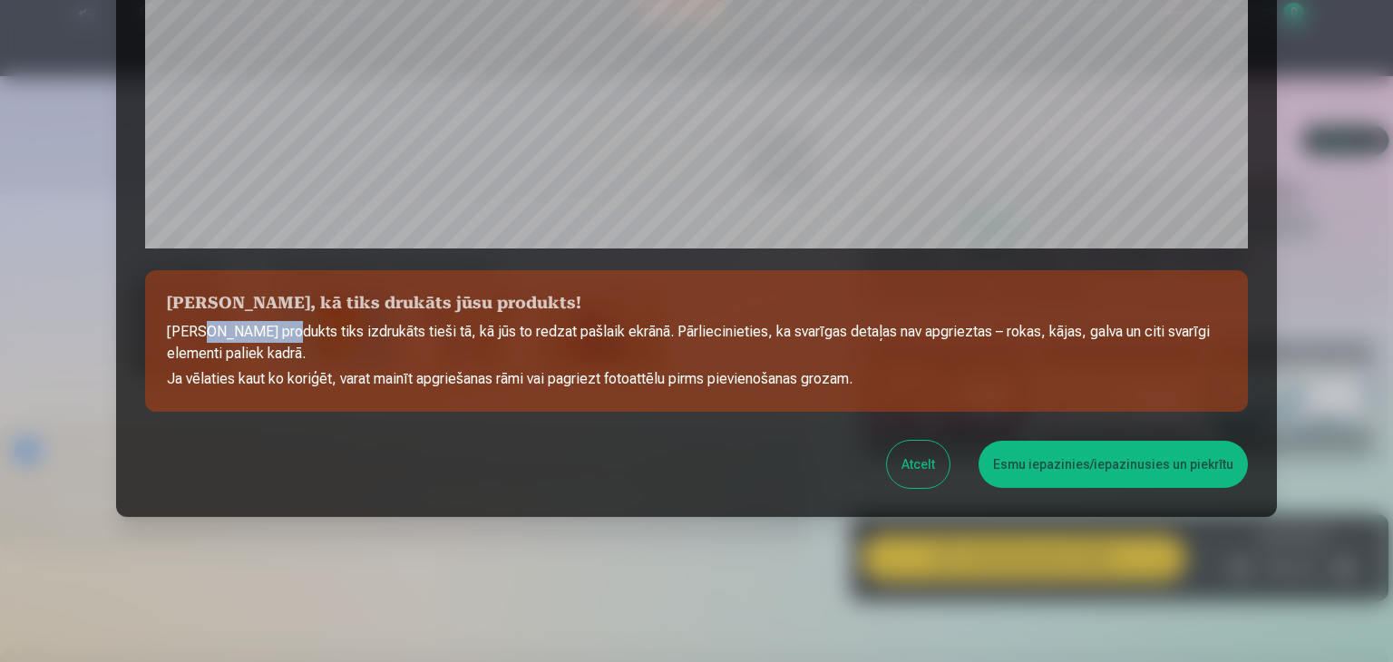
click at [311, 321] on p "Jūsu produkts tiks izdrukāts tieši tā, kā jūs to redzat pašlaik ekrānā. Pārliec…" at bounding box center [696, 343] width 1059 height 44
click at [330, 321] on p "Jūsu produkts tiks izdrukāts tieši tā, kā jūs to redzat pašlaik ekrānā. Pārliec…" at bounding box center [696, 343] width 1059 height 44
drag, startPoint x: 361, startPoint y: 321, endPoint x: 457, endPoint y: 320, distance: 96.1
click at [457, 321] on p "Jūsu produkts tiks izdrukāts tieši tā, kā jūs to redzat pašlaik ekrānā. Pārliec…" at bounding box center [696, 343] width 1059 height 44
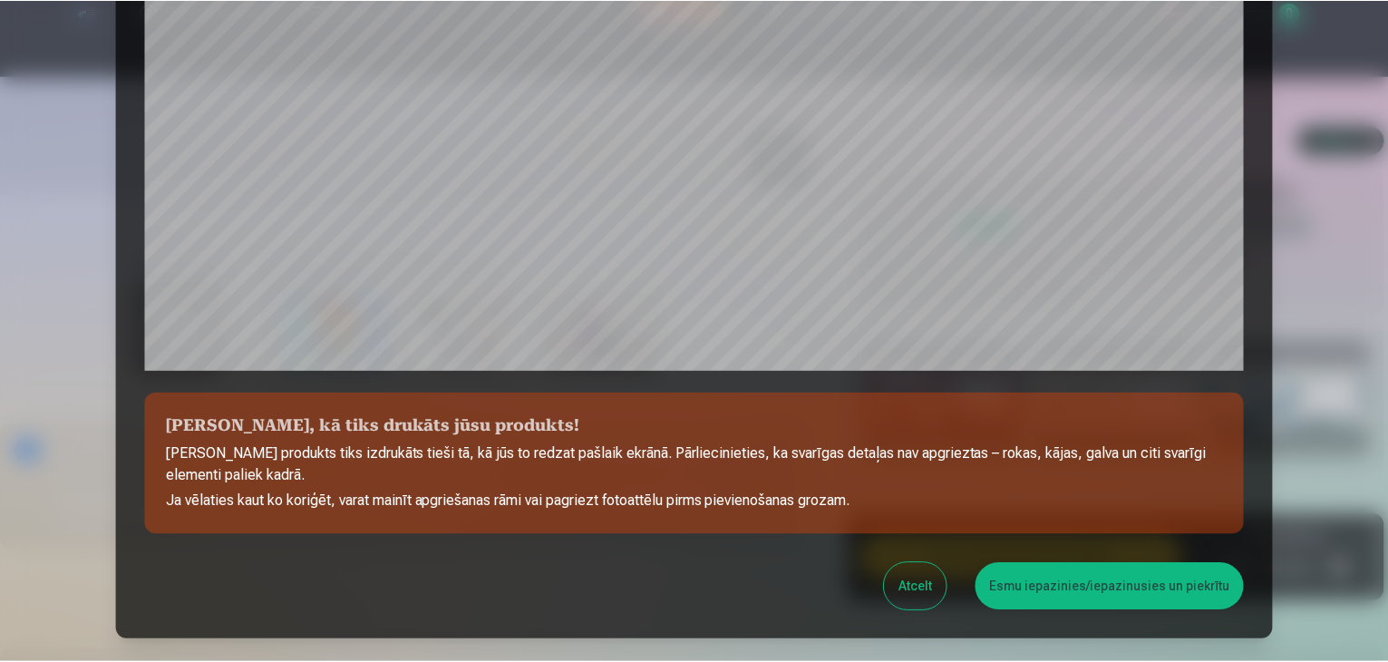
scroll to position [553, 0]
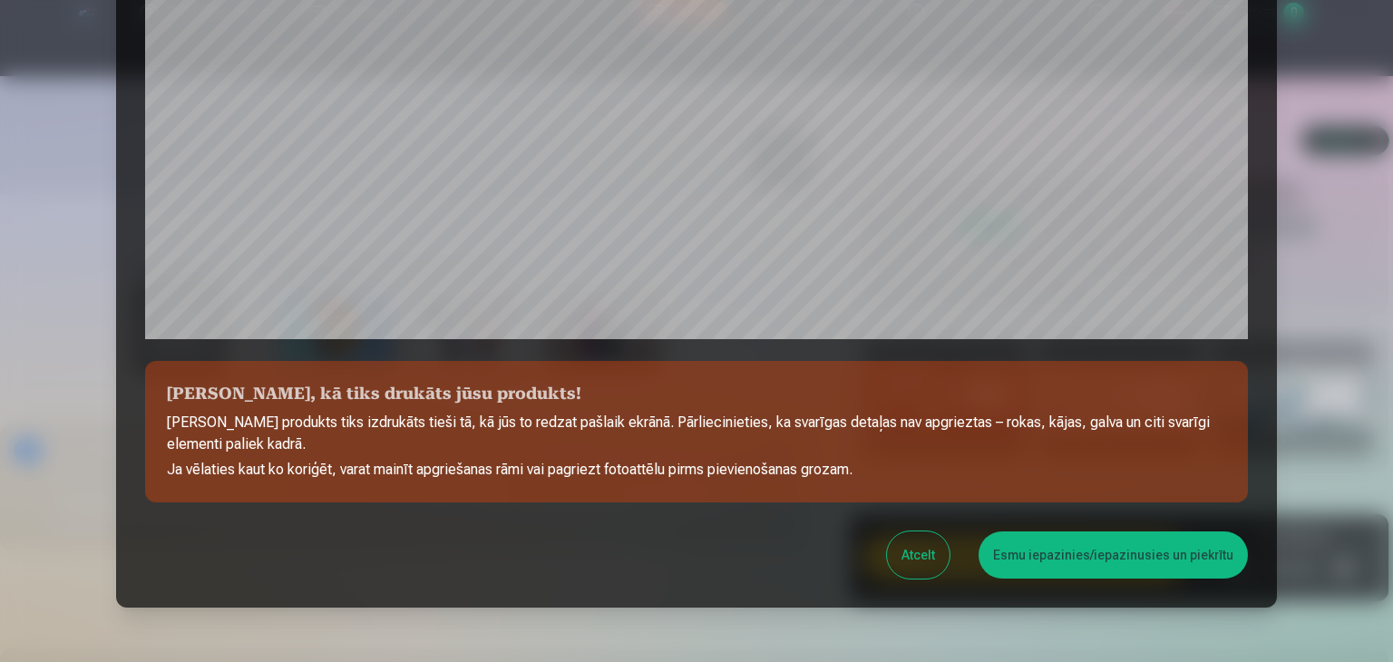
click at [885, 485] on section "Pārbaudiet, kā tiks drukāts jūsu produkts! Jūsu produkts tiks izdrukāts tieši t…" at bounding box center [696, 431] width 1102 height 141
click at [1073, 555] on button "Esmu iepazinies/iepazinusies un piekrītu" at bounding box center [1112, 554] width 269 height 47
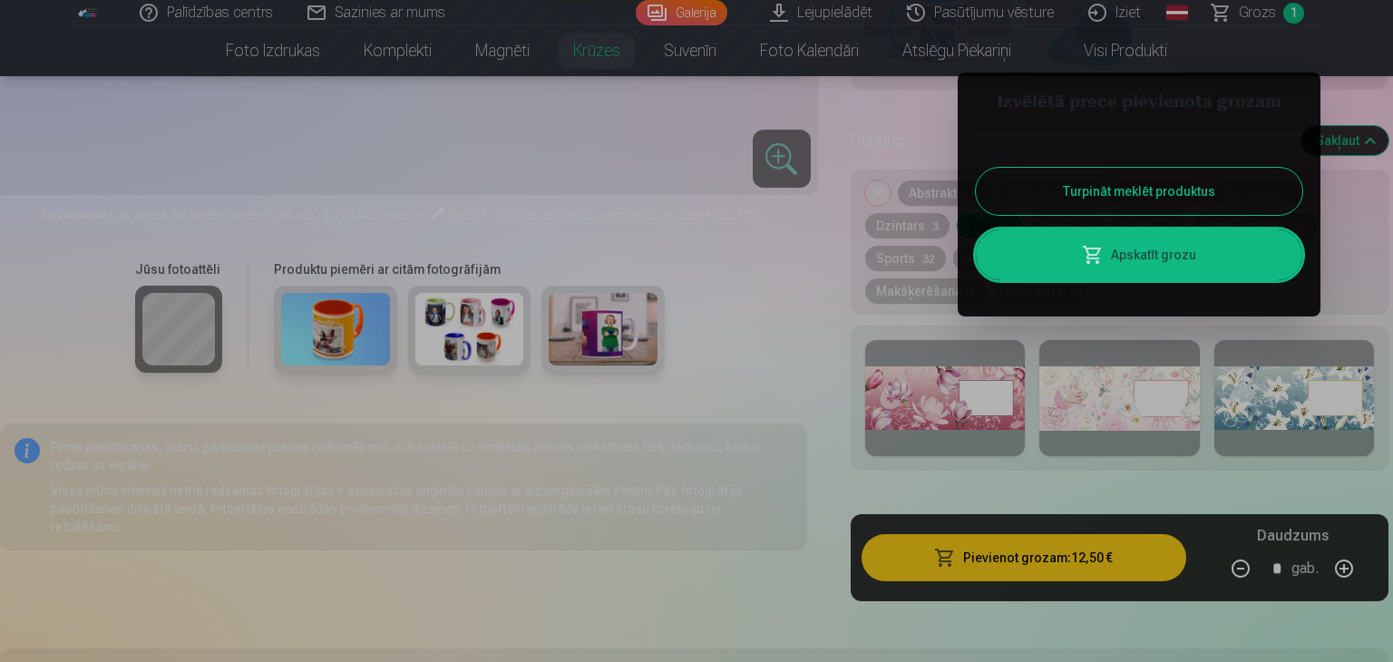
click at [1070, 199] on button "Turpināt meklēt produktus" at bounding box center [1139, 191] width 326 height 47
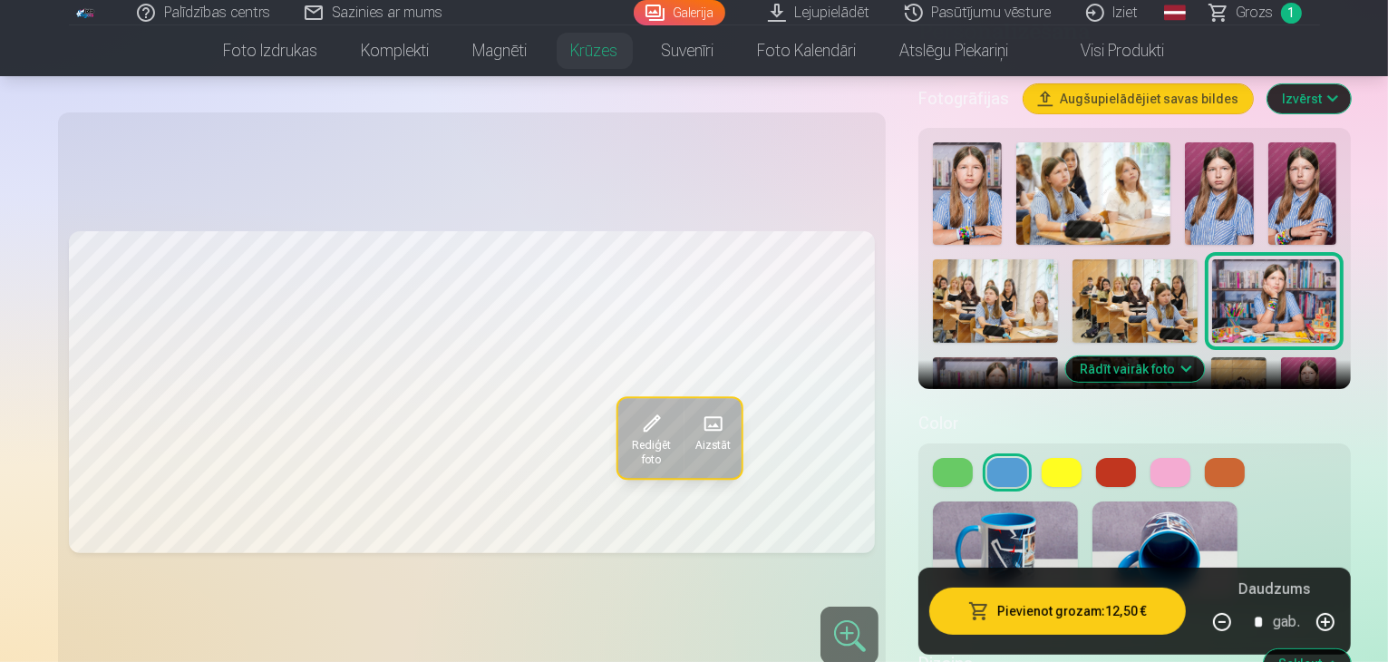
scroll to position [0, 0]
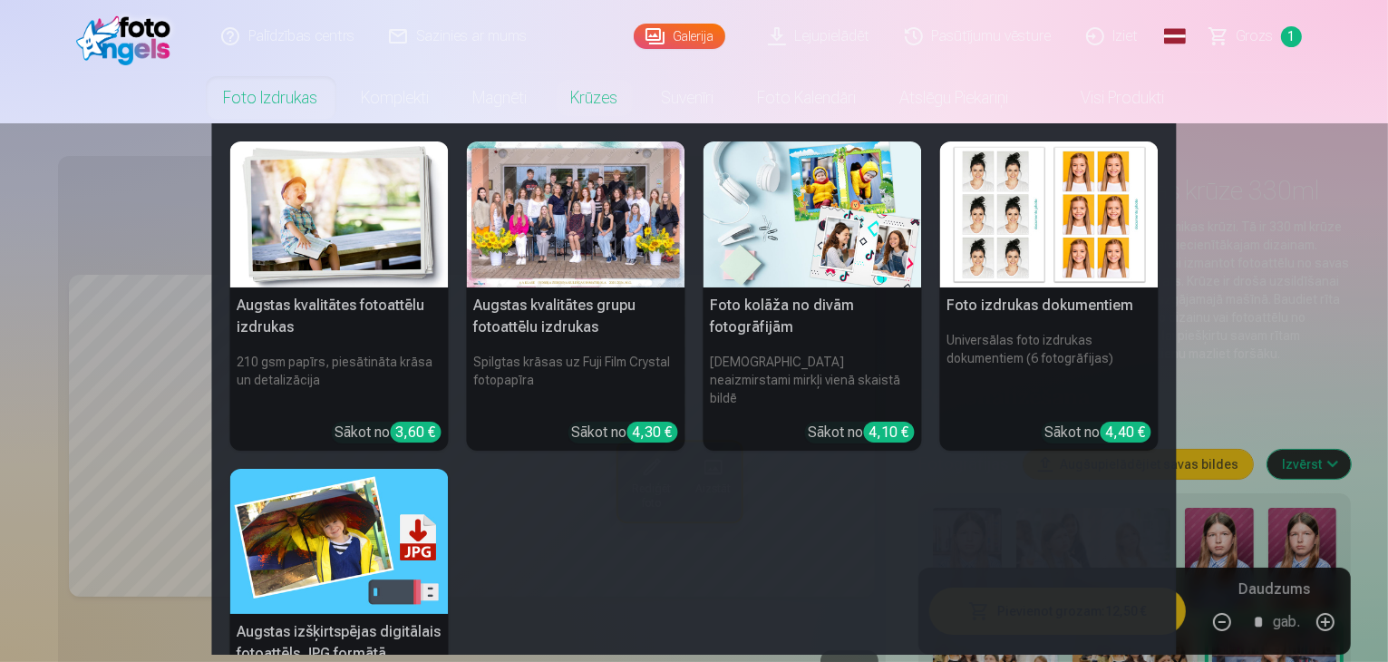
click at [290, 102] on link "Foto izdrukas" at bounding box center [271, 98] width 138 height 51
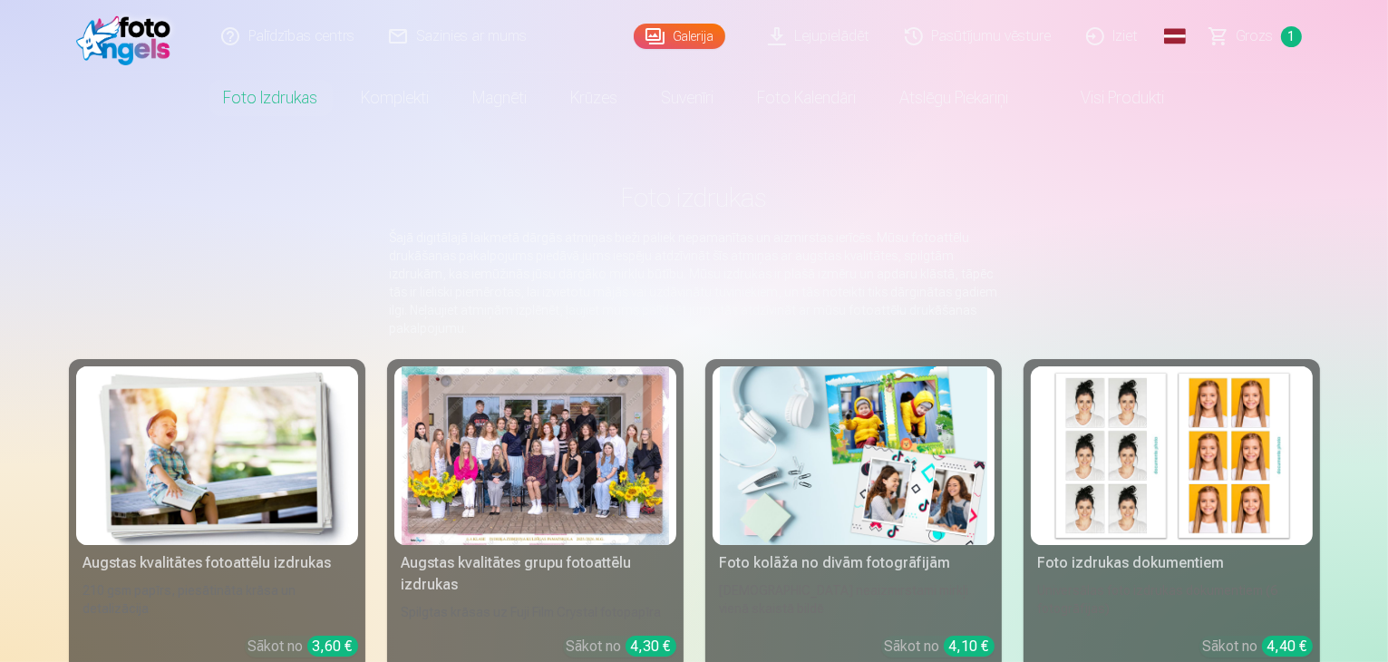
click at [510, 490] on div at bounding box center [535, 455] width 267 height 179
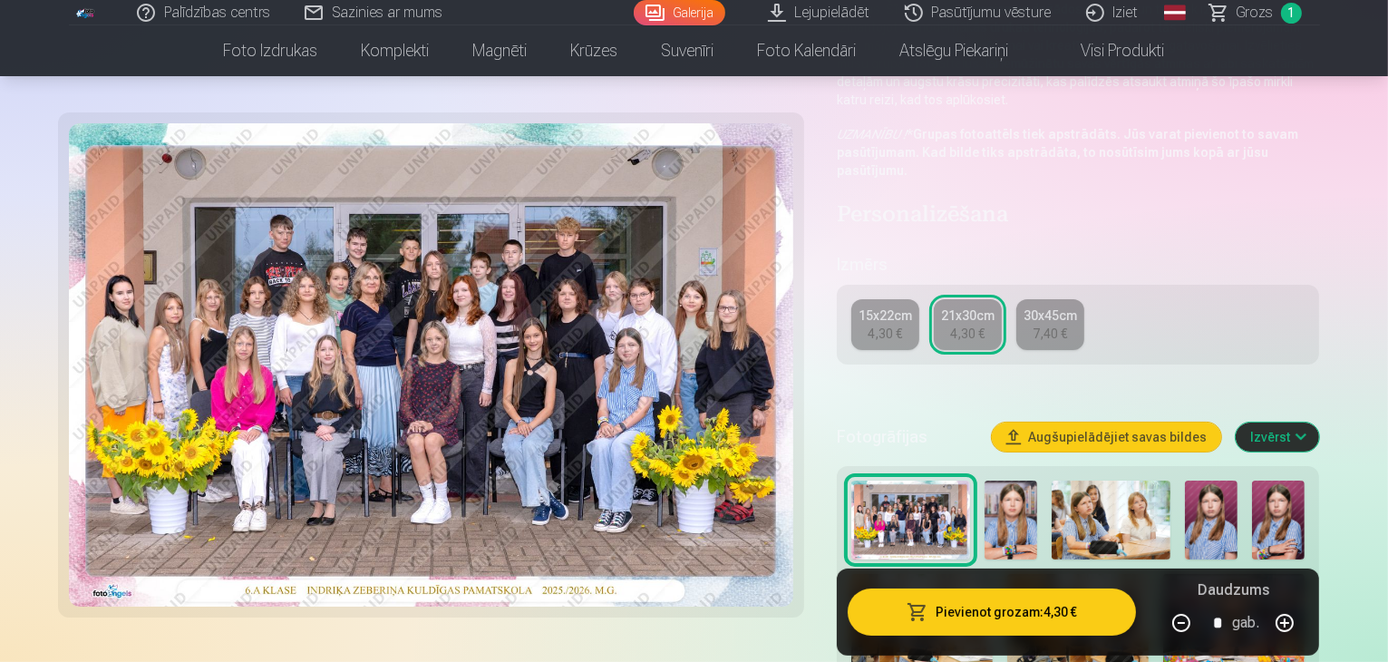
scroll to position [363, 0]
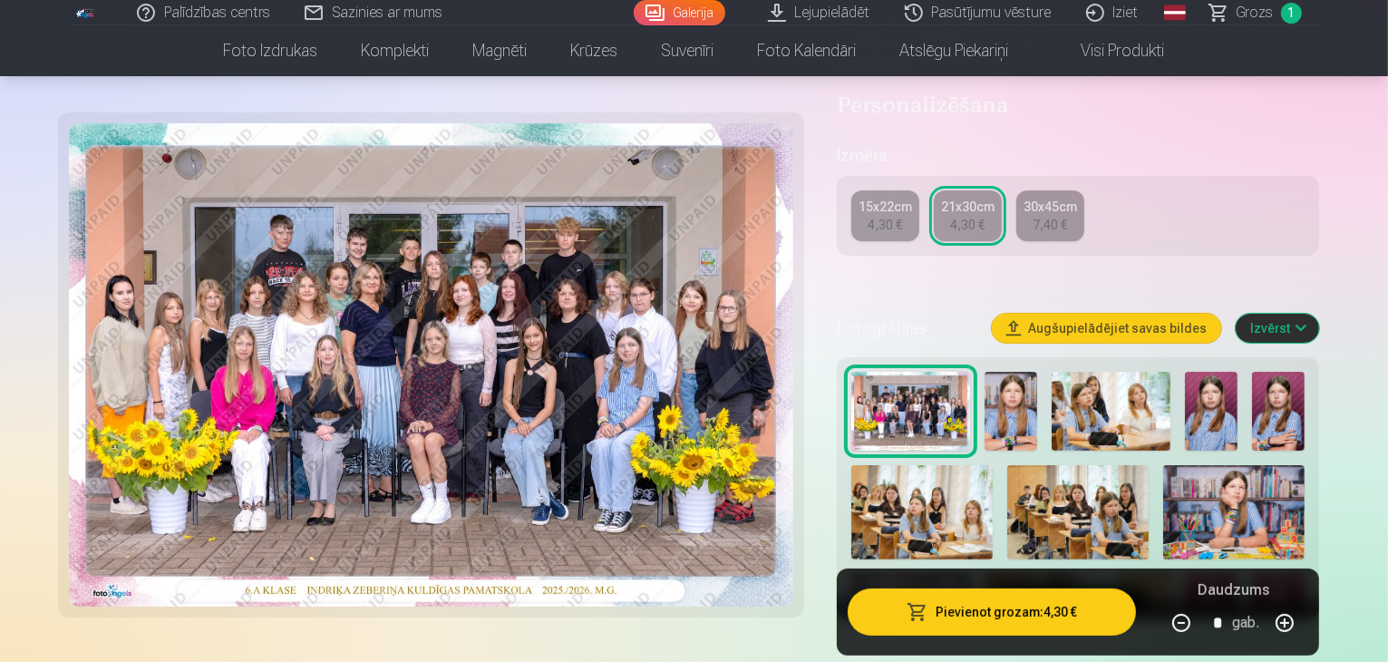
click at [901, 216] on div "4,30 €" at bounding box center [885, 225] width 34 height 18
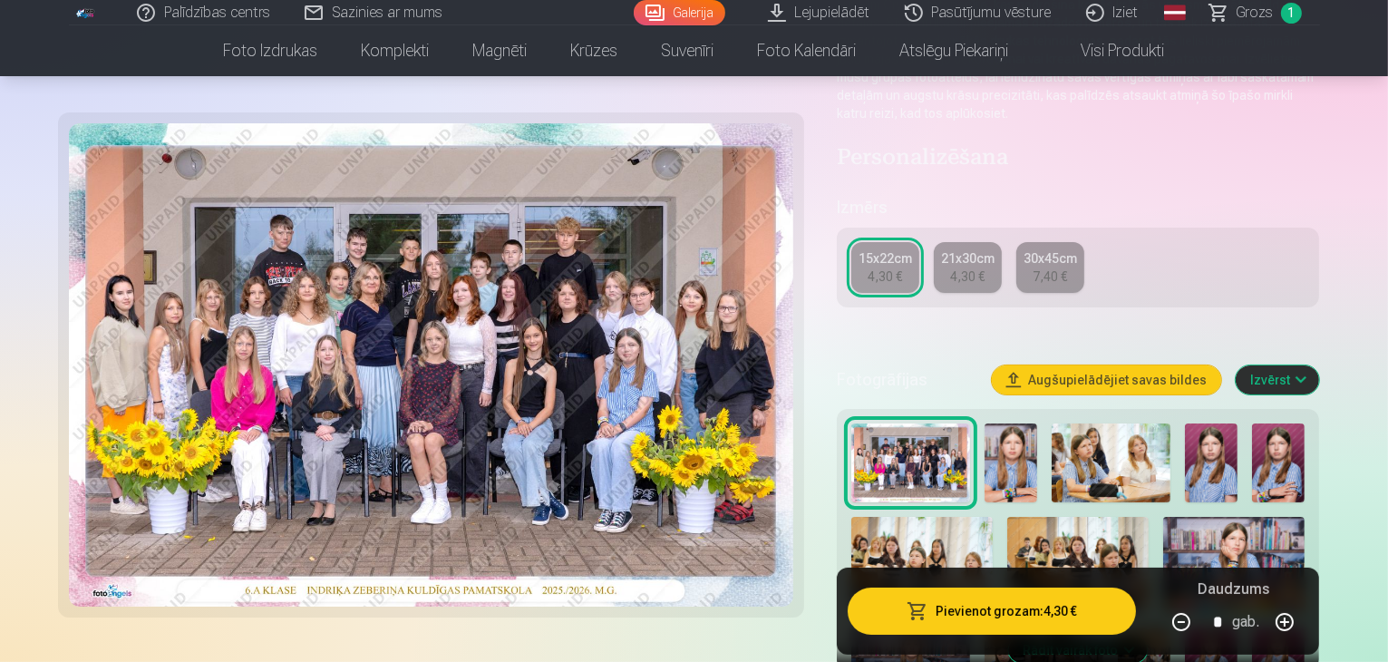
scroll to position [272, 0]
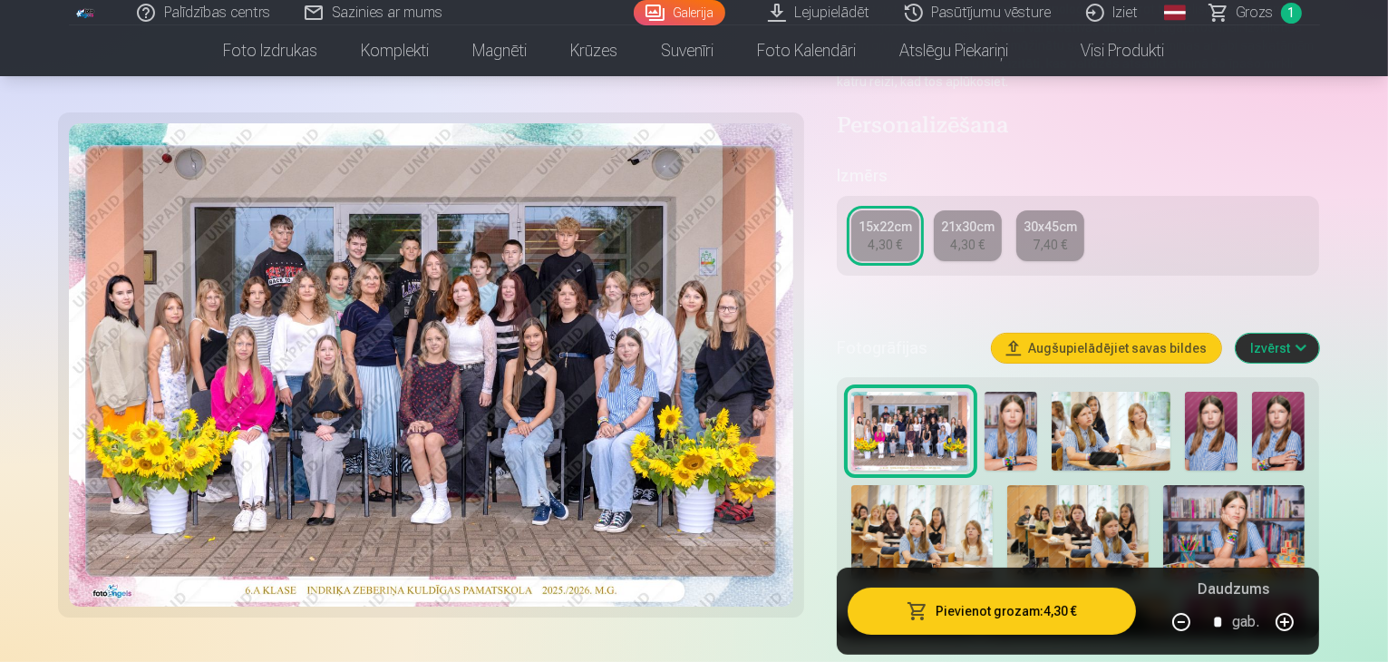
click at [1012, 611] on button "Pievienot grozam : 4,30 €" at bounding box center [992, 611] width 289 height 47
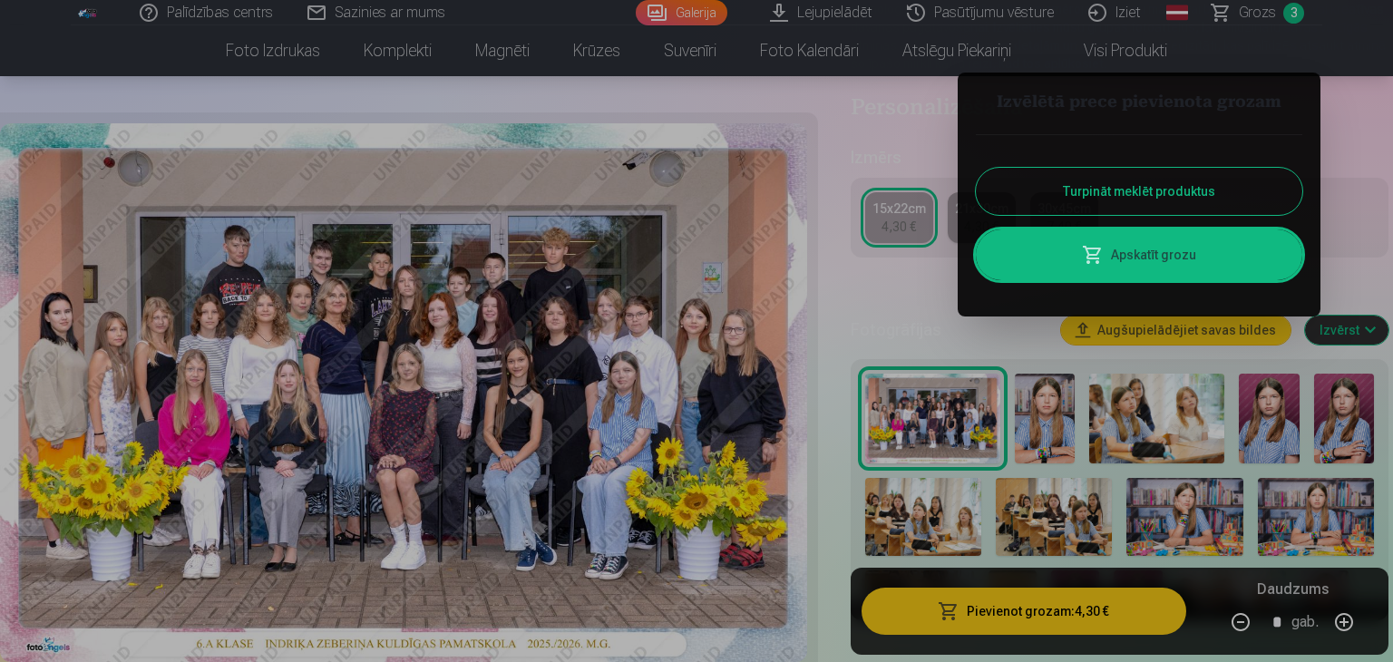
click at [1162, 193] on button "Turpināt meklēt produktus" at bounding box center [1139, 191] width 326 height 47
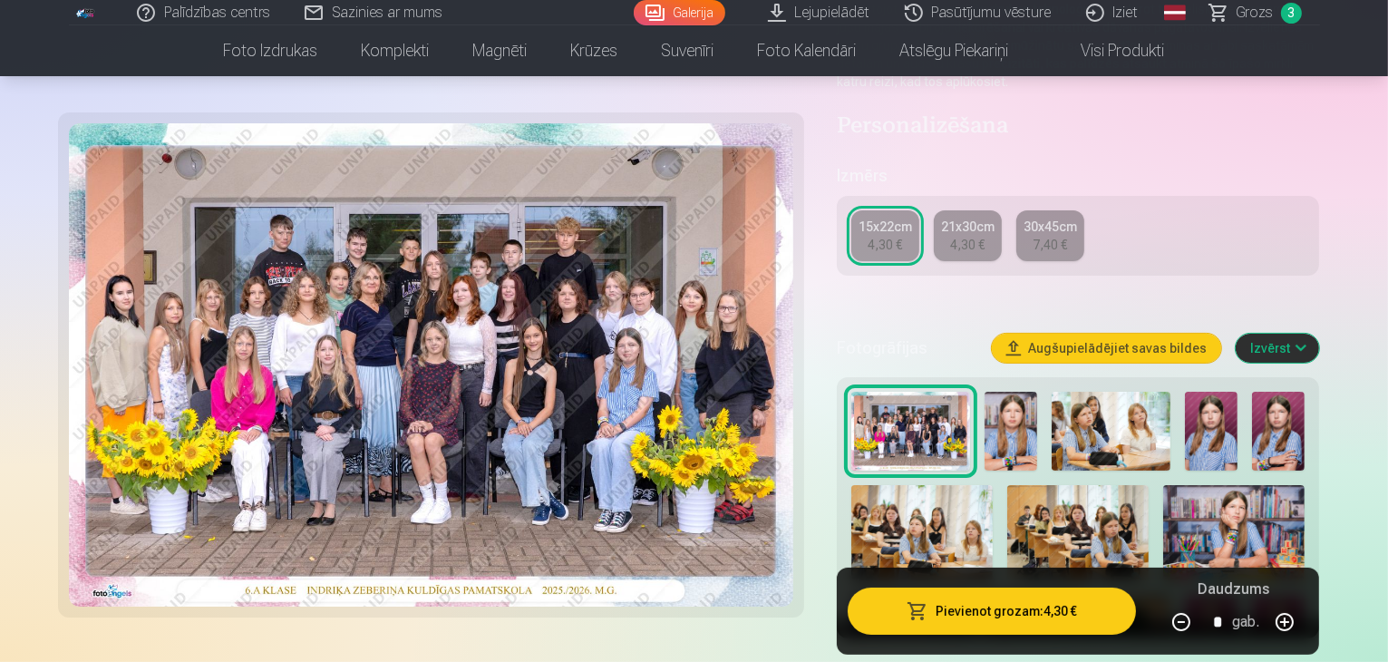
click at [1272, 4] on span "Grozs" at bounding box center [1255, 13] width 37 height 22
click at [1272, 4] on link "Grozs 3" at bounding box center [1256, 12] width 127 height 25
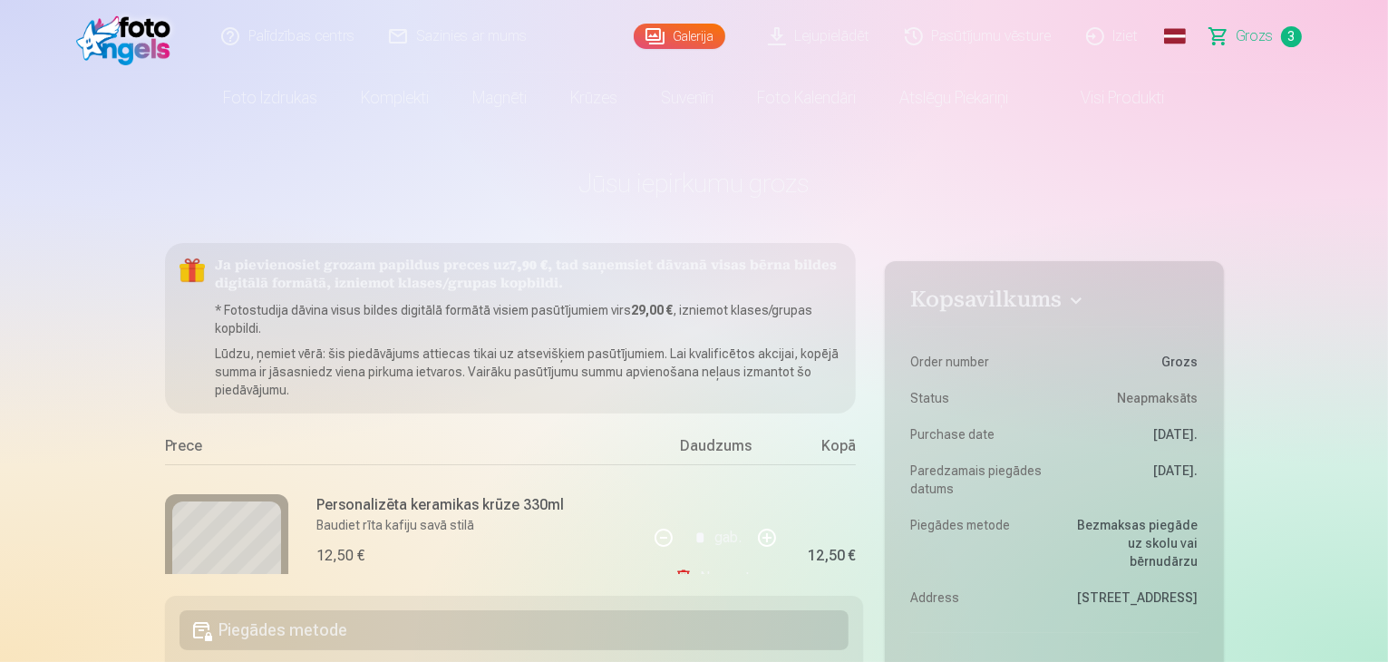
click at [1252, 32] on span "Grozs" at bounding box center [1255, 36] width 37 height 22
click at [1241, 41] on span "Grozs" at bounding box center [1255, 36] width 37 height 22
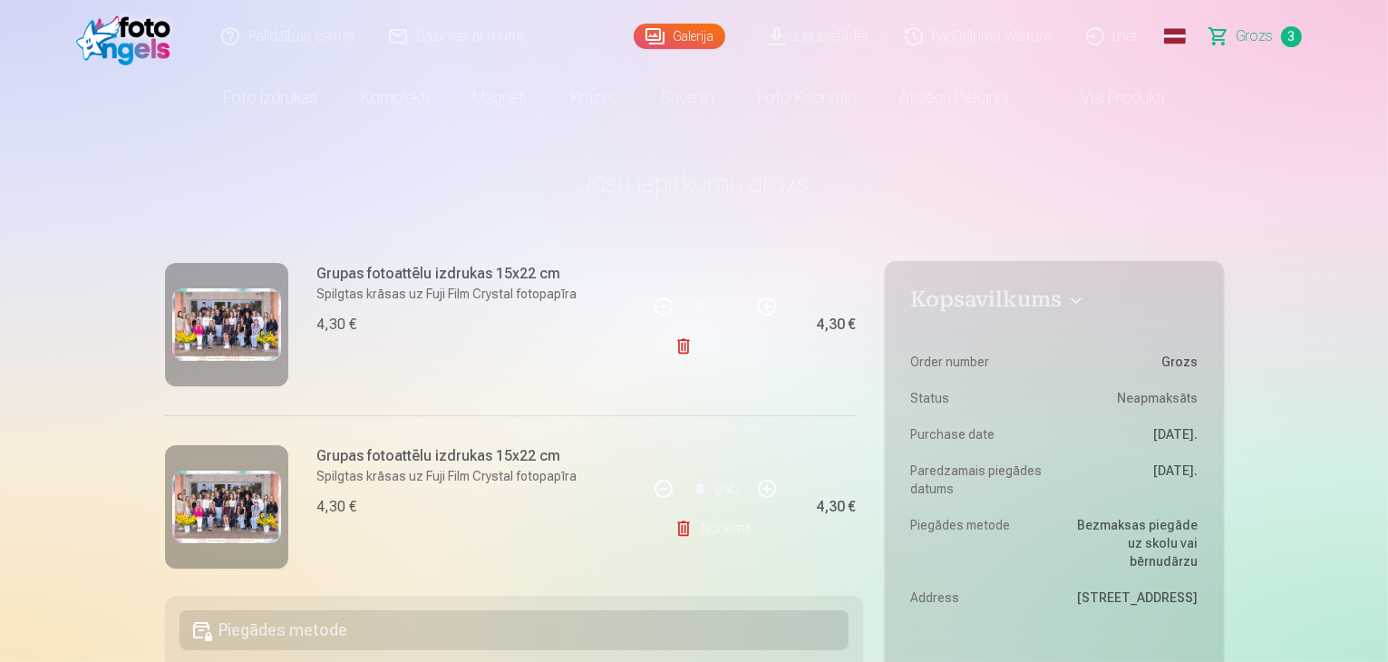
scroll to position [441, 0]
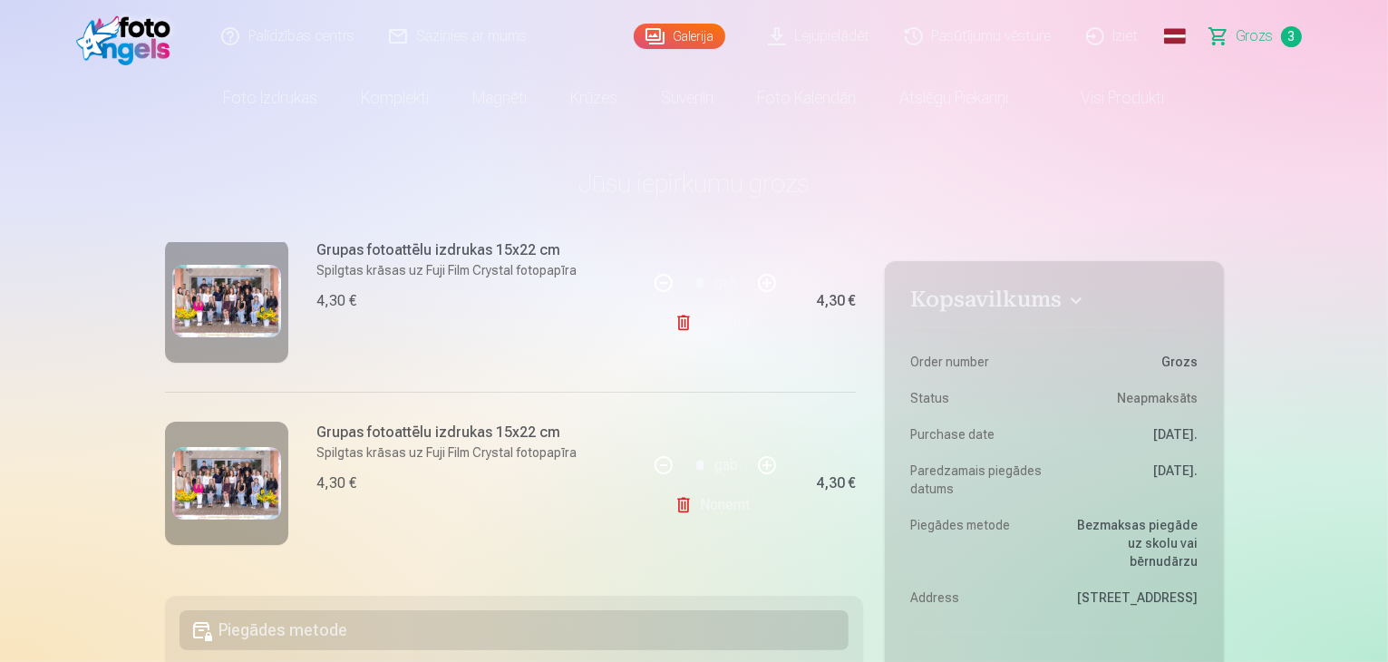
click at [695, 324] on link "Noņemt" at bounding box center [716, 323] width 83 height 36
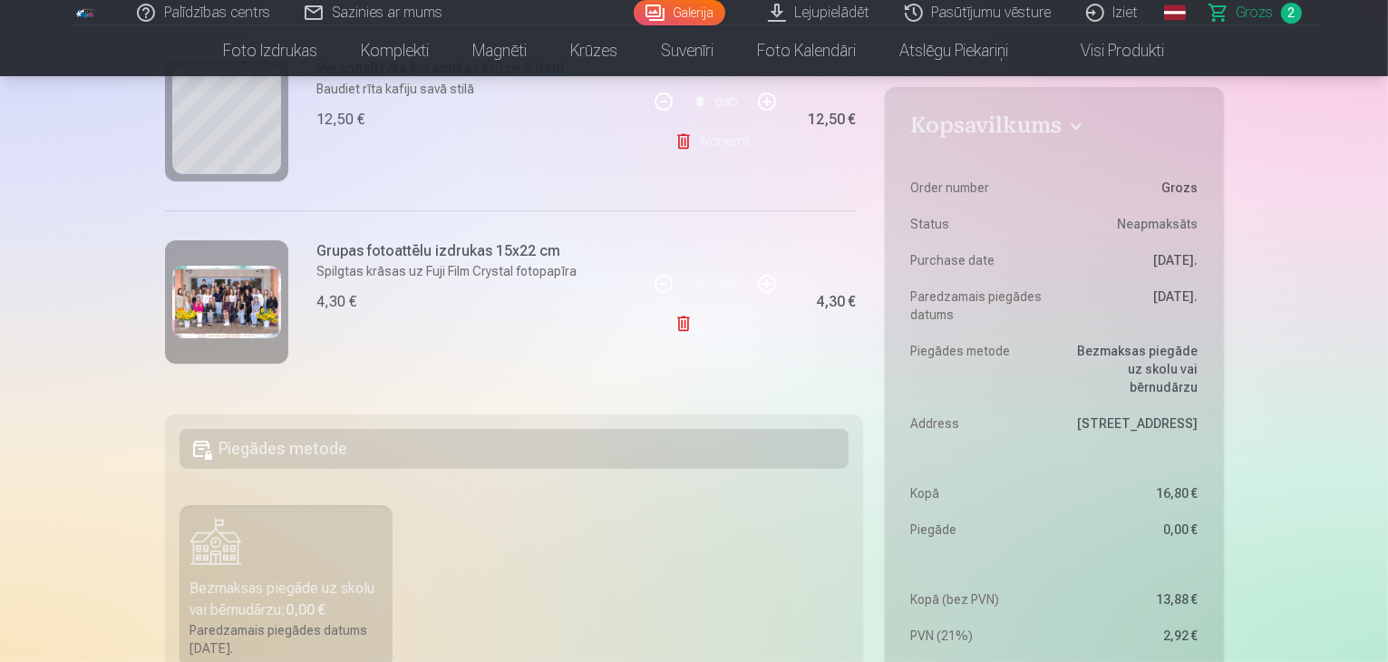
scroll to position [0, 0]
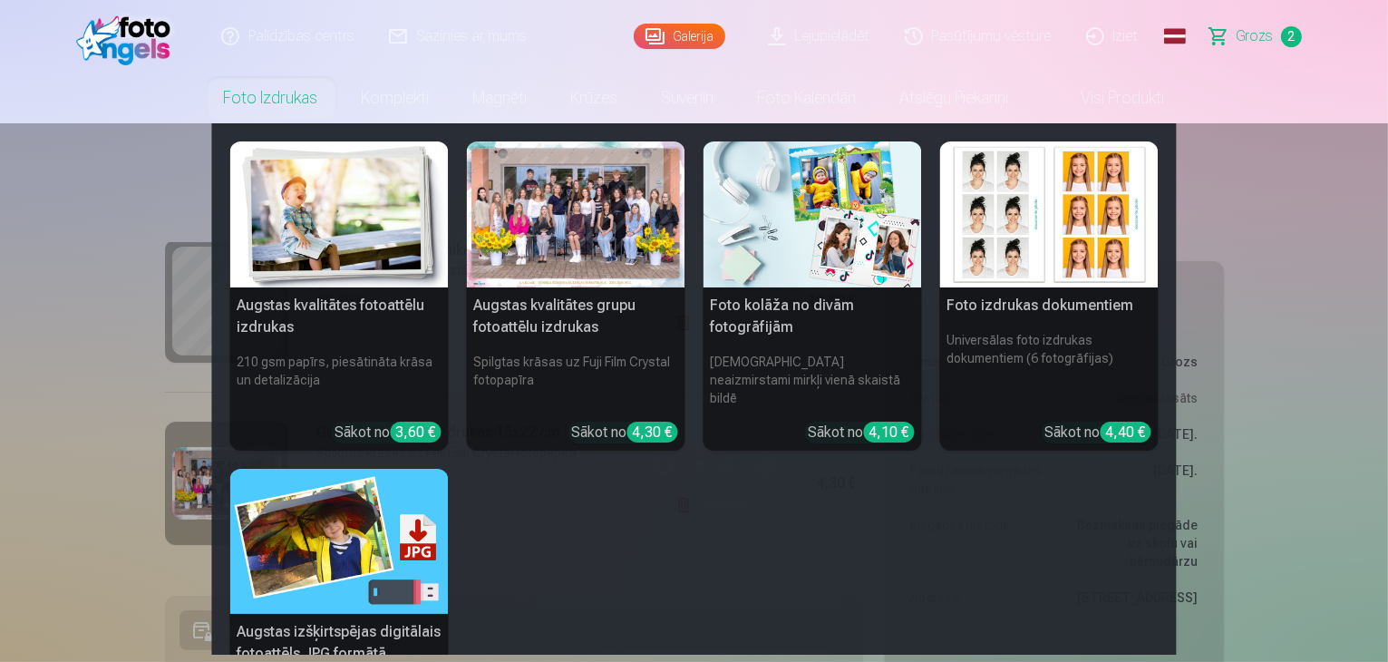
click at [245, 80] on link "Foto izdrukas" at bounding box center [271, 98] width 138 height 51
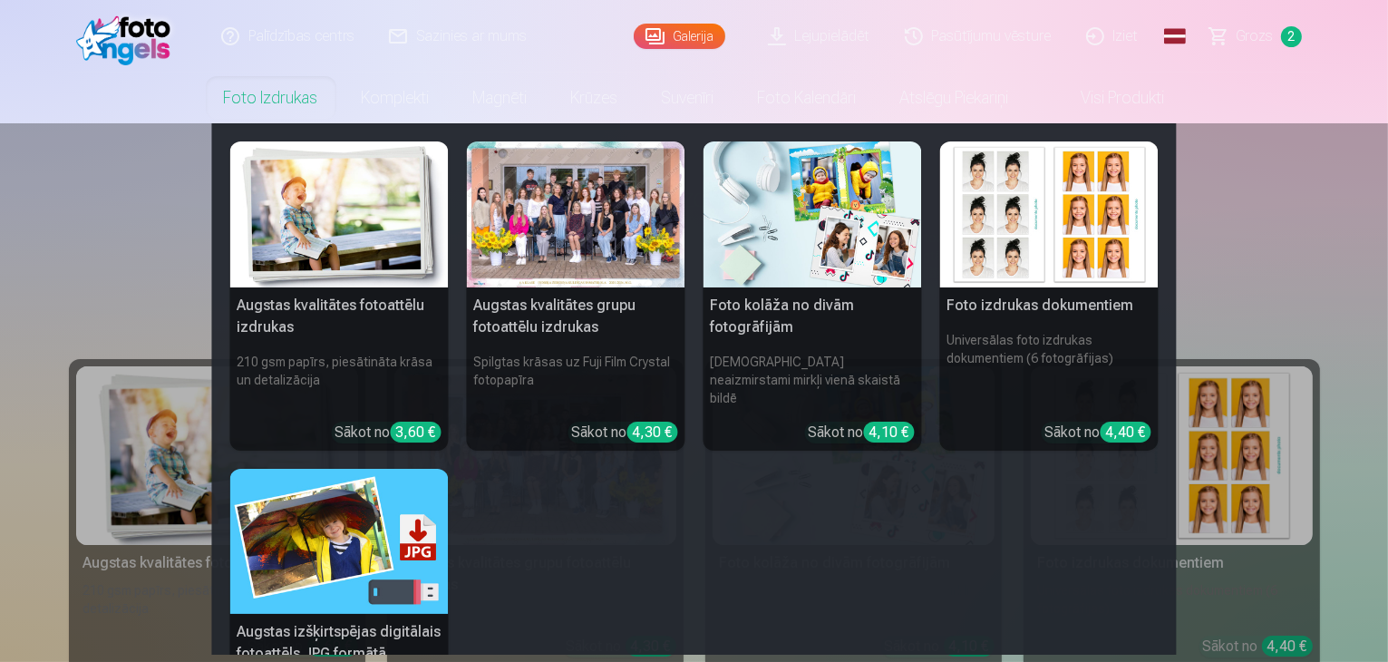
click at [140, 263] on nav "Augstas kvalitātes fotoattēlu izdrukas 210 gsm papīrs, piesātināta krāsa un det…" at bounding box center [694, 388] width 1388 height 531
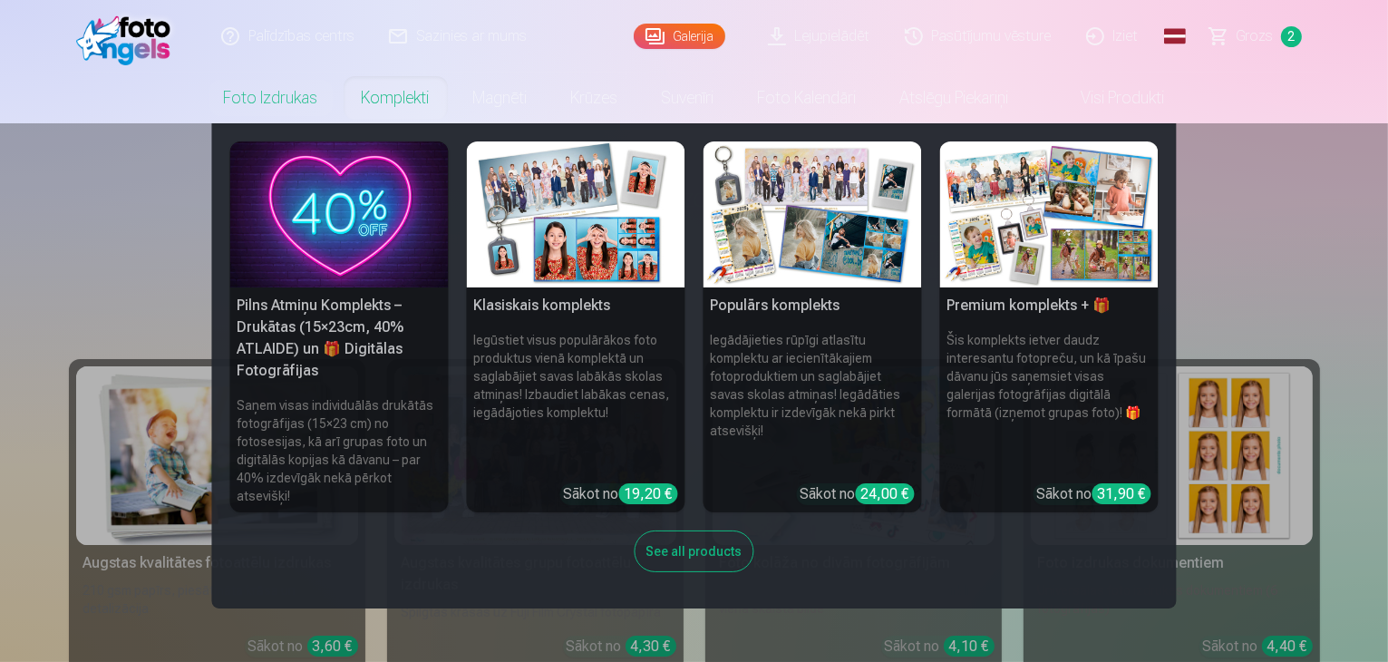
click at [399, 92] on link "Komplekti" at bounding box center [396, 98] width 112 height 51
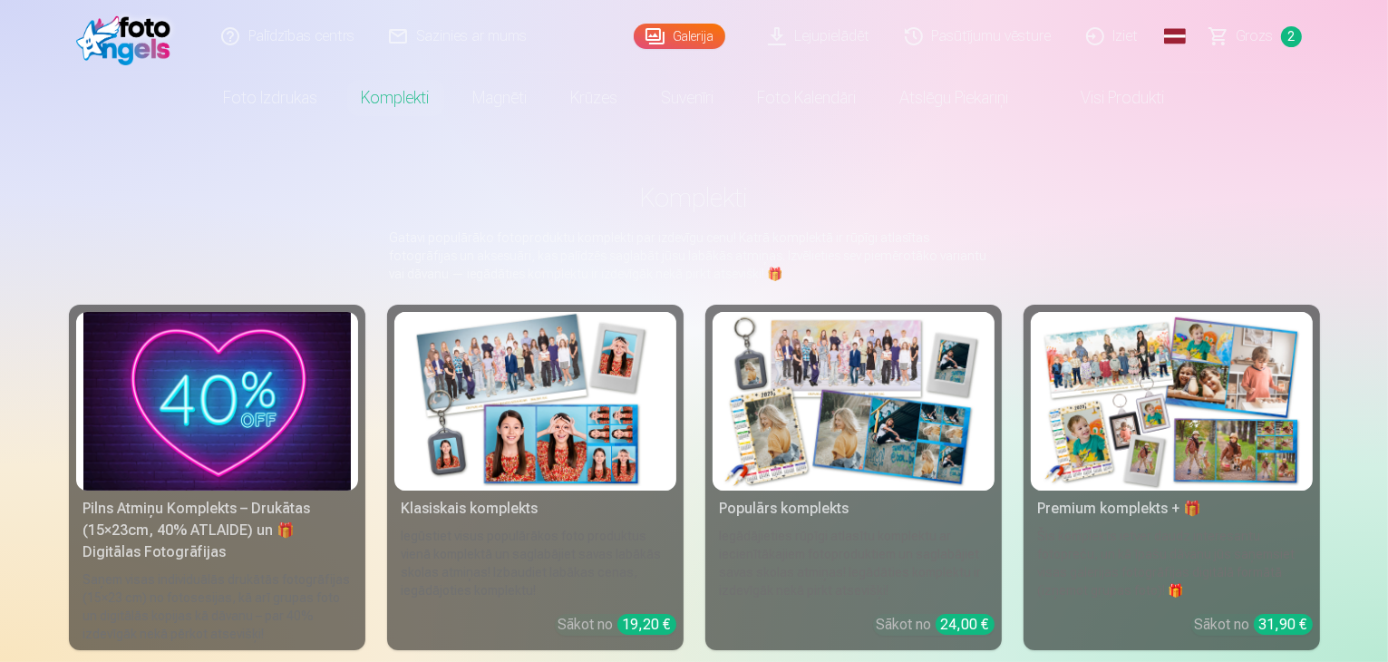
click at [499, 113] on link "Magnēti" at bounding box center [501, 98] width 98 height 51
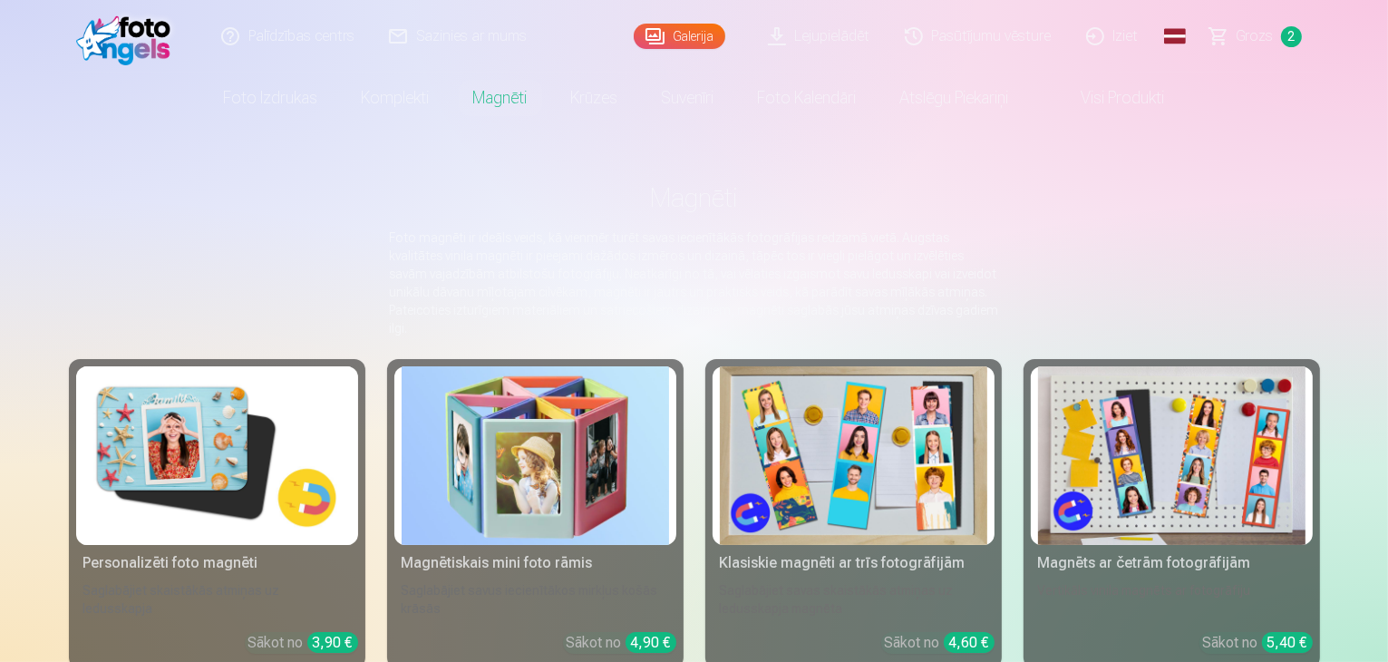
click at [1084, 101] on link "Visi produkti" at bounding box center [1109, 98] width 156 height 51
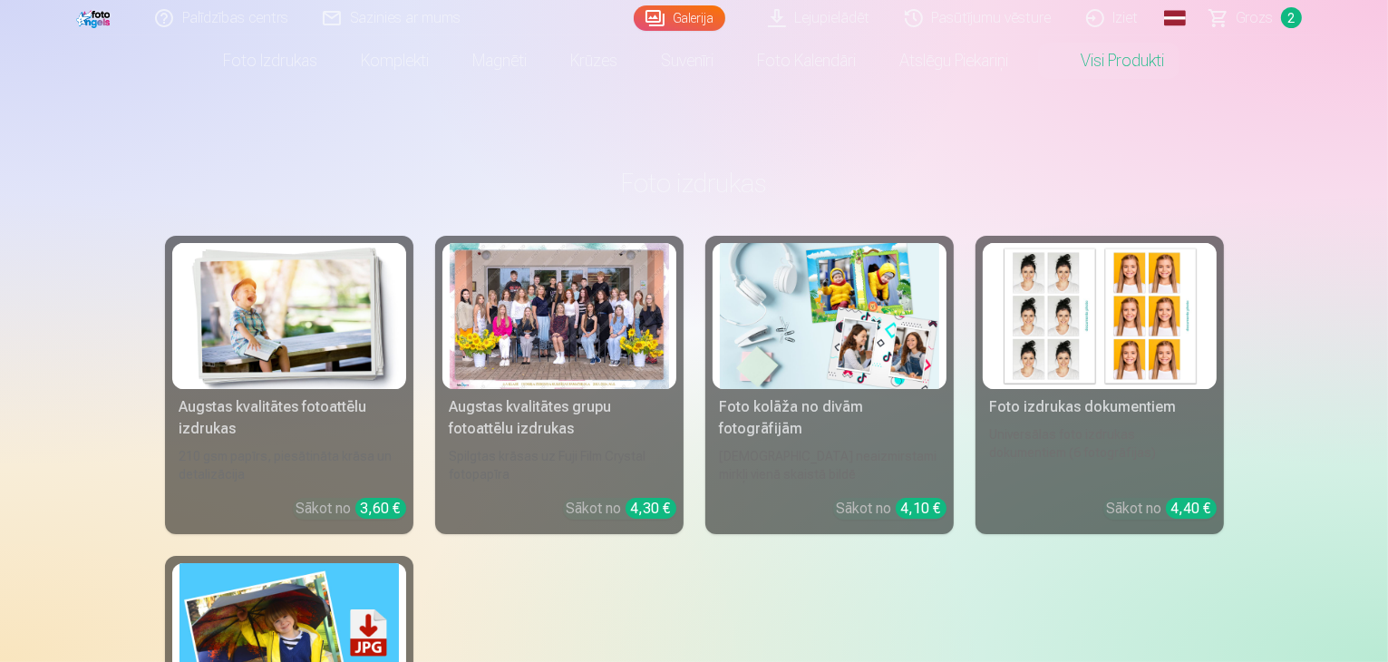
scroll to position [91, 0]
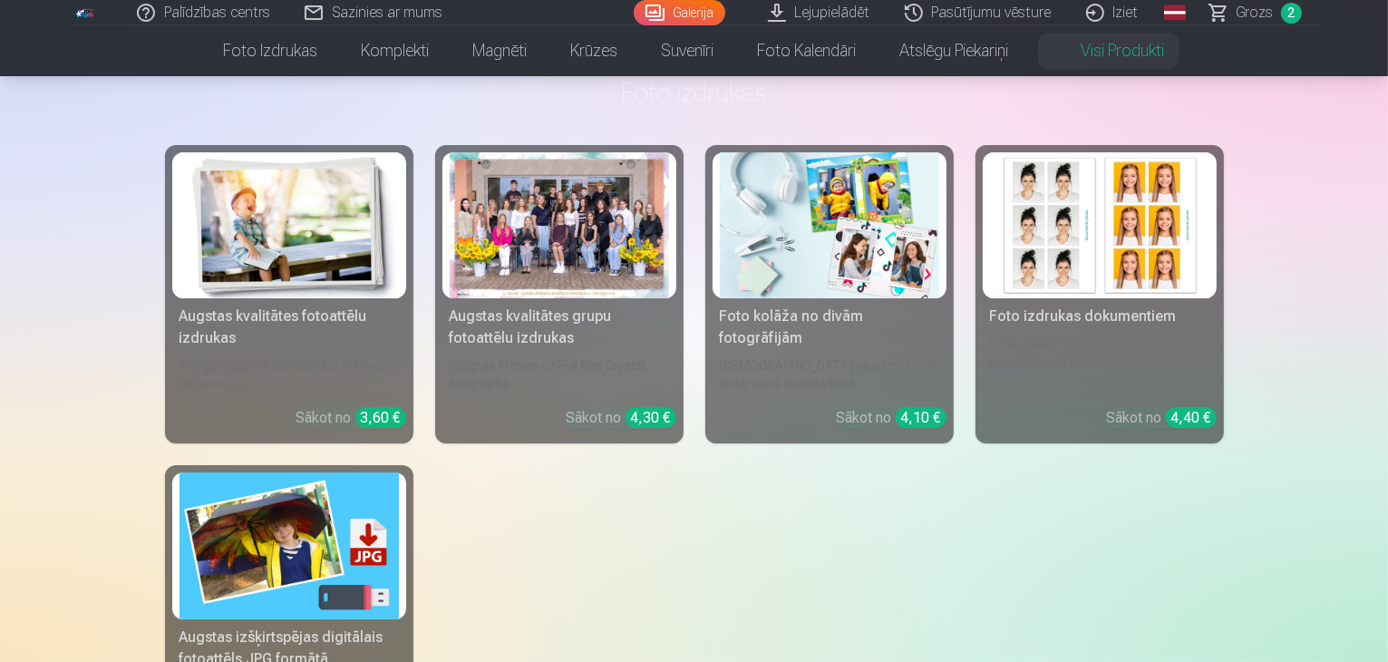
click at [1081, 258] on img at bounding box center [1099, 225] width 219 height 146
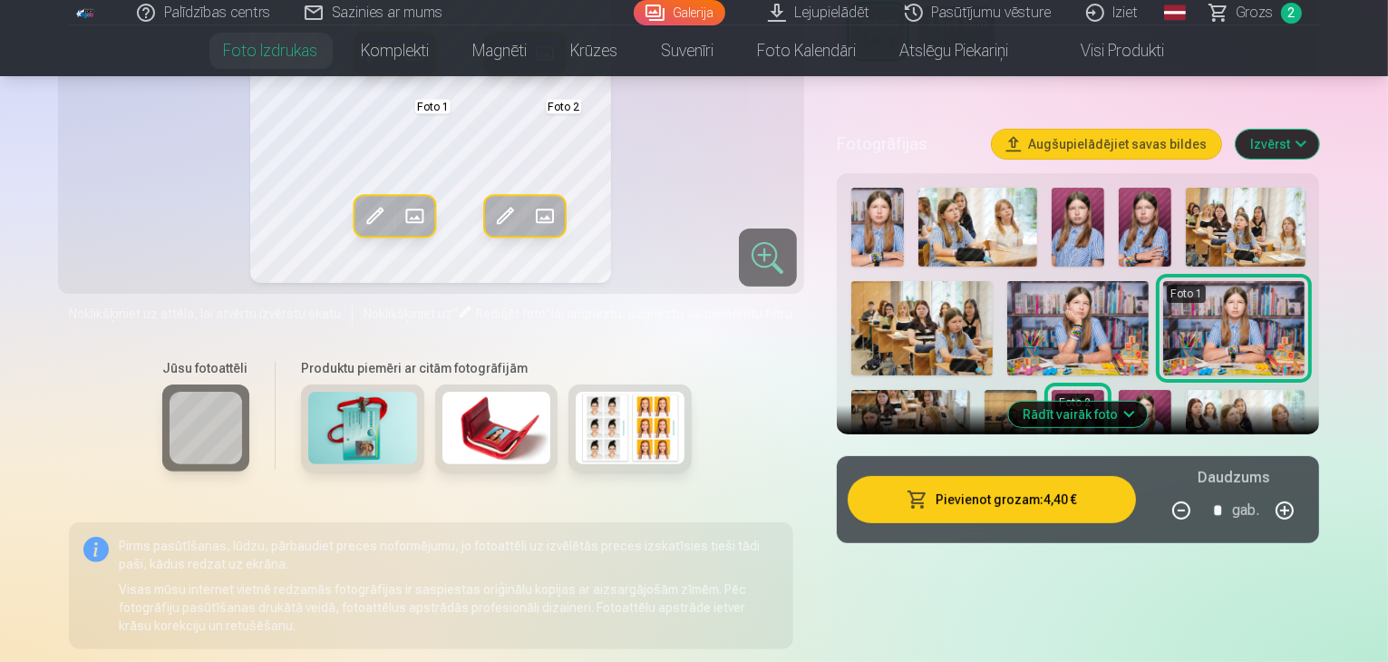
scroll to position [453, 0]
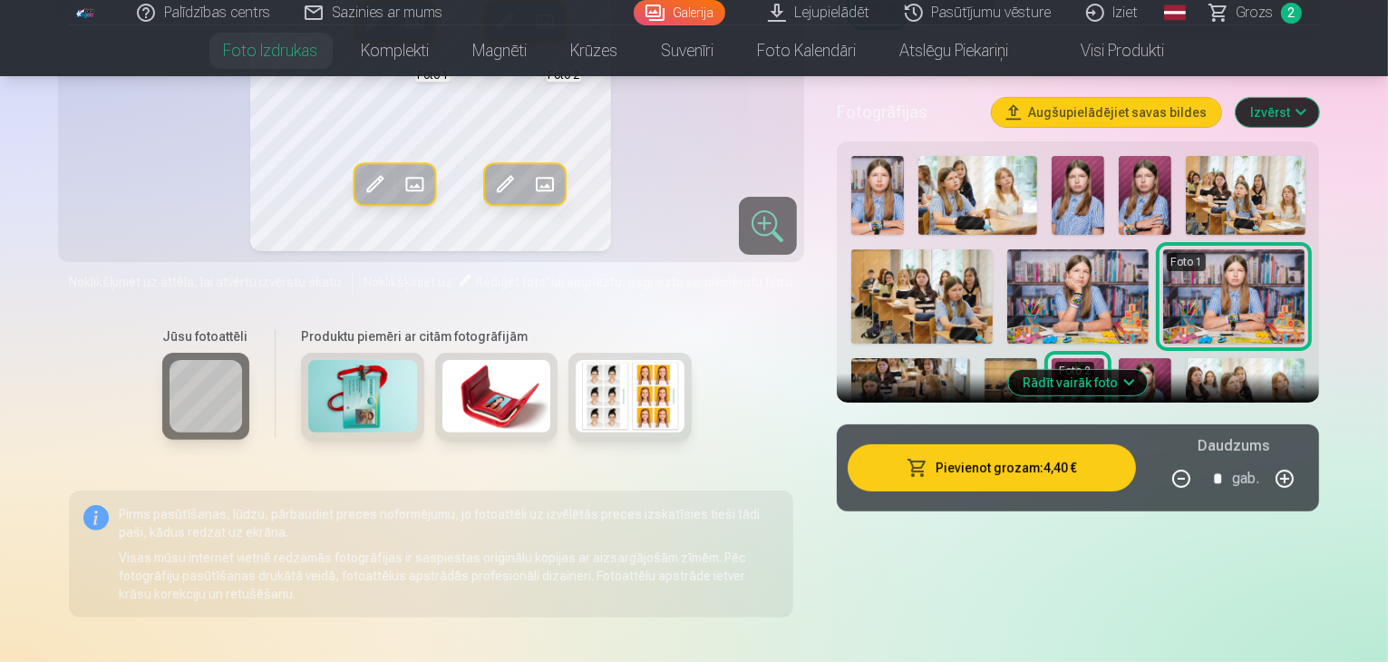
click at [631, 413] on img at bounding box center [630, 396] width 109 height 73
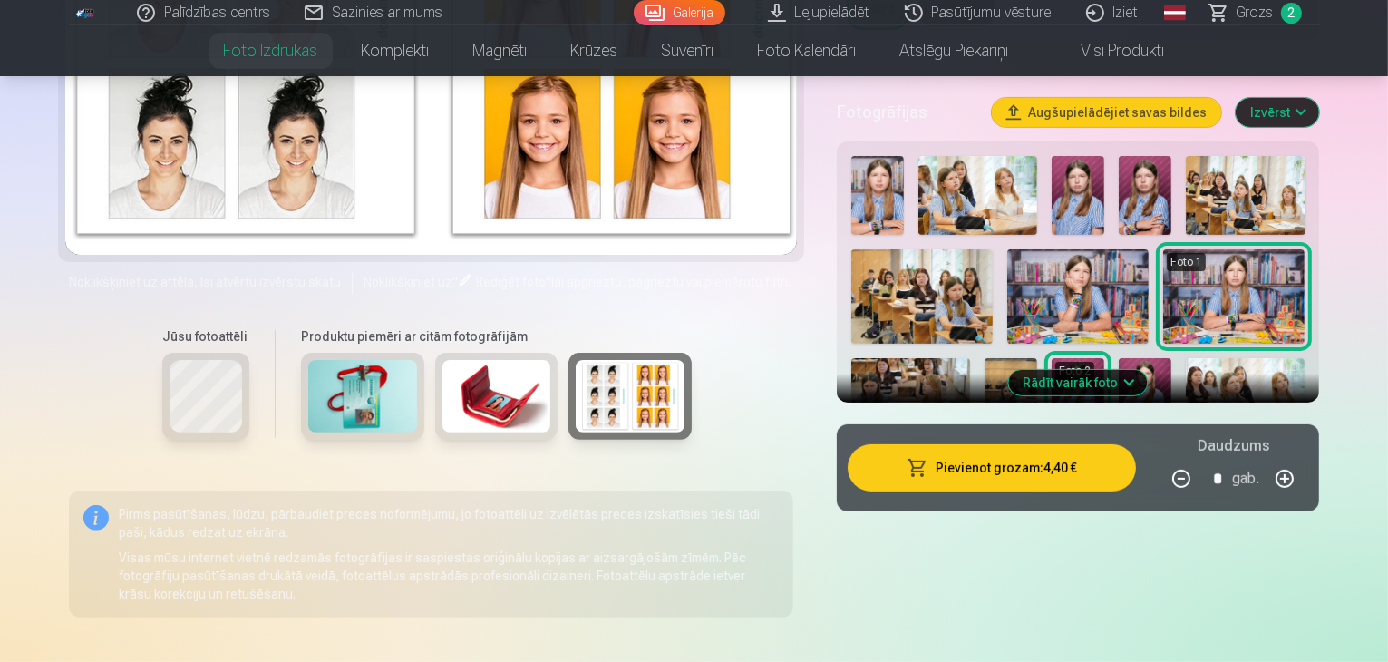
click at [308, 399] on img at bounding box center [362, 396] width 109 height 73
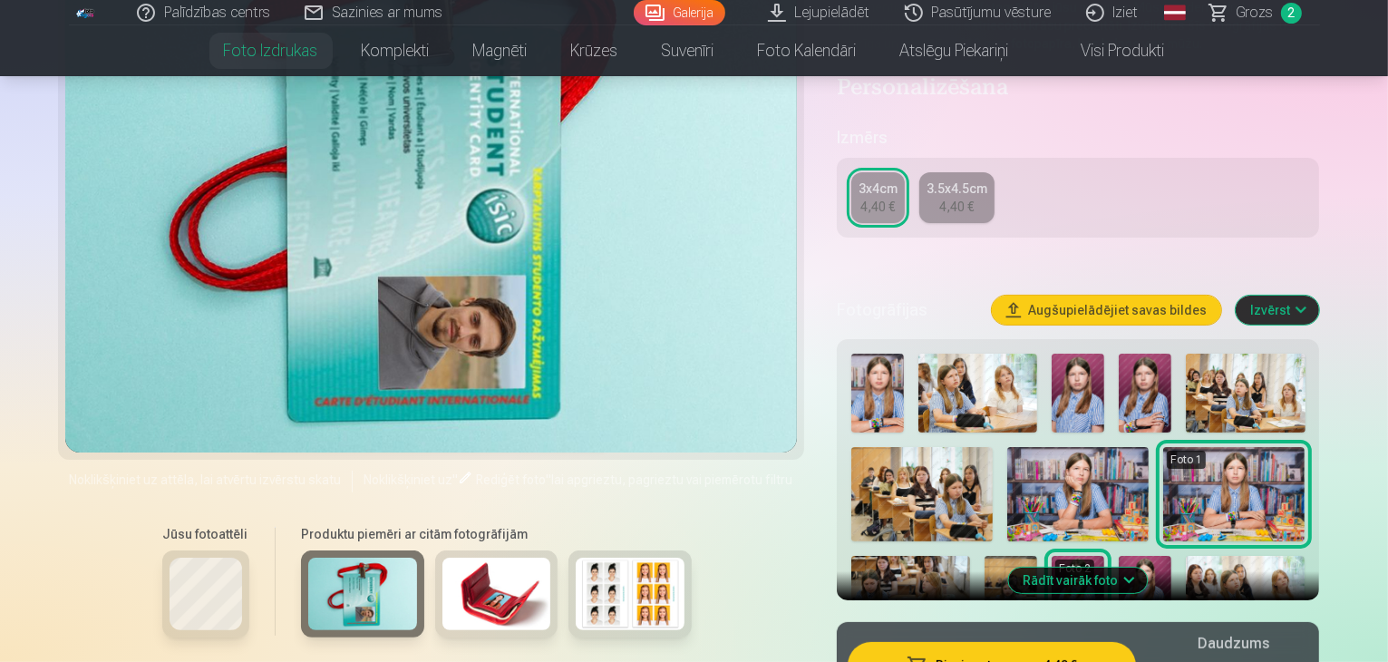
scroll to position [363, 0]
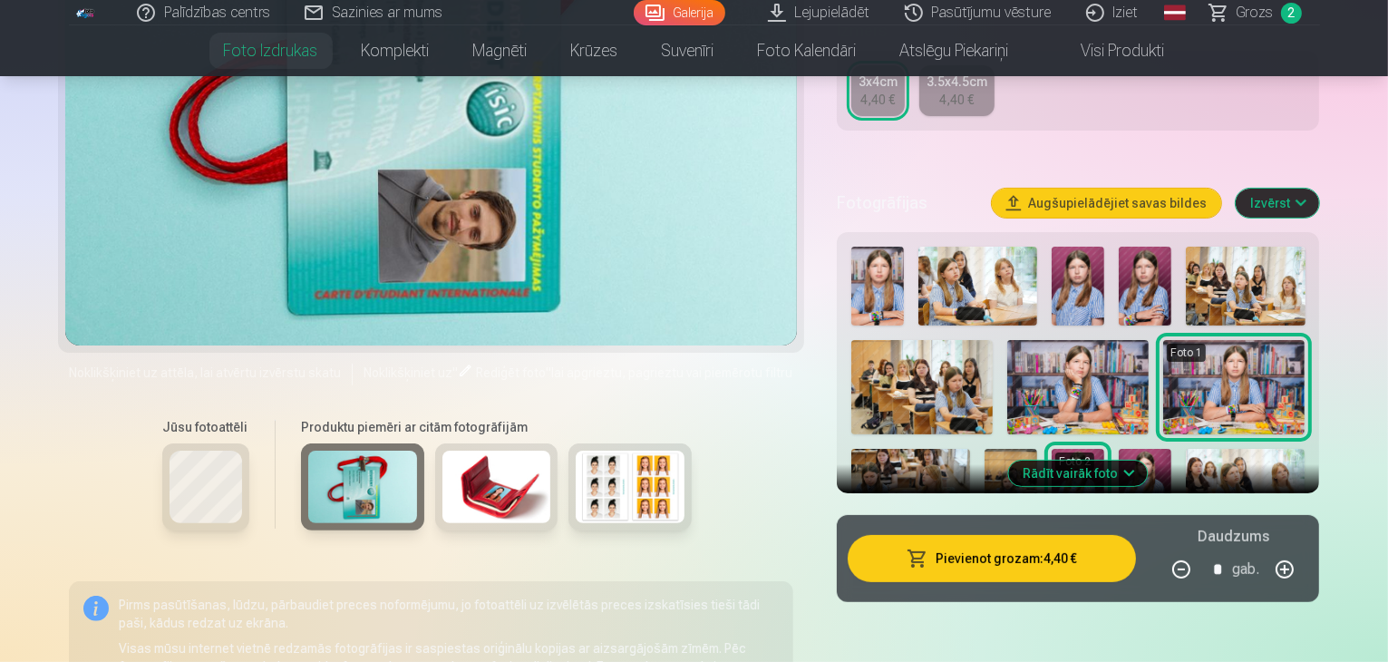
click at [605, 465] on img at bounding box center [630, 487] width 109 height 73
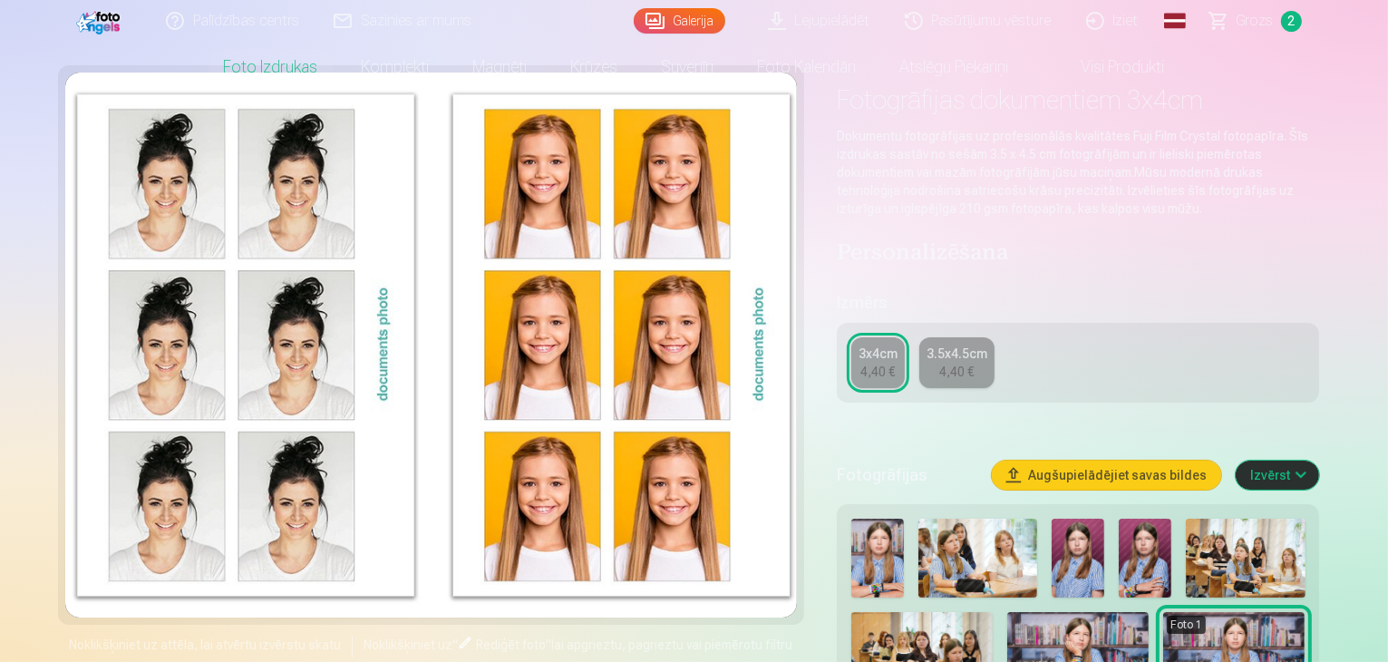
scroll to position [0, 0]
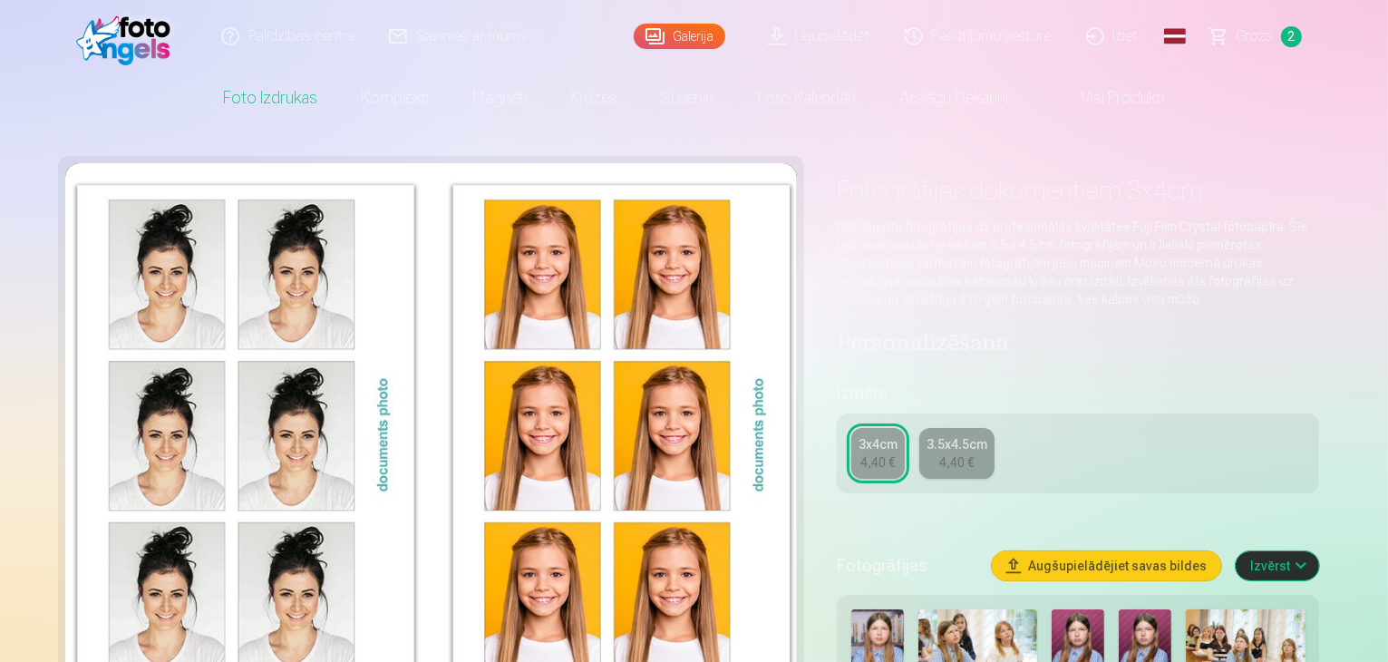
click at [284, 115] on link "Foto izdrukas" at bounding box center [271, 98] width 138 height 51
click at [285, 117] on link "Foto izdrukas" at bounding box center [271, 98] width 138 height 51
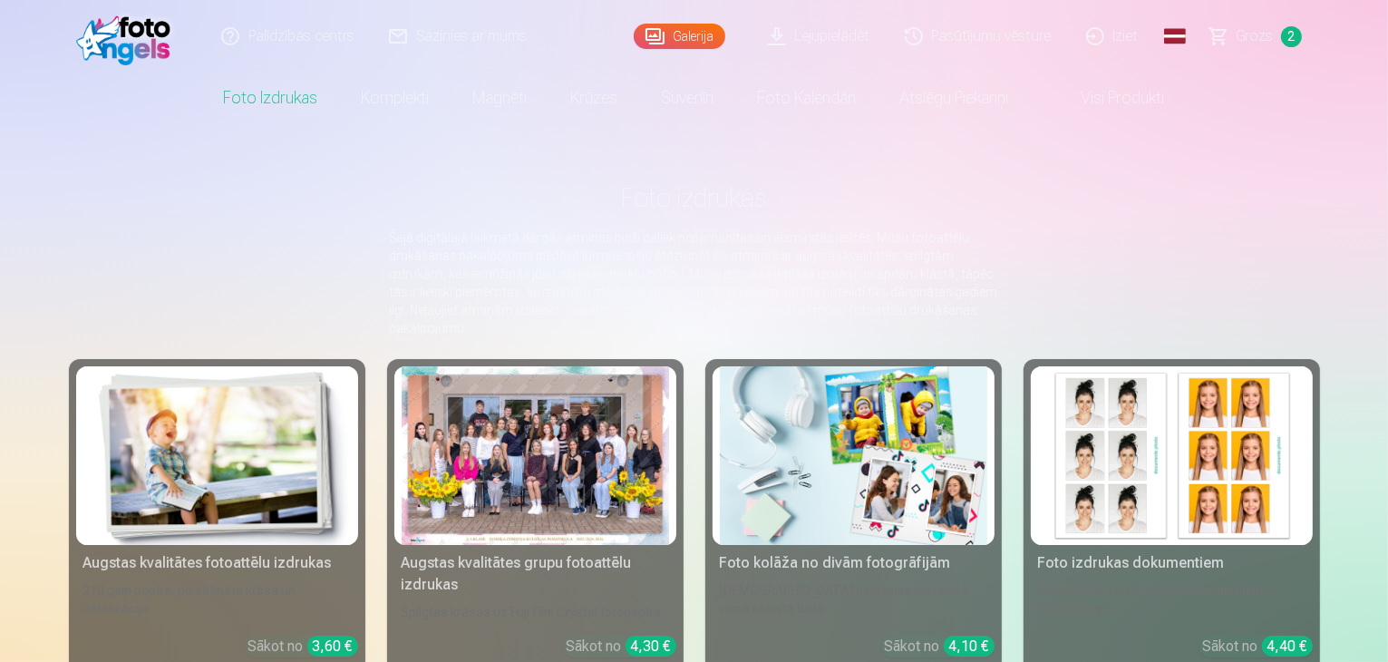
click at [285, 117] on link "Foto izdrukas" at bounding box center [271, 98] width 138 height 51
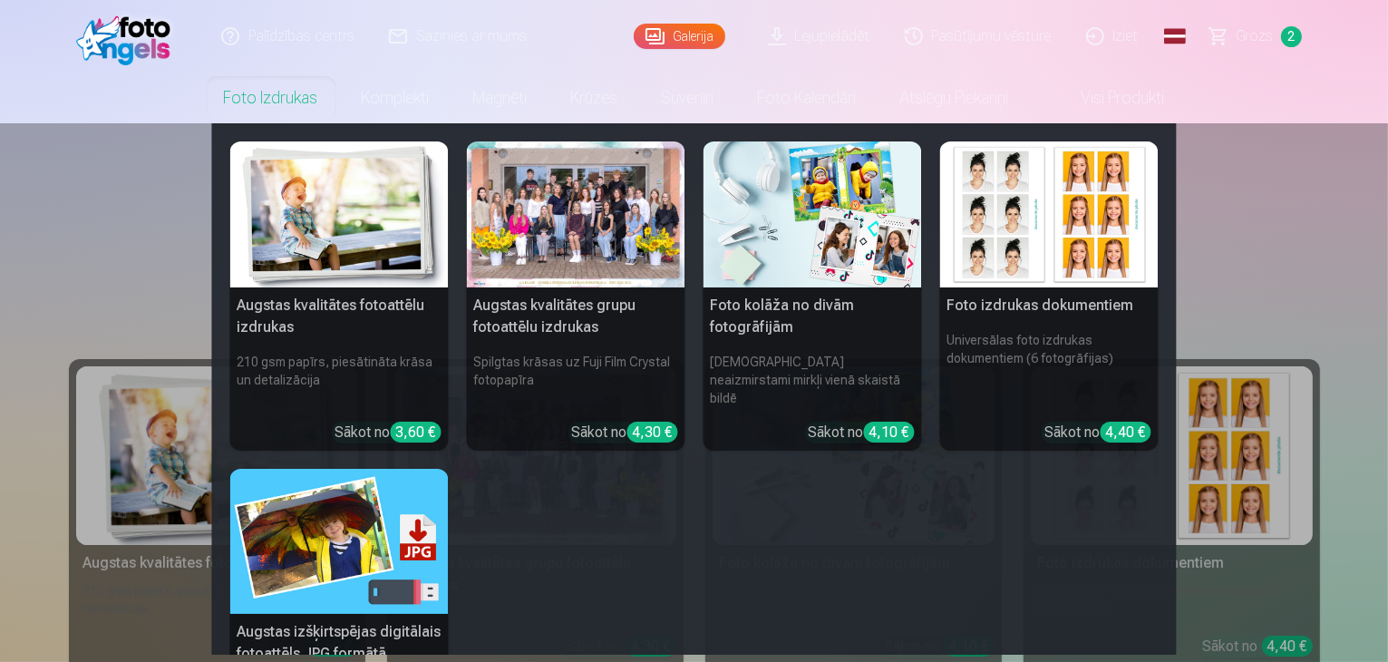
click at [68, 239] on nav "Augstas kvalitātes fotoattēlu izdrukas 210 gsm papīrs, piesātināta krāsa un det…" at bounding box center [694, 388] width 1388 height 531
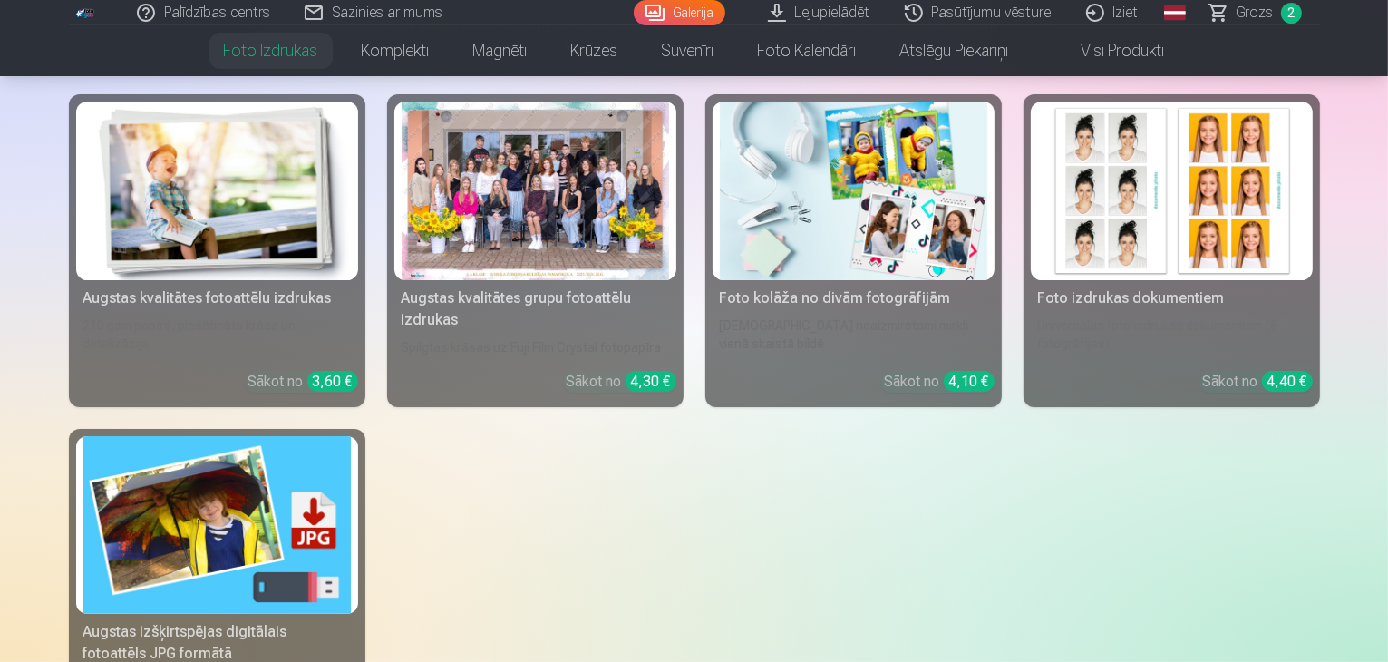
scroll to position [134, 0]
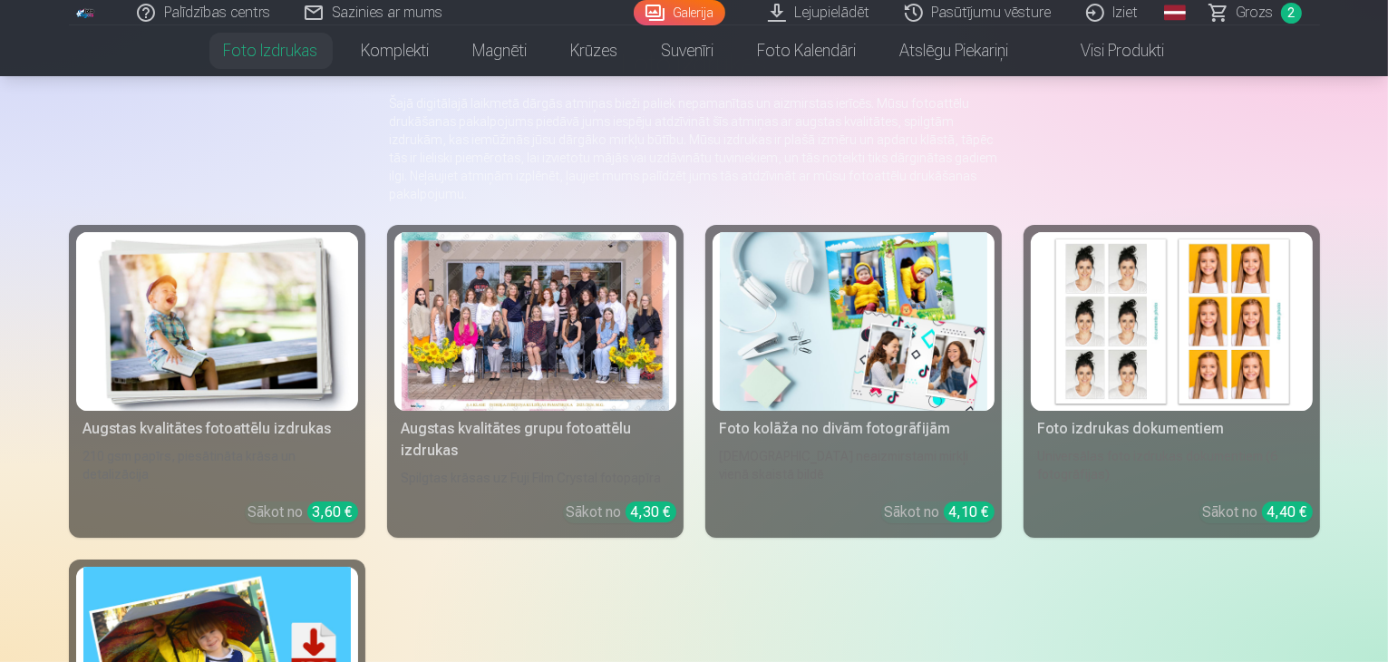
click at [879, 316] on img at bounding box center [853, 321] width 267 height 179
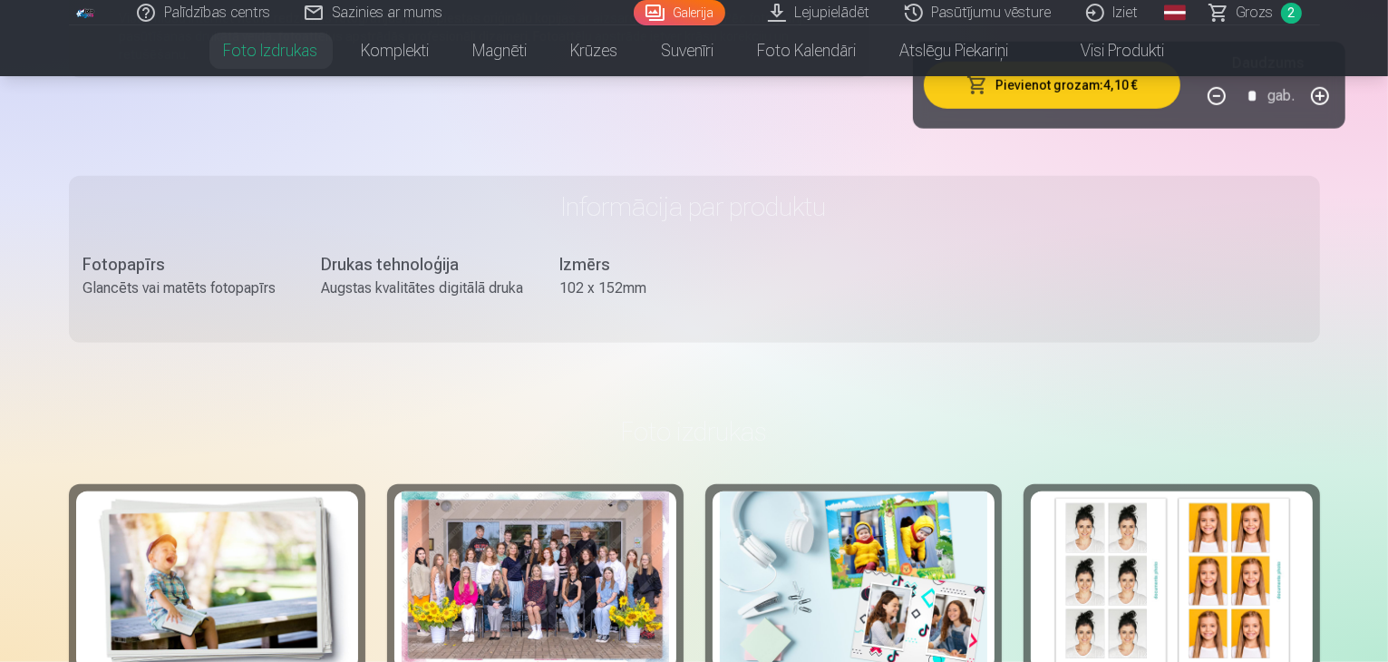
scroll to position [1360, 0]
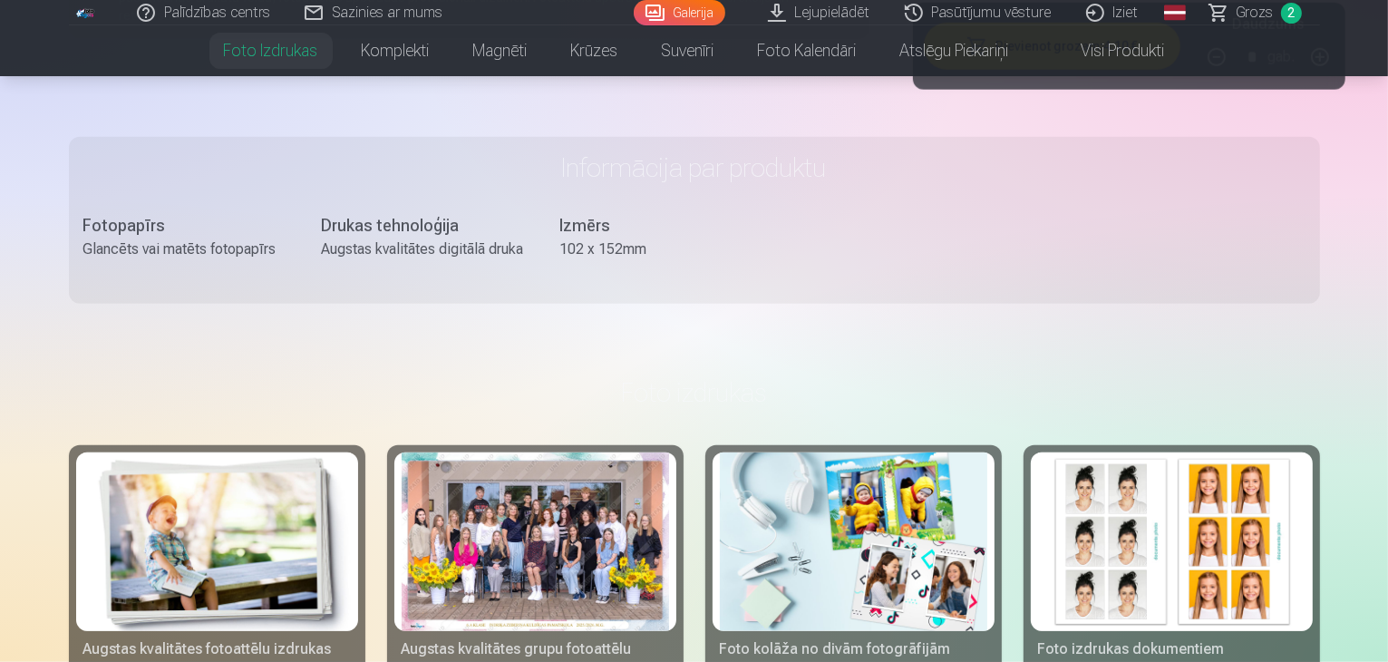
click at [167, 458] on img at bounding box center [216, 541] width 267 height 179
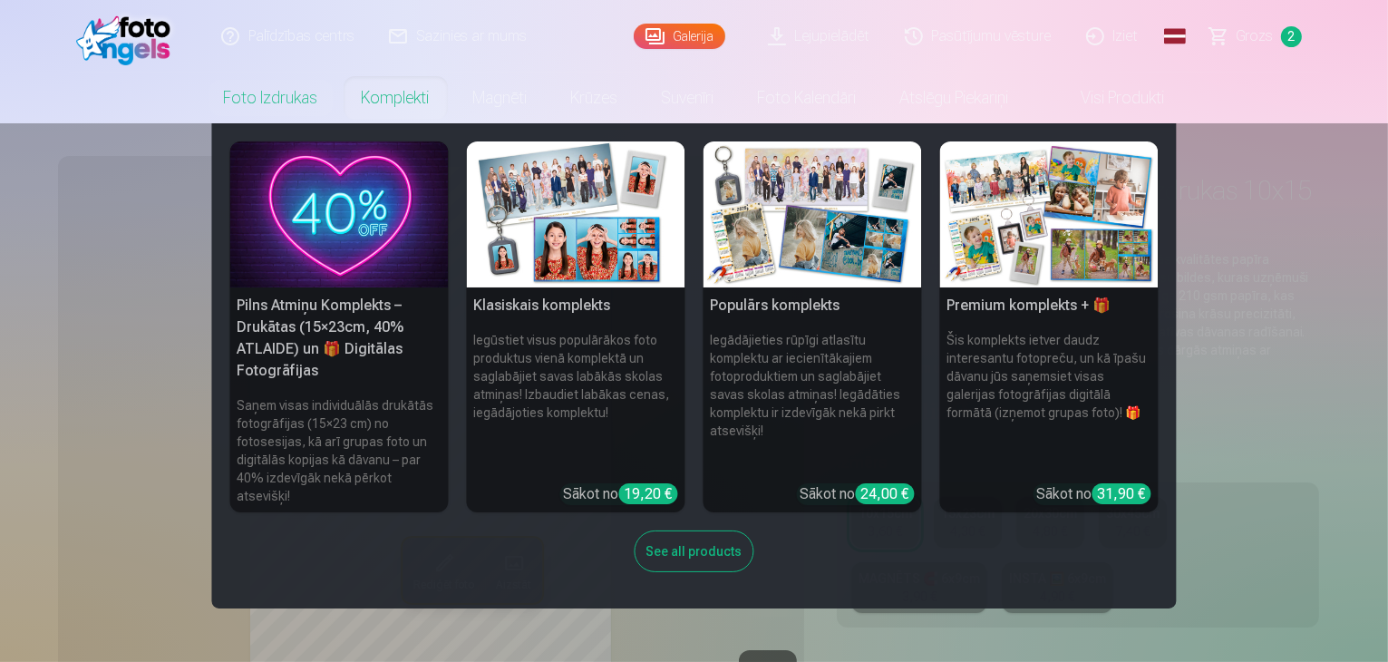
click at [377, 106] on link "Komplekti" at bounding box center [396, 98] width 112 height 51
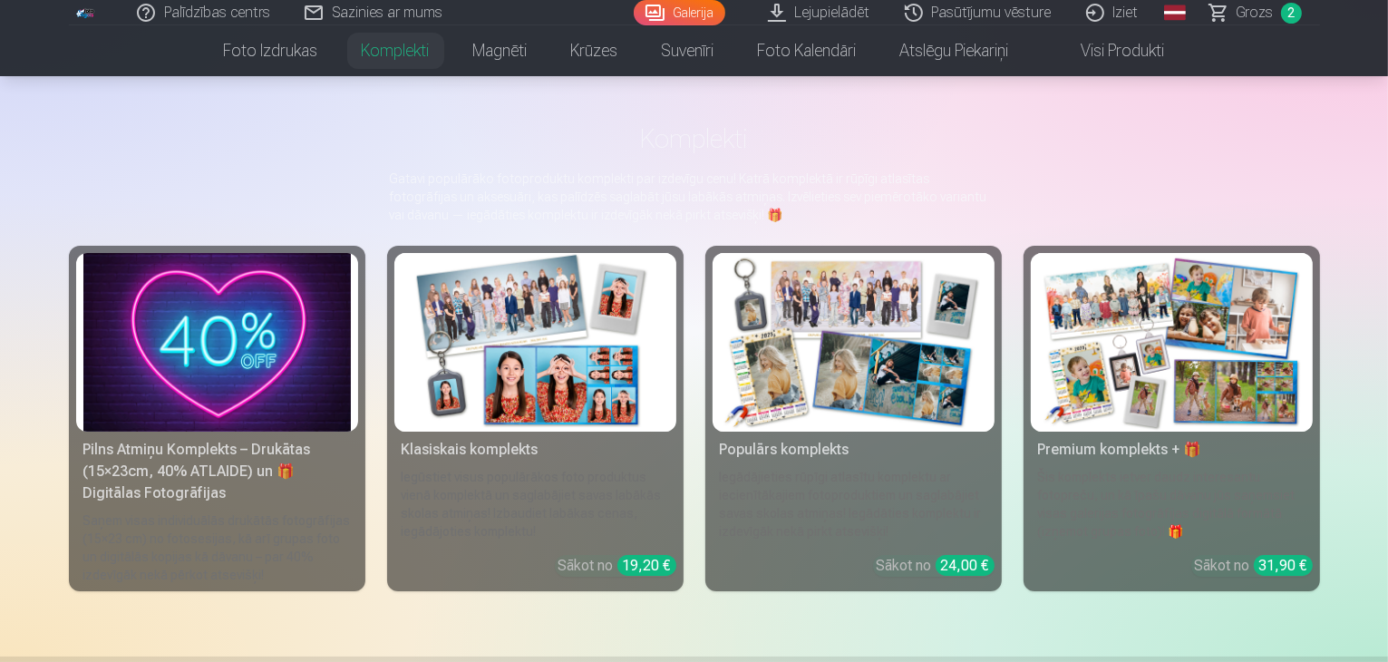
scroll to position [91, 0]
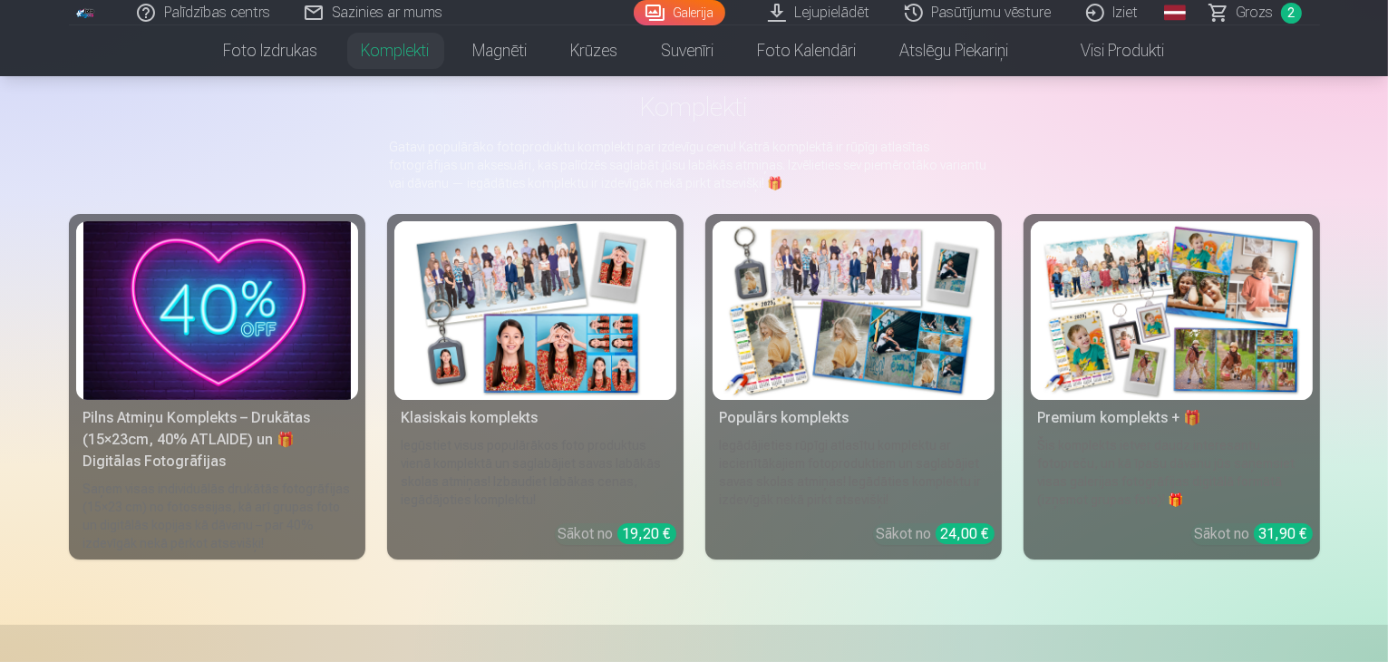
click at [535, 342] on img at bounding box center [535, 310] width 267 height 179
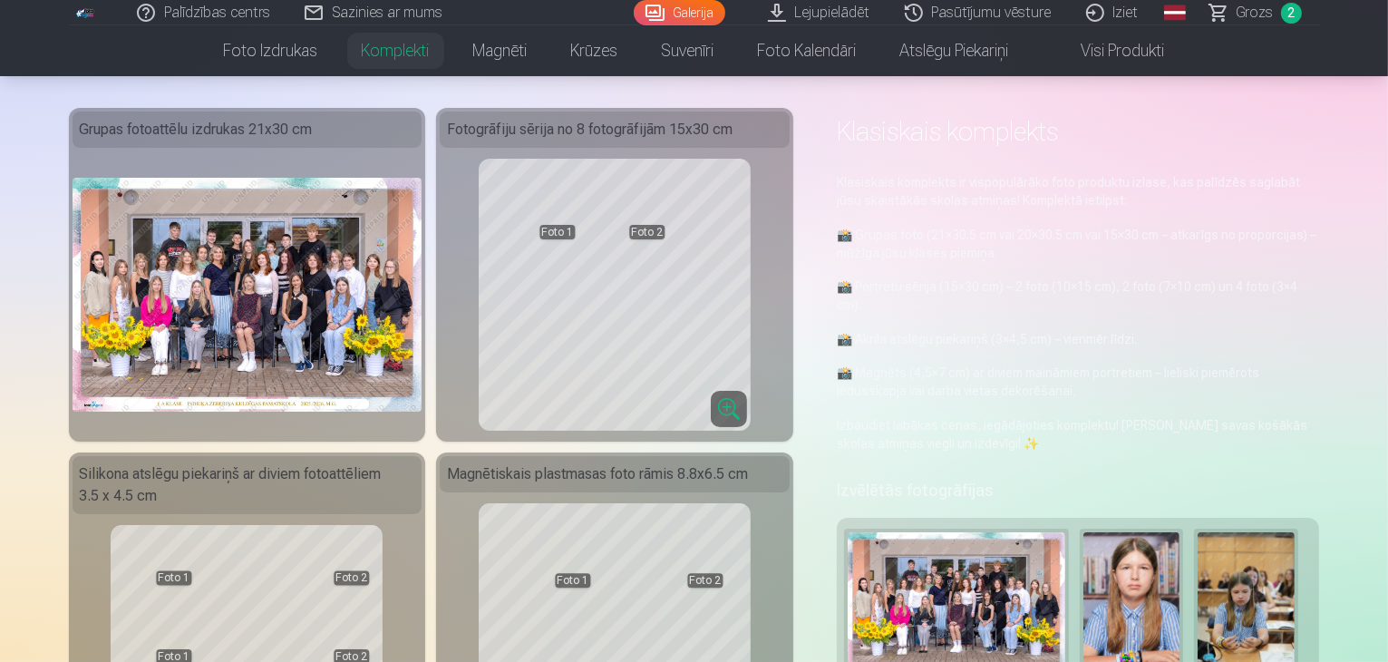
scroll to position [91, 0]
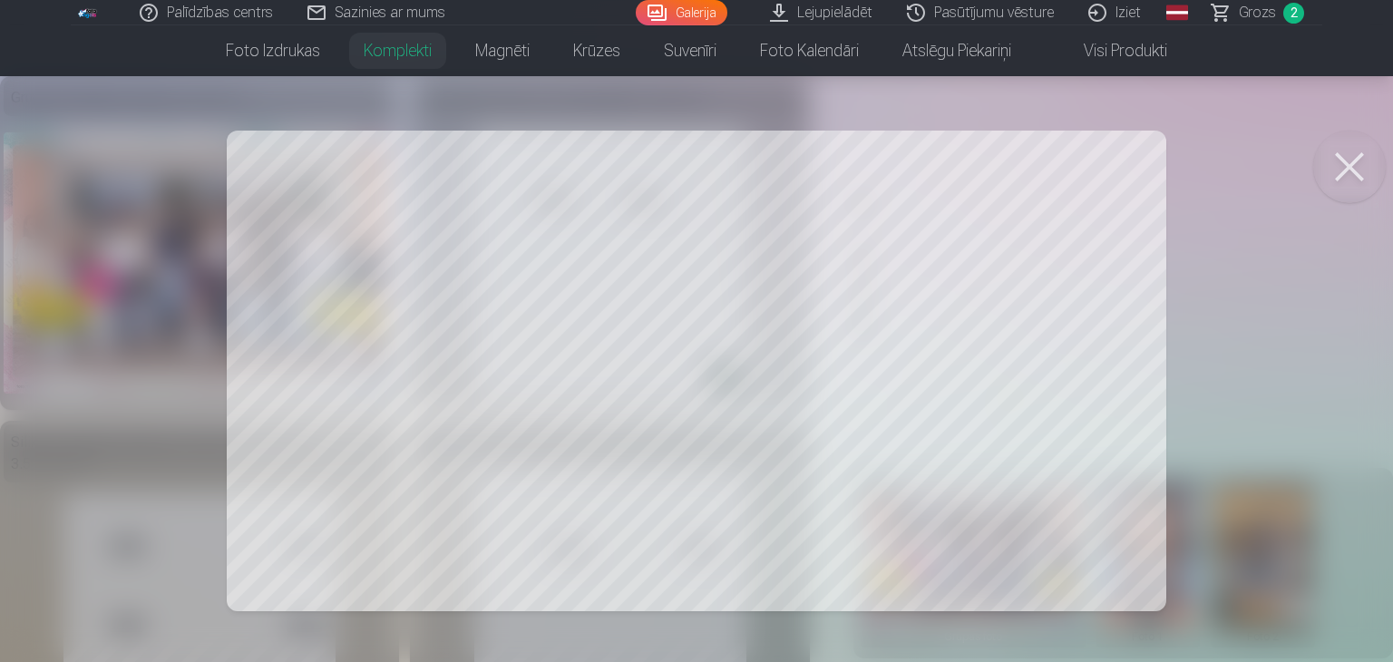
click at [1316, 165] on button at bounding box center [1349, 167] width 73 height 73
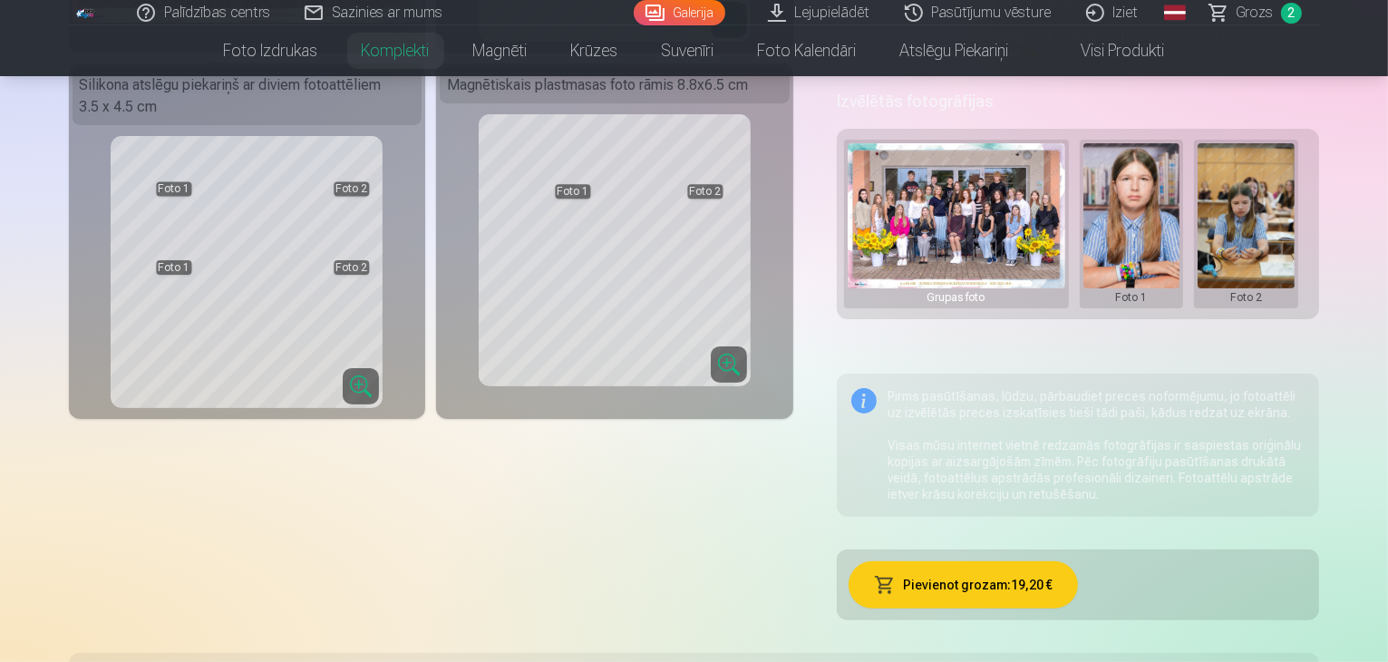
scroll to position [453, 0]
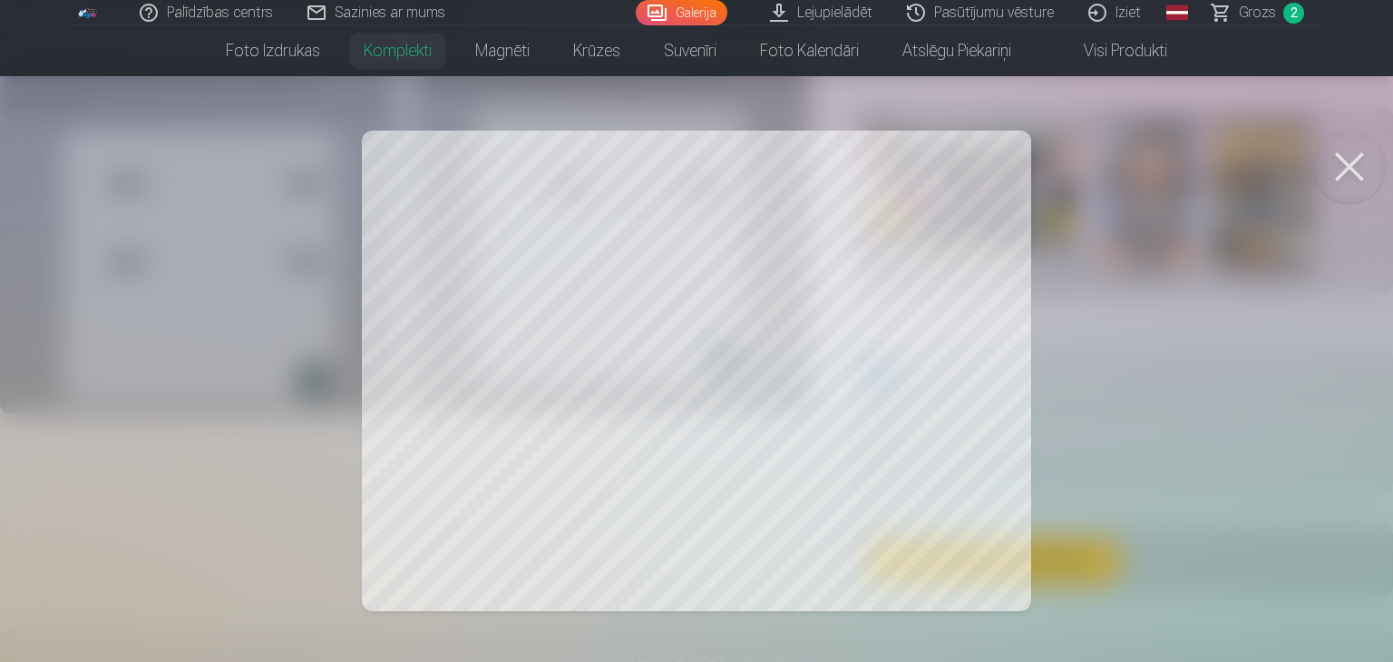
click at [1337, 154] on button at bounding box center [1349, 167] width 73 height 73
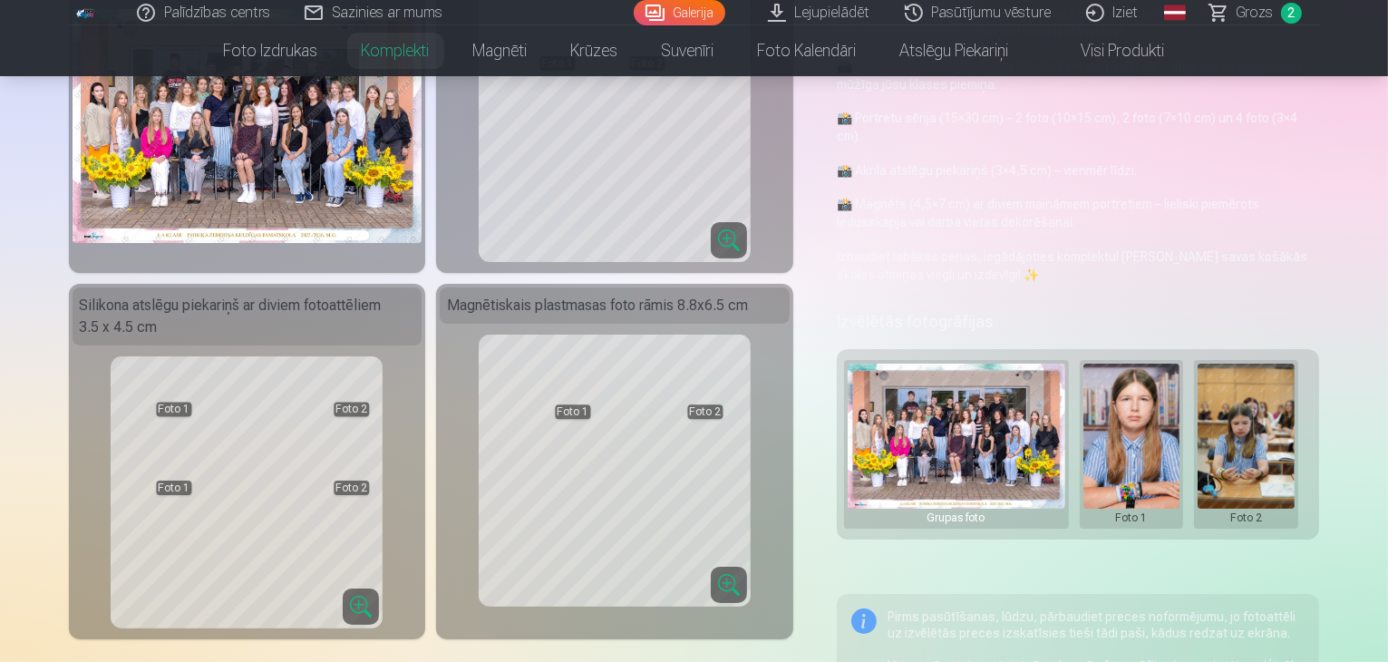
scroll to position [0, 0]
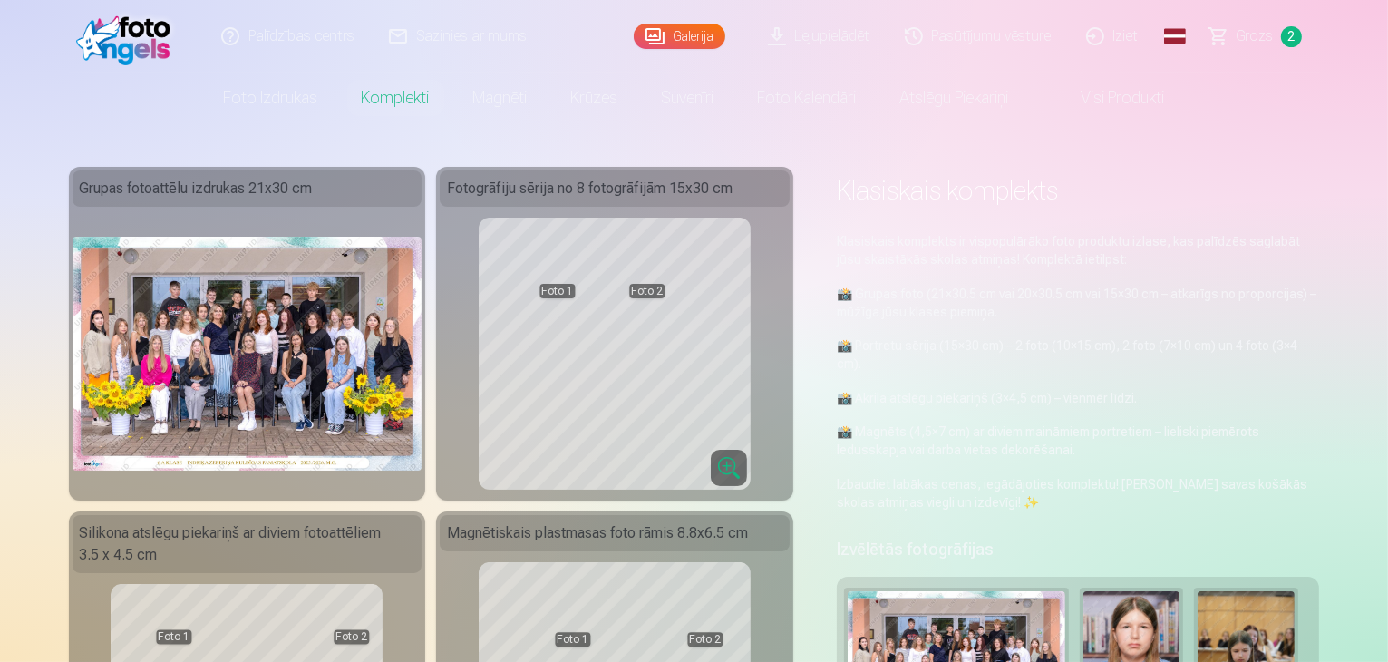
click at [480, 102] on link "Magnēti" at bounding box center [501, 98] width 98 height 51
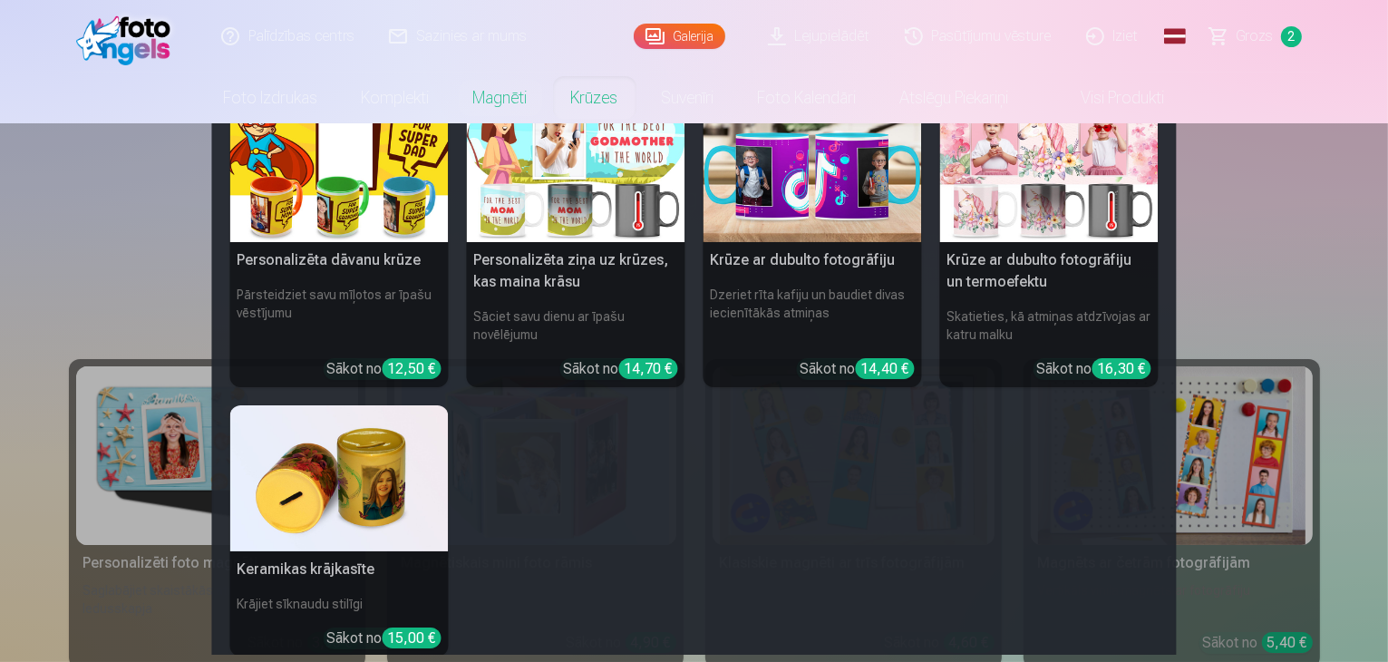
scroll to position [451, 0]
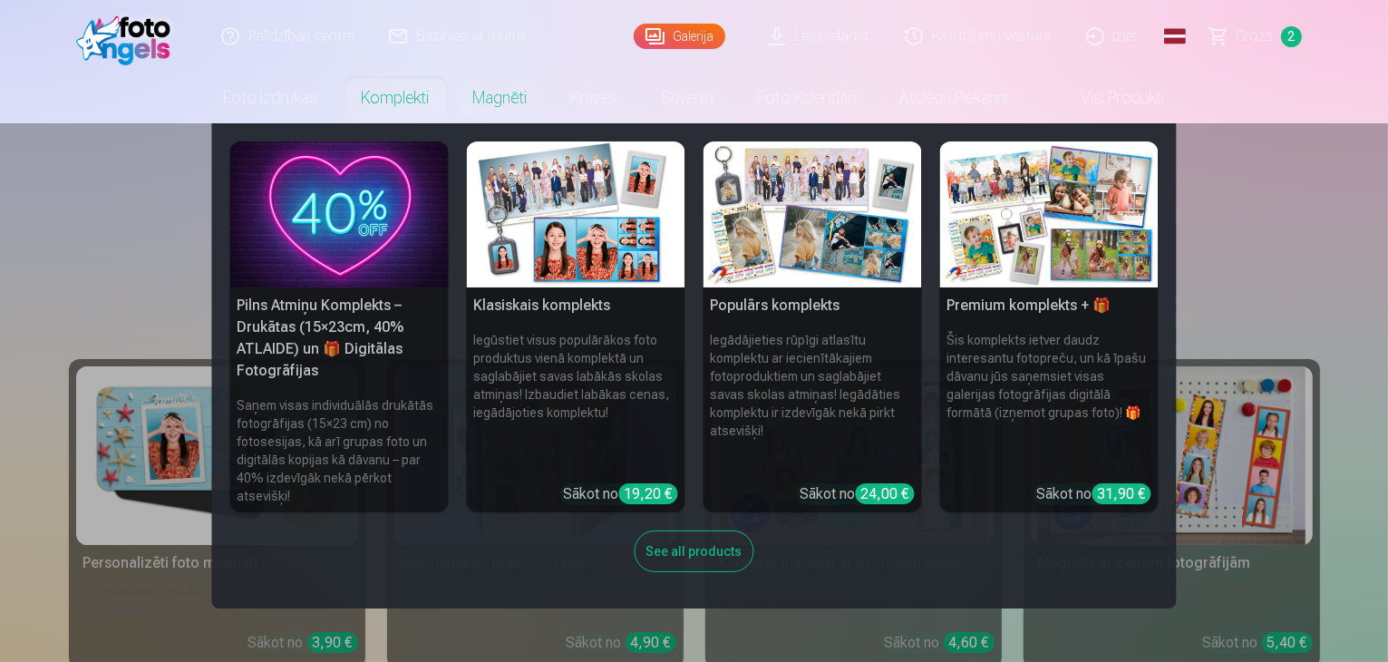
click at [370, 113] on link "Komplekti" at bounding box center [396, 98] width 112 height 51
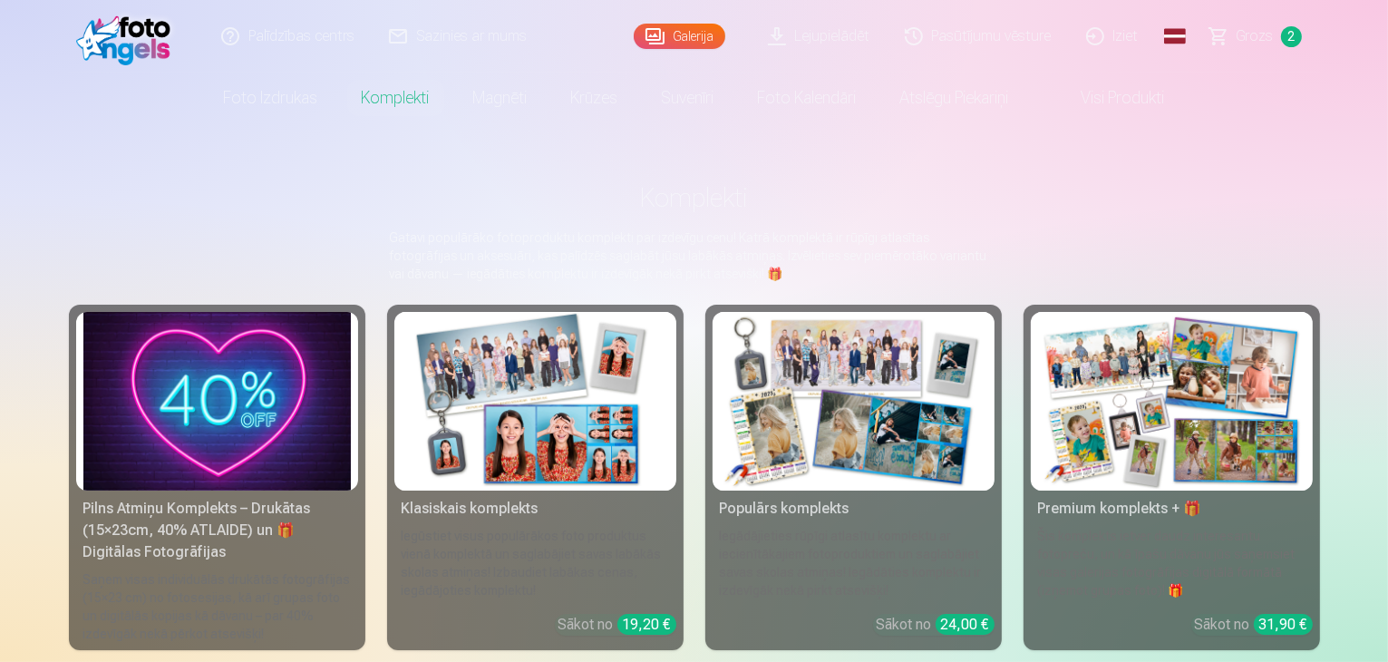
click at [381, 106] on link "Komplekti" at bounding box center [396, 98] width 112 height 51
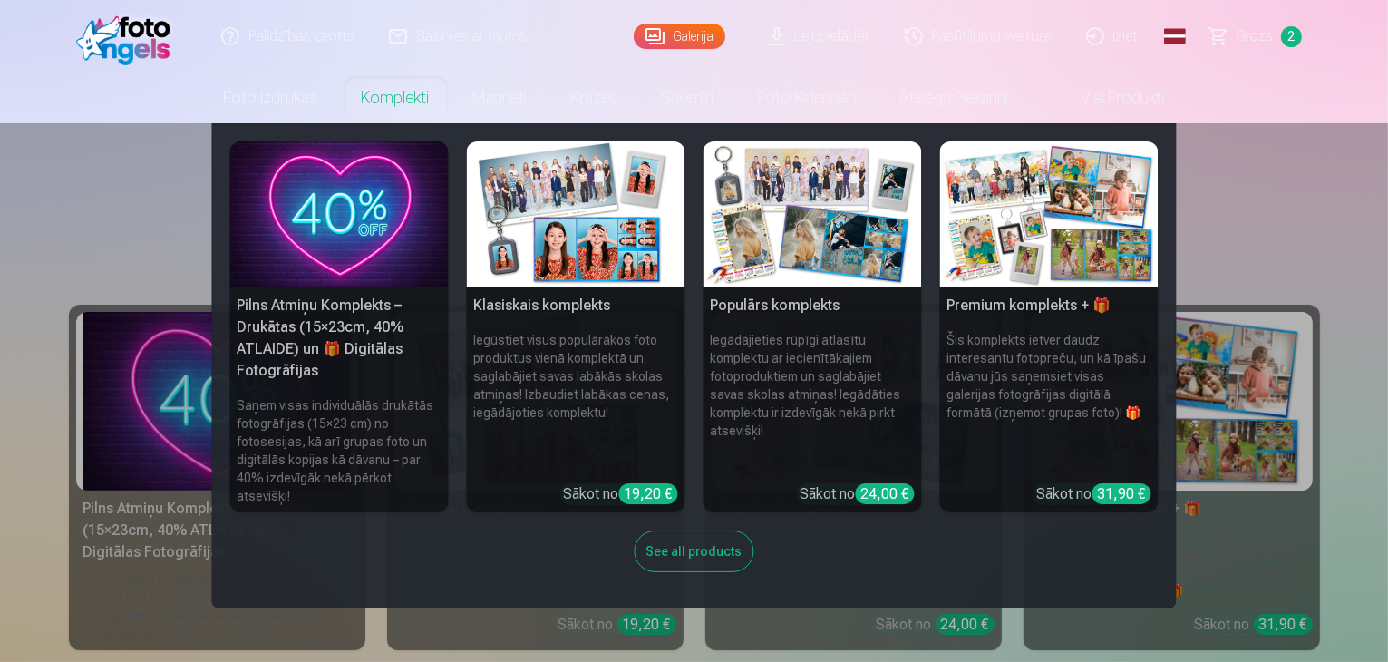
click at [734, 558] on div "See all products" at bounding box center [695, 551] width 120 height 42
click at [734, 558] on div "Iegādājieties rūpīgi atlasītu komplektu ar iecienītākajiem fotoproduktiem un sa…" at bounding box center [854, 563] width 282 height 73
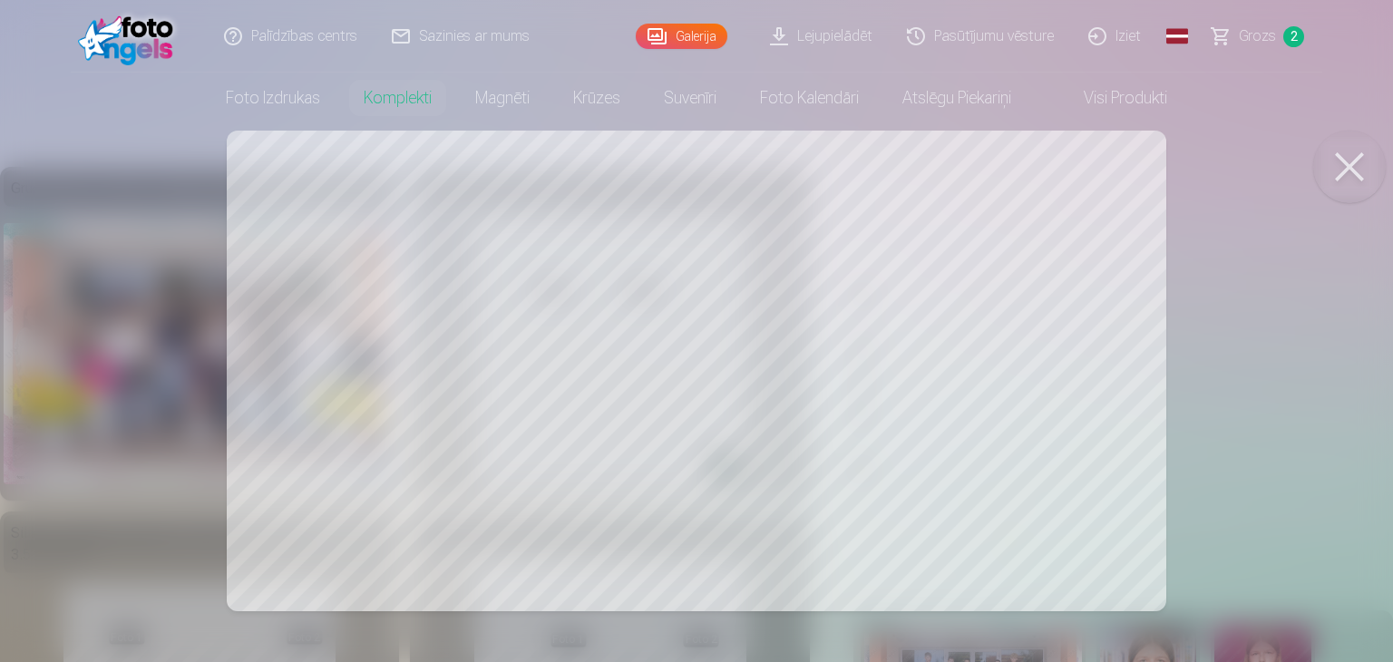
drag, startPoint x: 1374, startPoint y: 168, endPoint x: 1363, endPoint y: 168, distance: 10.9
click at [1366, 168] on button at bounding box center [1349, 167] width 73 height 73
click at [1326, 183] on button at bounding box center [1349, 167] width 73 height 73
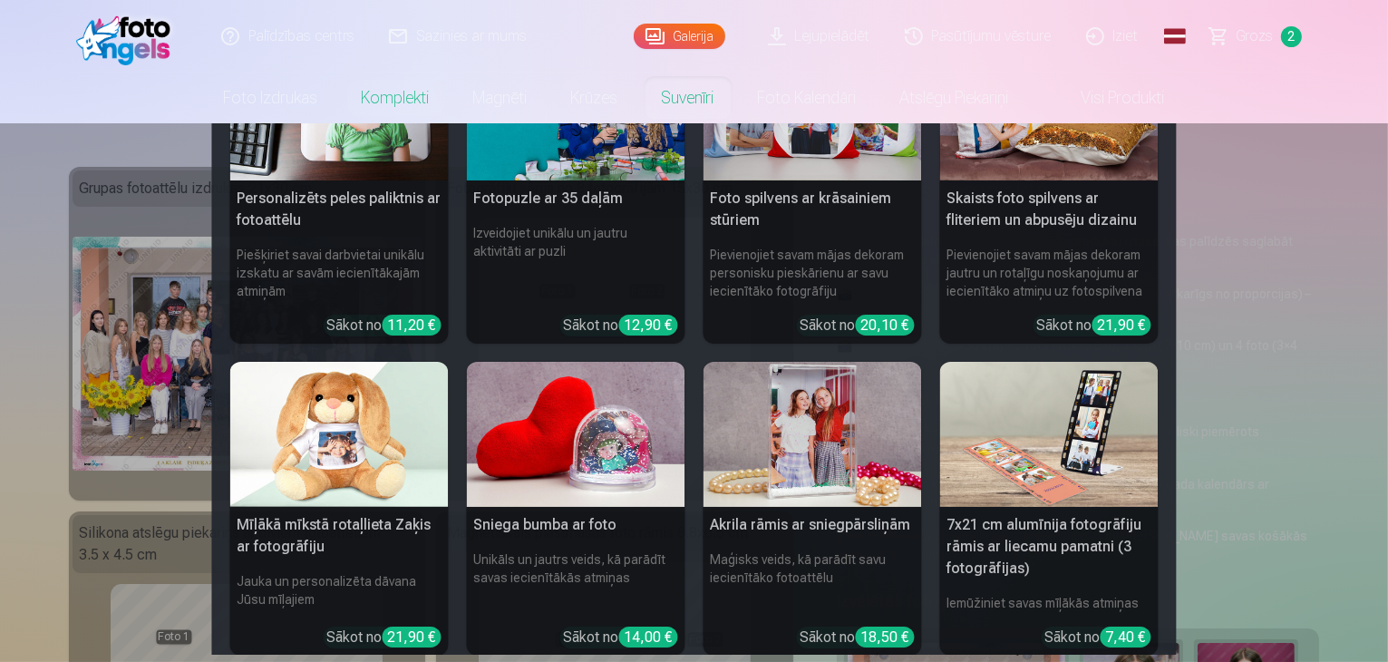
scroll to position [91, 0]
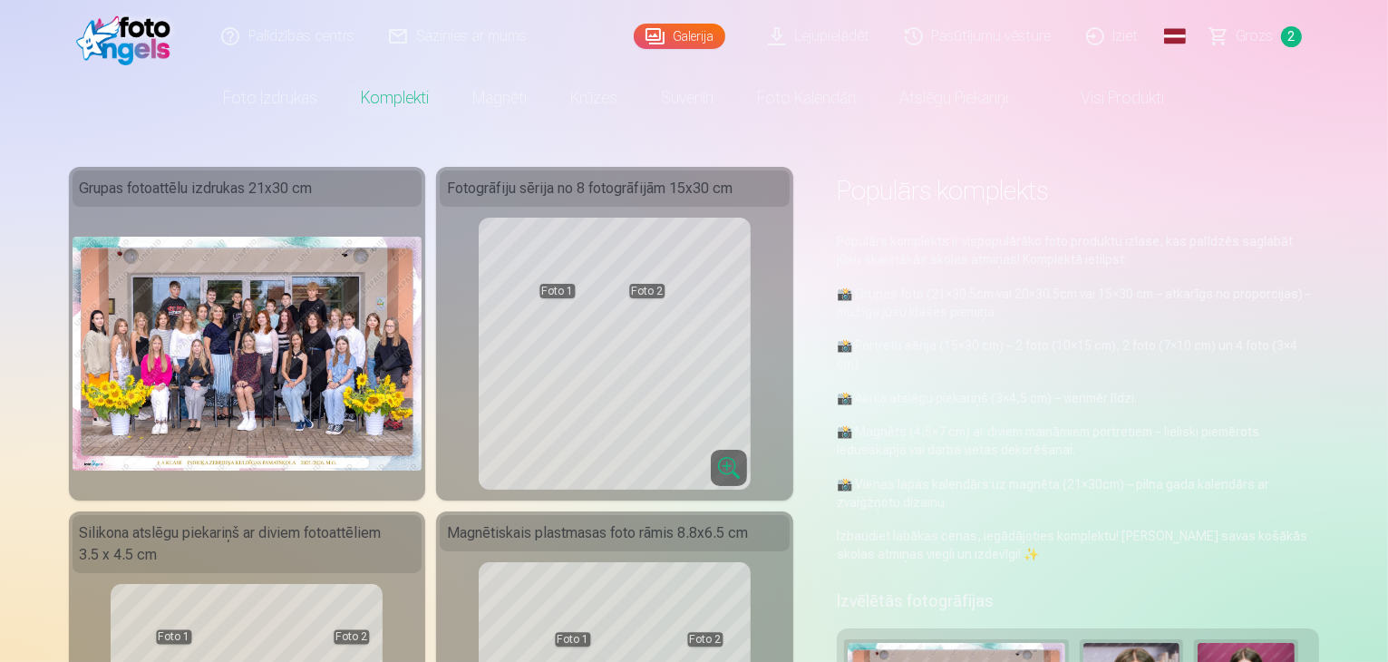
click at [1100, 99] on link "Visi produkti" at bounding box center [1109, 98] width 156 height 51
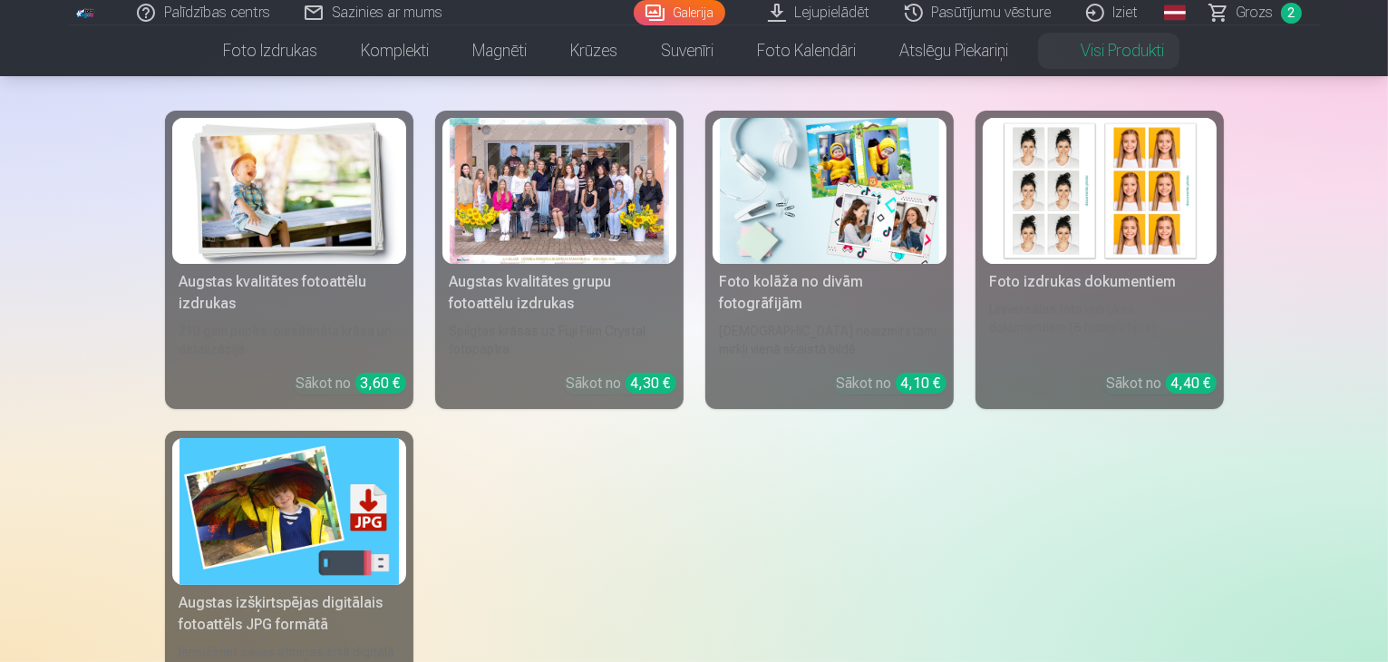
scroll to position [181, 0]
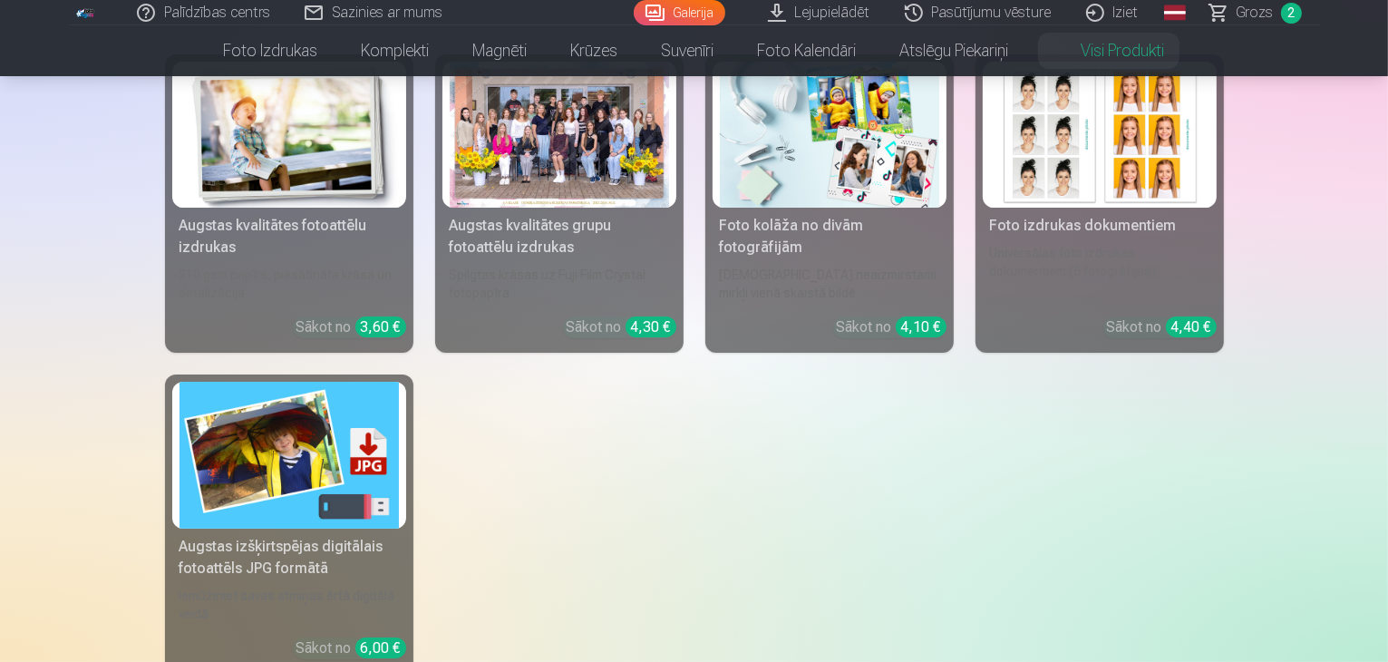
click at [250, 142] on img at bounding box center [289, 135] width 219 height 146
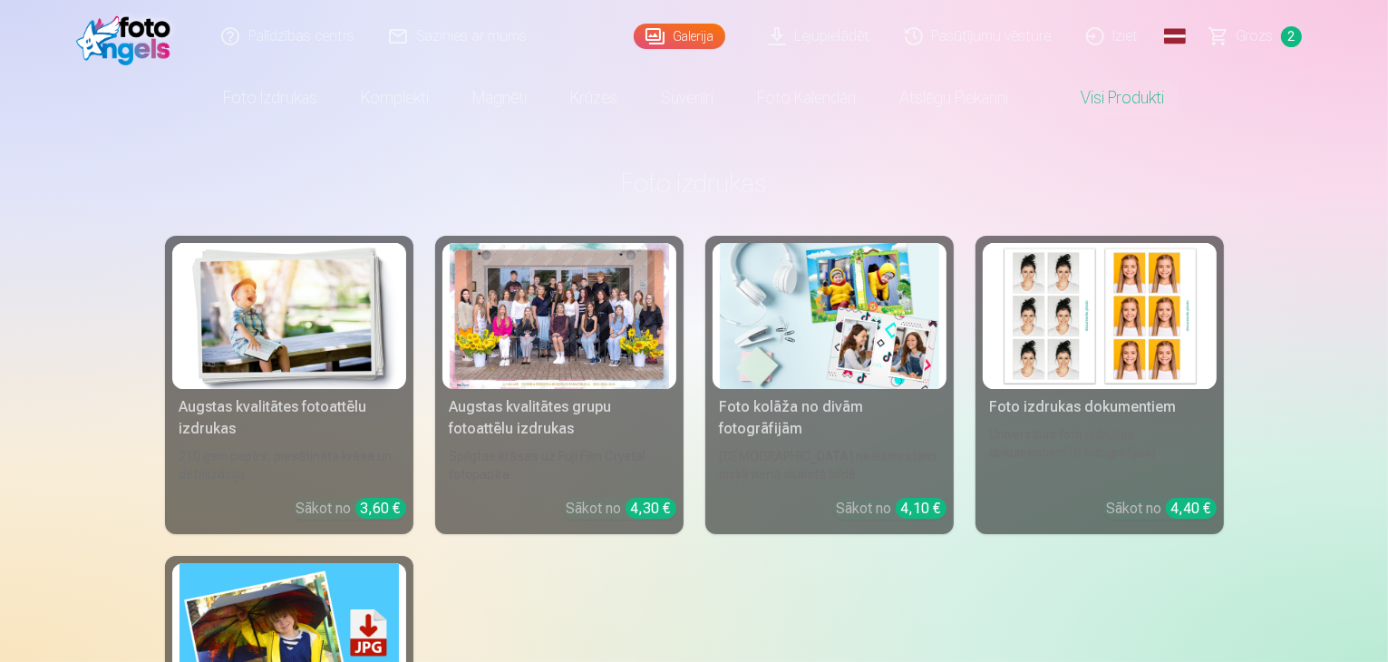
click at [564, 334] on div at bounding box center [559, 316] width 219 height 146
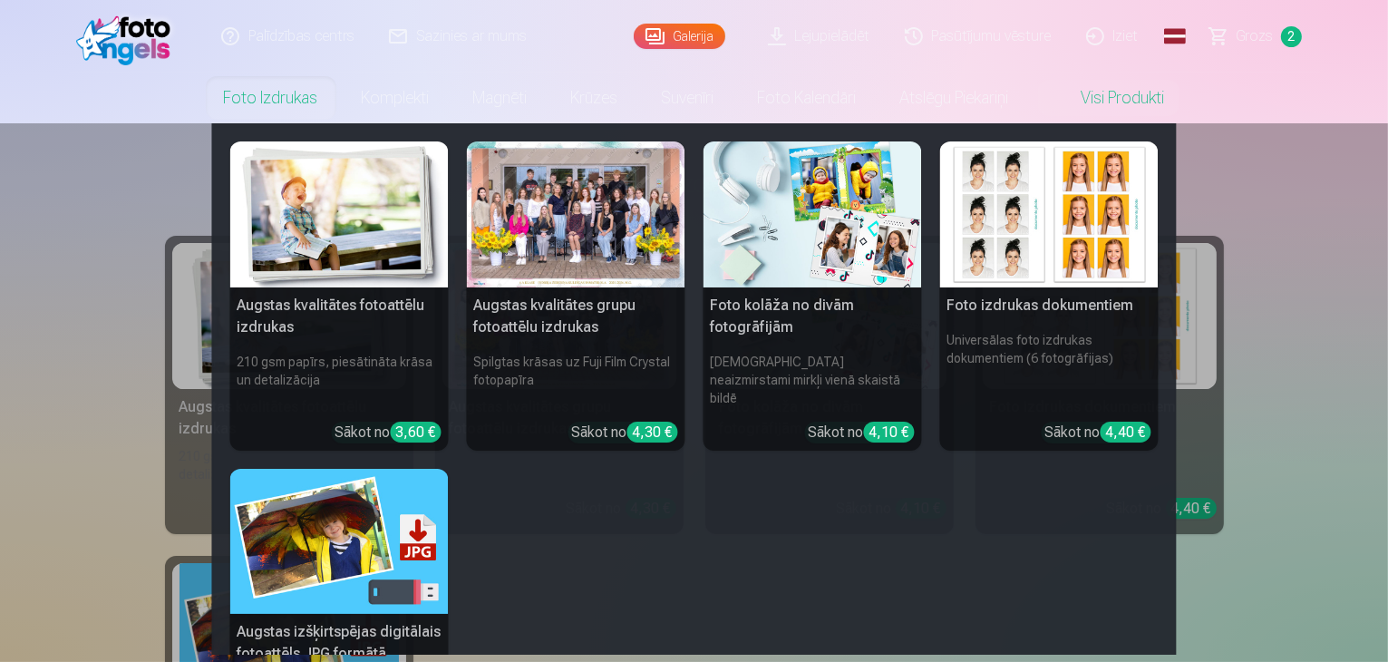
click at [296, 95] on link "Foto izdrukas" at bounding box center [271, 98] width 138 height 51
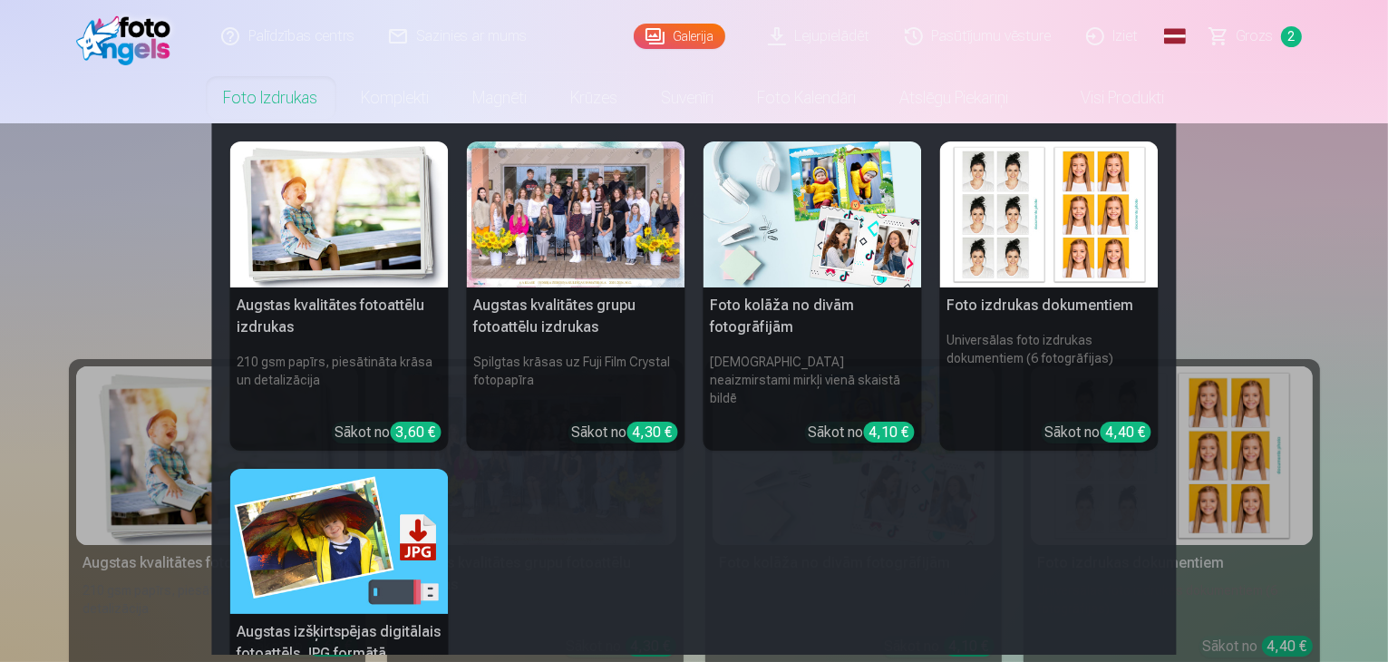
click at [296, 95] on link "Foto izdrukas" at bounding box center [271, 98] width 138 height 51
click at [326, 216] on img at bounding box center [339, 214] width 219 height 146
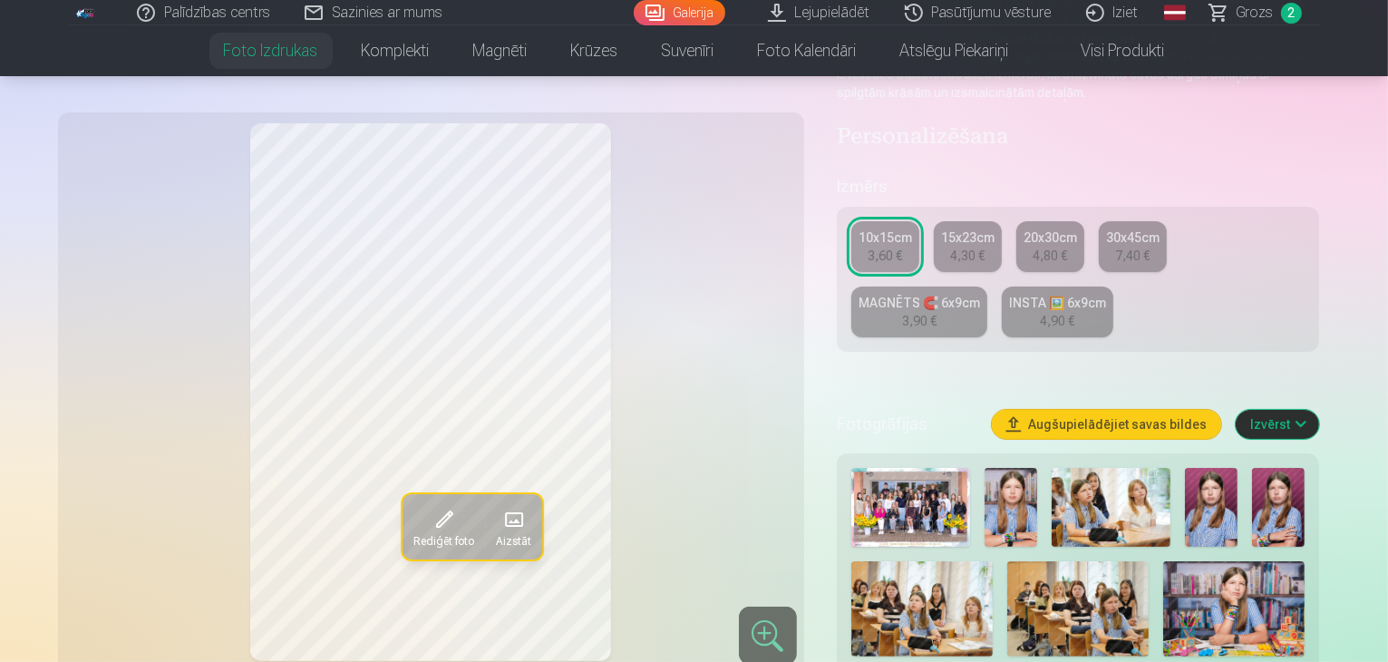
scroll to position [272, 0]
